Goal: Task Accomplishment & Management: Complete application form

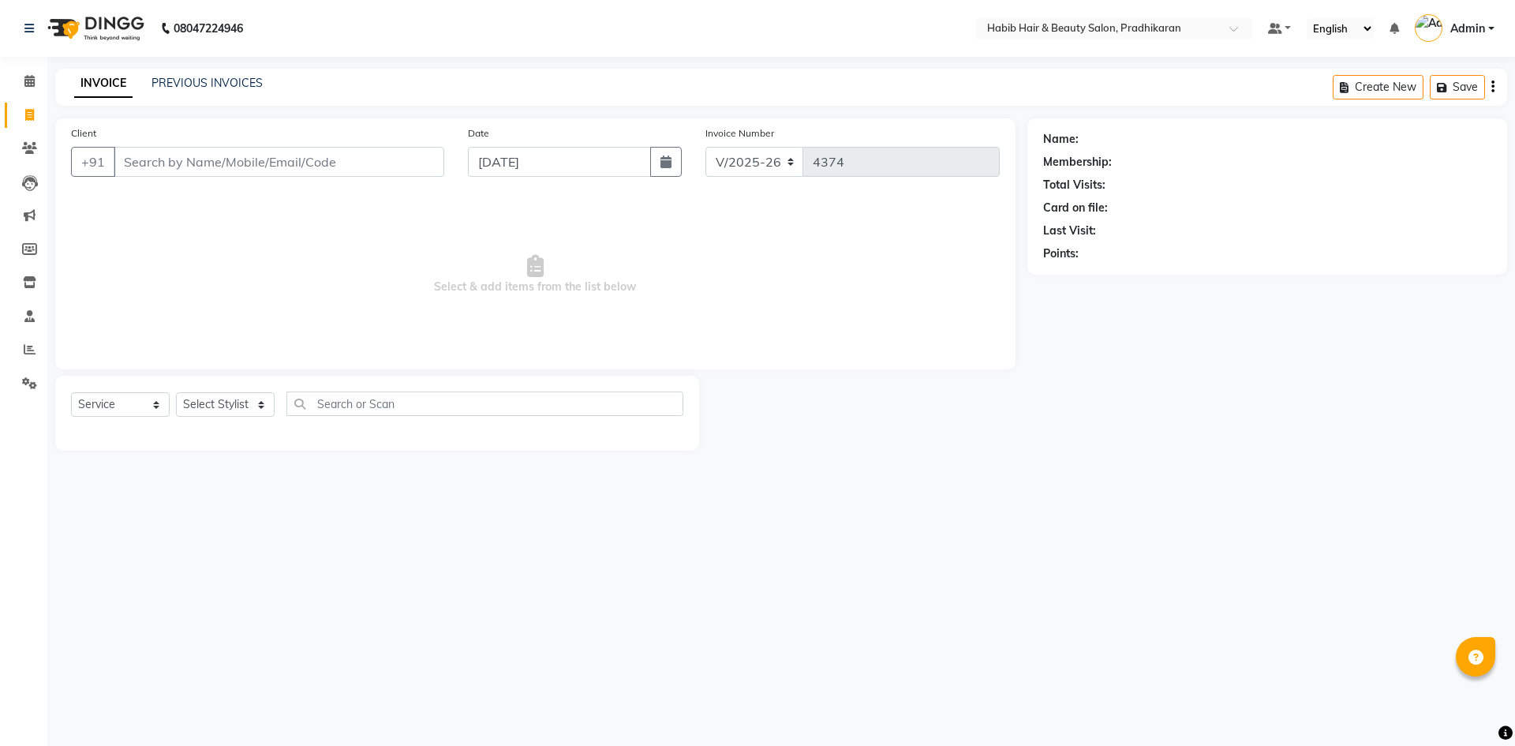
select select "5583"
select select "service"
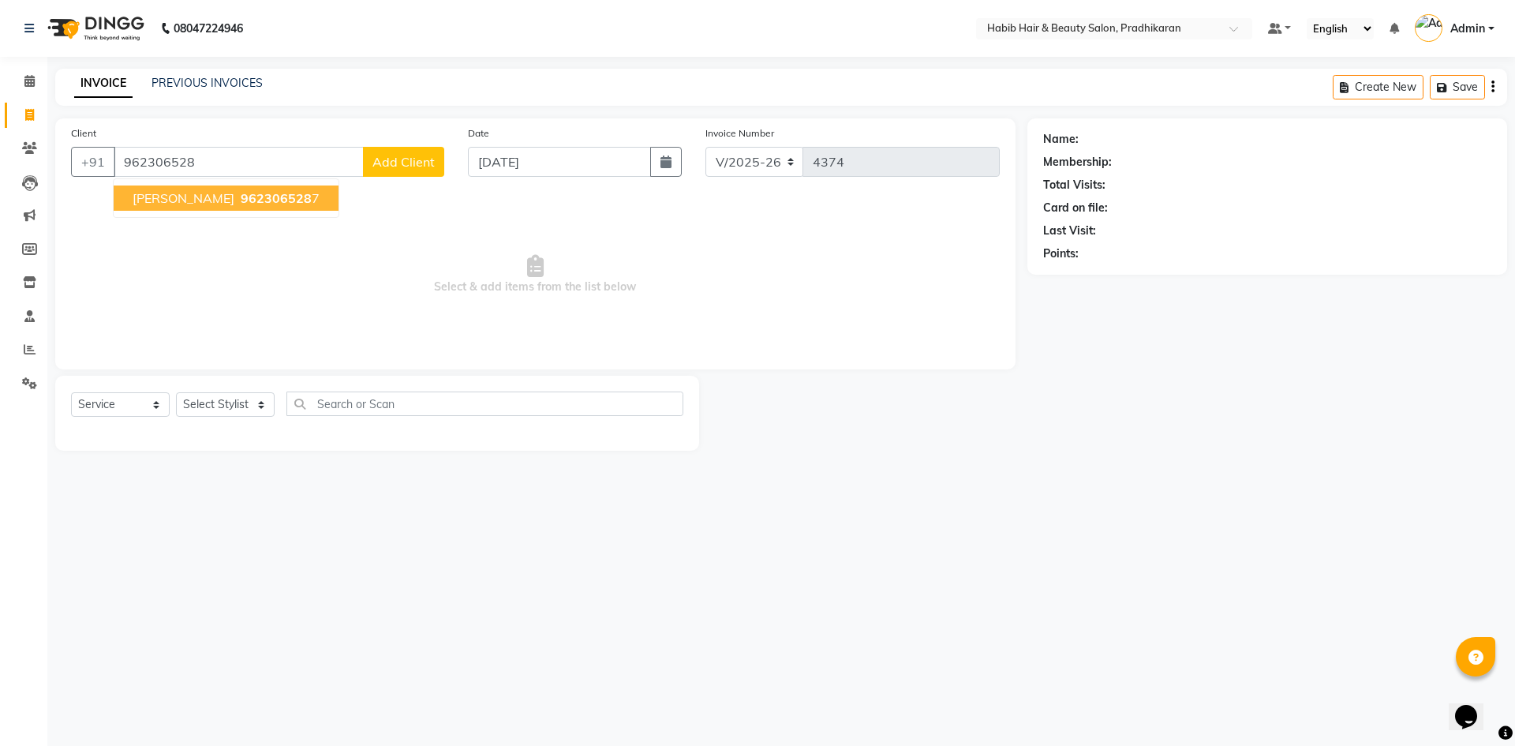
click at [241, 200] on span "962306528" at bounding box center [276, 198] width 71 height 16
type input "9623065287"
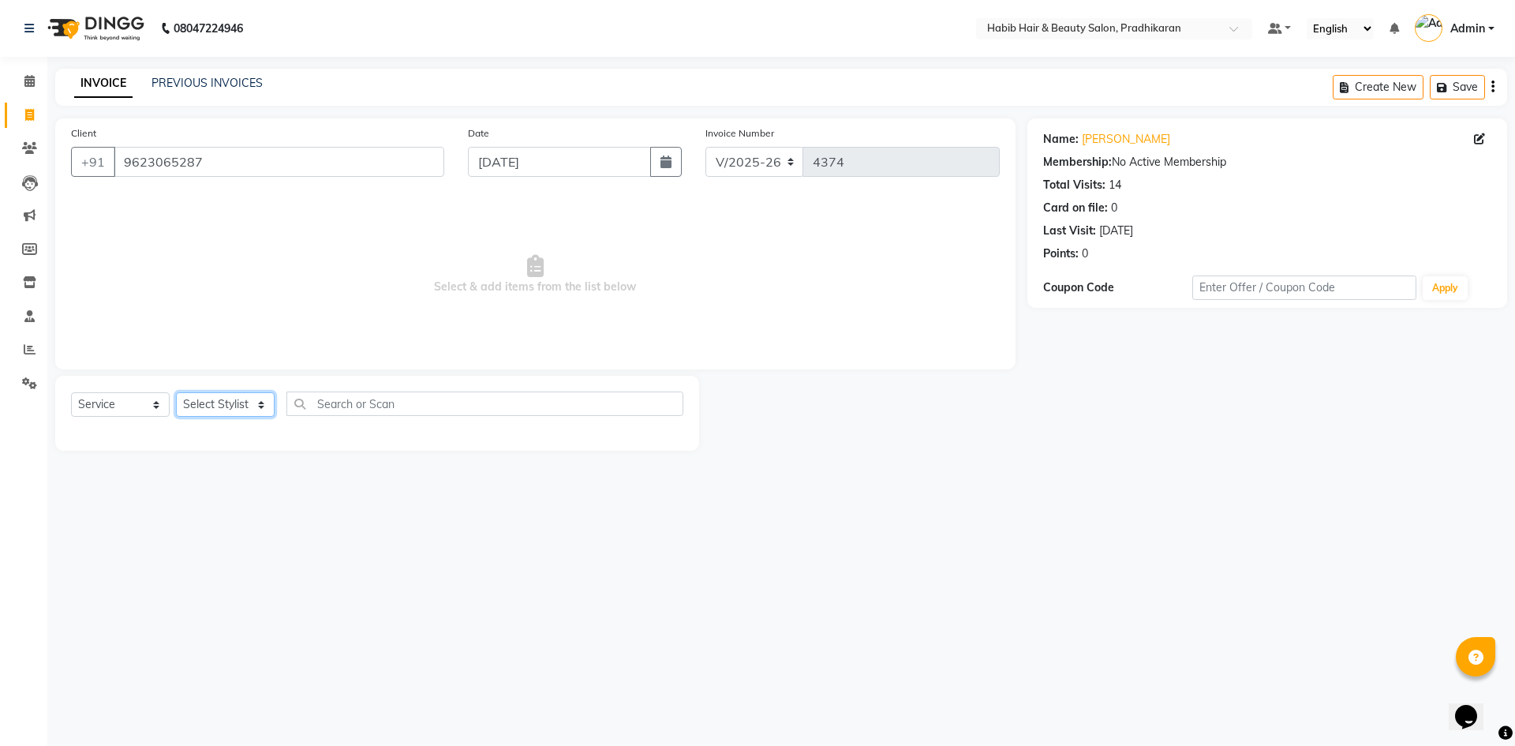
click at [261, 399] on select "Select Stylist Admin Anju [PERSON_NAME] kiran [PERSON_NAME] pritam SHREE" at bounding box center [225, 404] width 99 height 24
select select "75422"
click at [176, 392] on select "Select Stylist Admin Anju [PERSON_NAME] kiran [PERSON_NAME] pritam SHREE" at bounding box center [225, 404] width 99 height 24
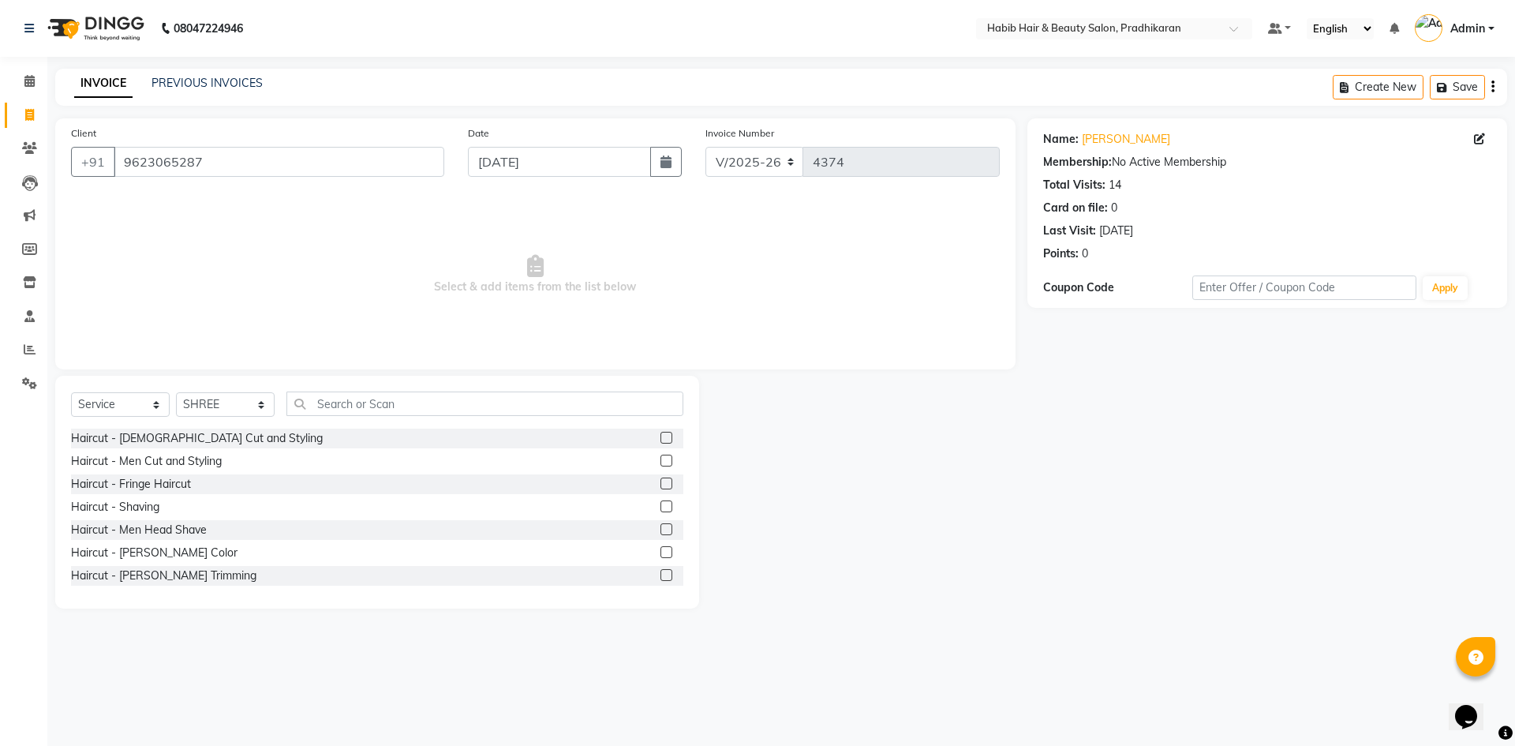
click at [661, 441] on label at bounding box center [667, 438] width 12 height 12
click at [661, 441] on input "checkbox" at bounding box center [666, 438] width 10 height 10
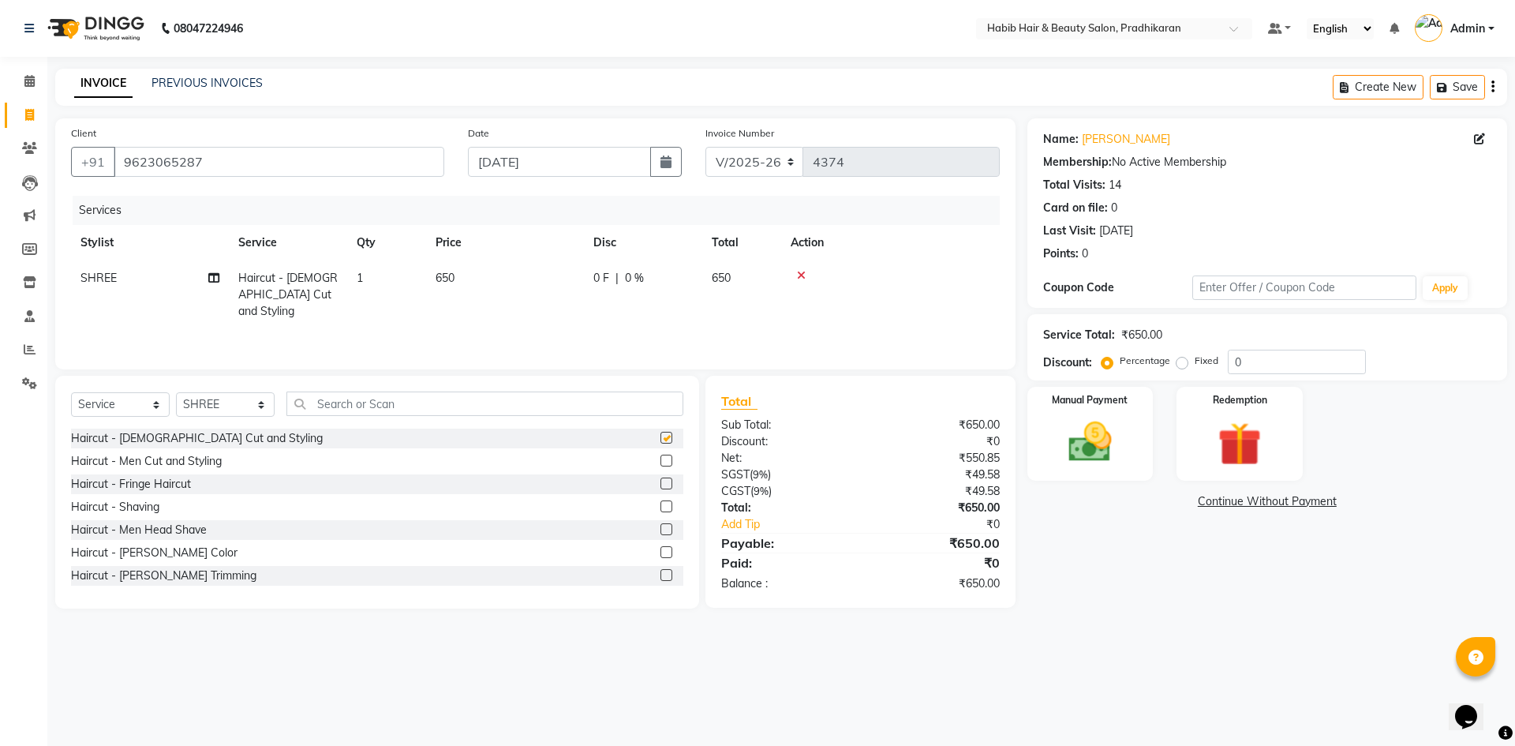
checkbox input "false"
click at [520, 308] on td "650" at bounding box center [505, 294] width 158 height 69
select select "75422"
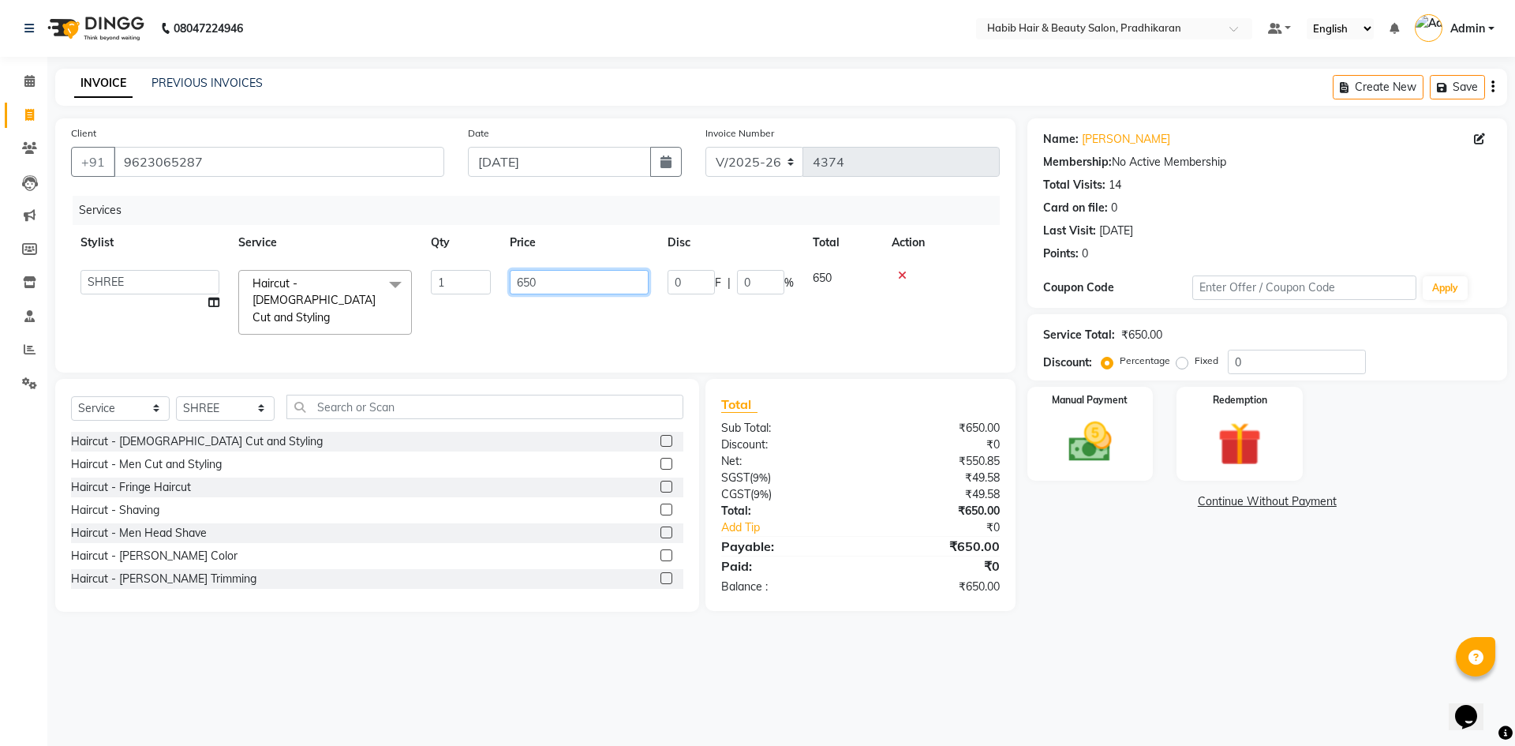
drag, startPoint x: 535, startPoint y: 294, endPoint x: 621, endPoint y: 286, distance: 86.5
click at [571, 288] on input "650" at bounding box center [579, 282] width 139 height 24
type input "6"
type input "400"
click at [1253, 347] on div "Service Total: ₹650.00 Discount: Percentage Fixed 0" at bounding box center [1267, 347] width 448 height 54
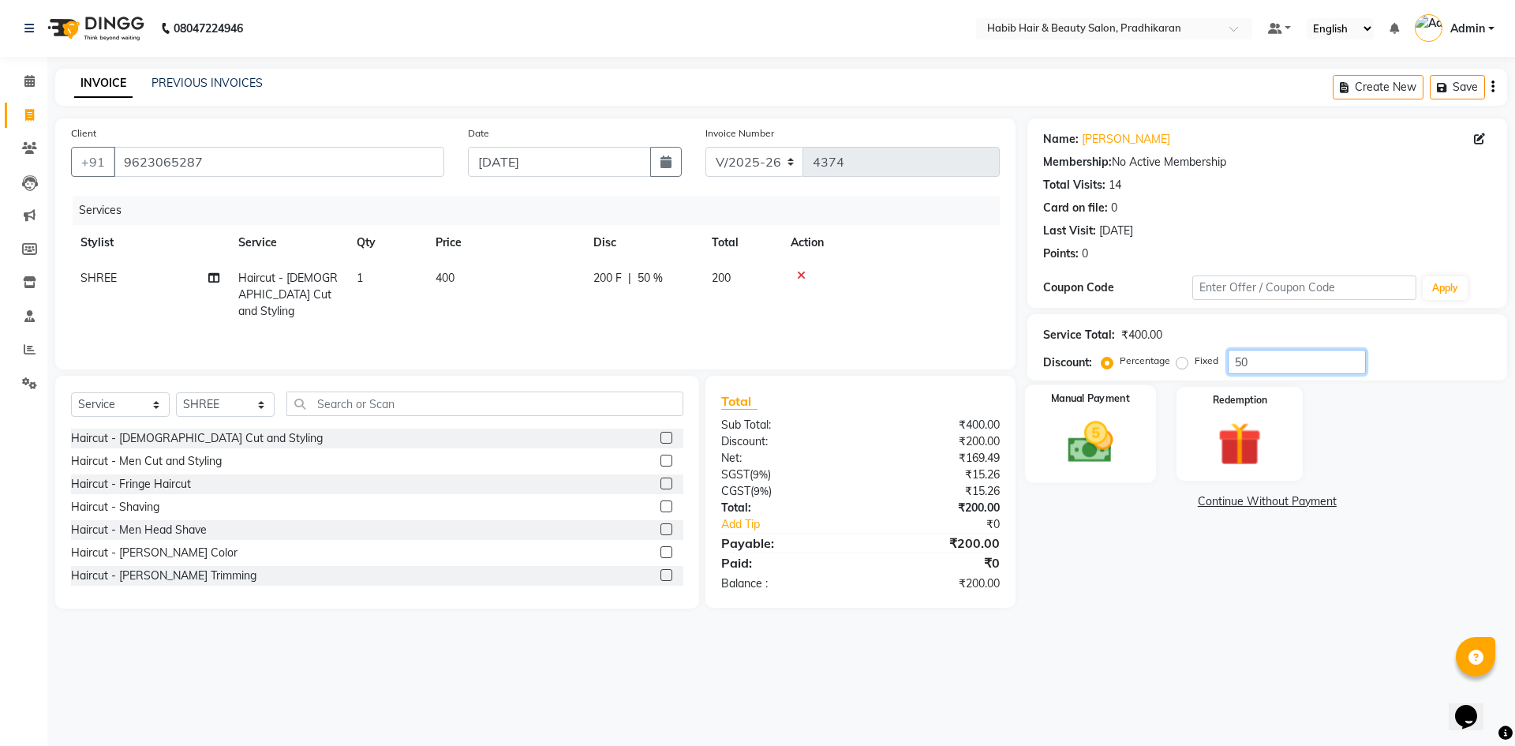
type input "50"
click at [1108, 444] on img at bounding box center [1090, 442] width 73 height 52
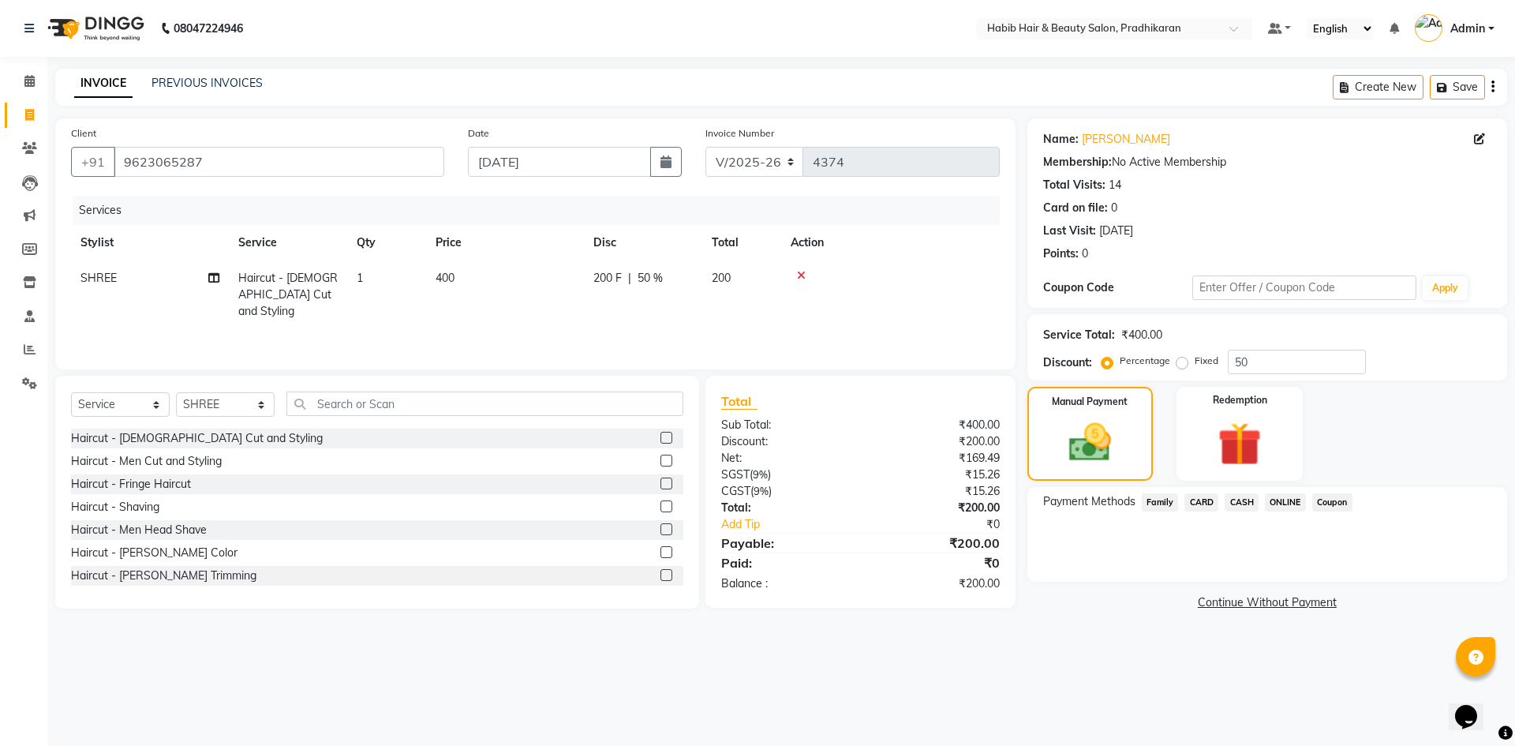
click at [1288, 502] on span "ONLINE" at bounding box center [1285, 502] width 41 height 18
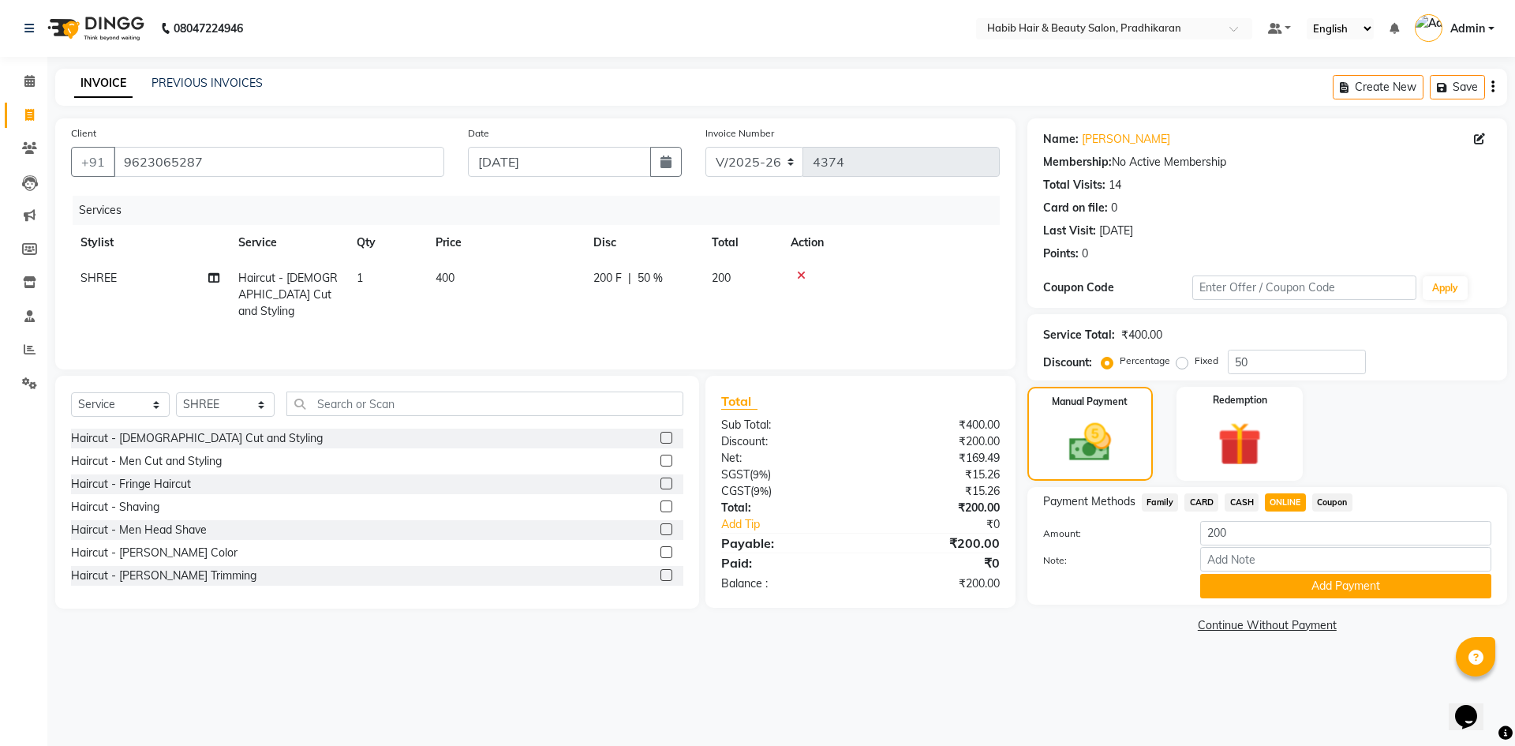
click at [1291, 601] on div "Payment Methods Family CARD CASH ONLINE Coupon Amount: 200 Note: Add Payment" at bounding box center [1268, 546] width 480 height 118
click at [1287, 590] on button "Add Payment" at bounding box center [1346, 586] width 291 height 24
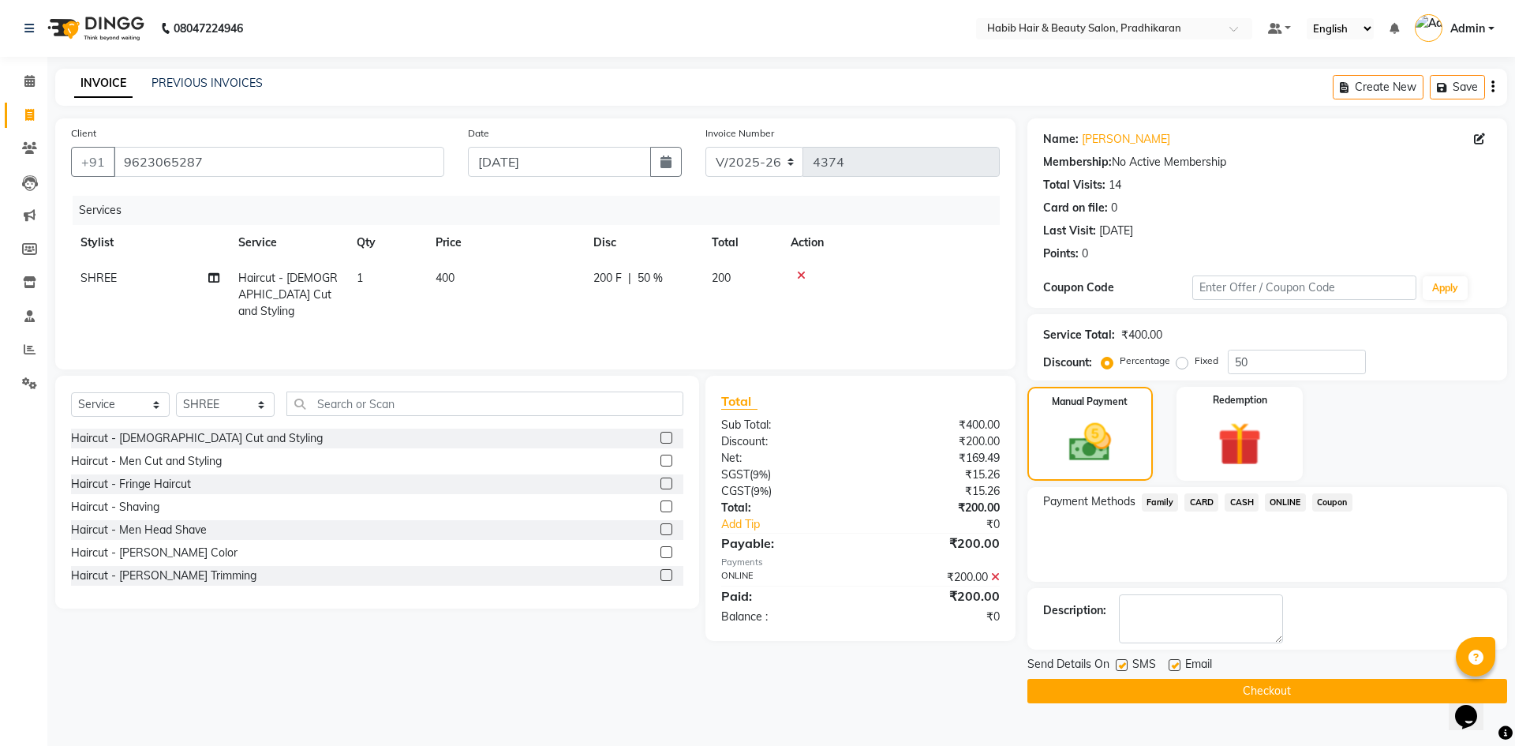
drag, startPoint x: 1295, startPoint y: 671, endPoint x: 1294, endPoint y: 687, distance: 15.8
click at [1295, 676] on div "Send Details On SMS Email Checkout" at bounding box center [1268, 679] width 480 height 47
click at [1294, 691] on button "Checkout" at bounding box center [1268, 691] width 480 height 24
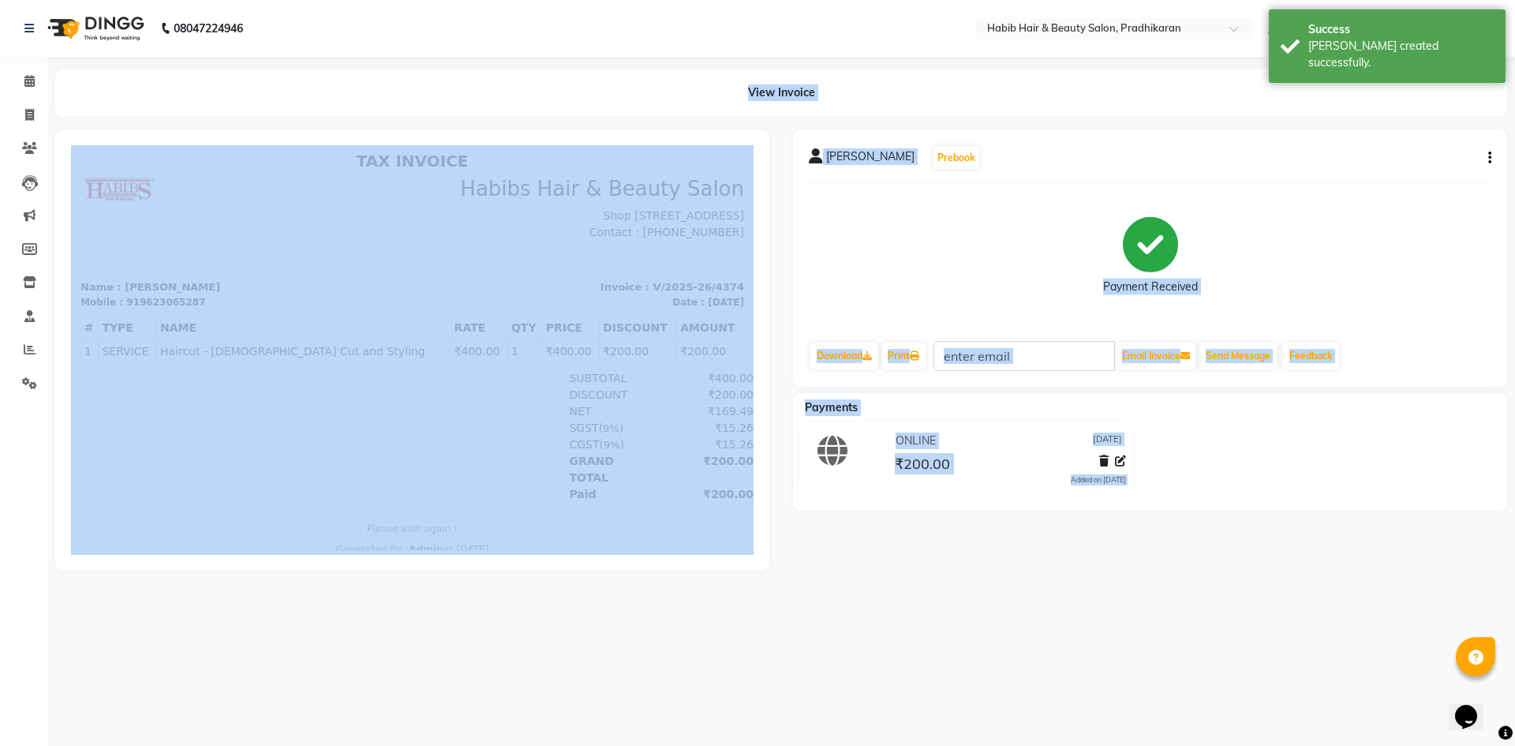
click at [1282, 571] on div "[PERSON_NAME] Prebook Payment Received Download Print Email Invoice Send Messag…" at bounding box center [1150, 349] width 738 height 441
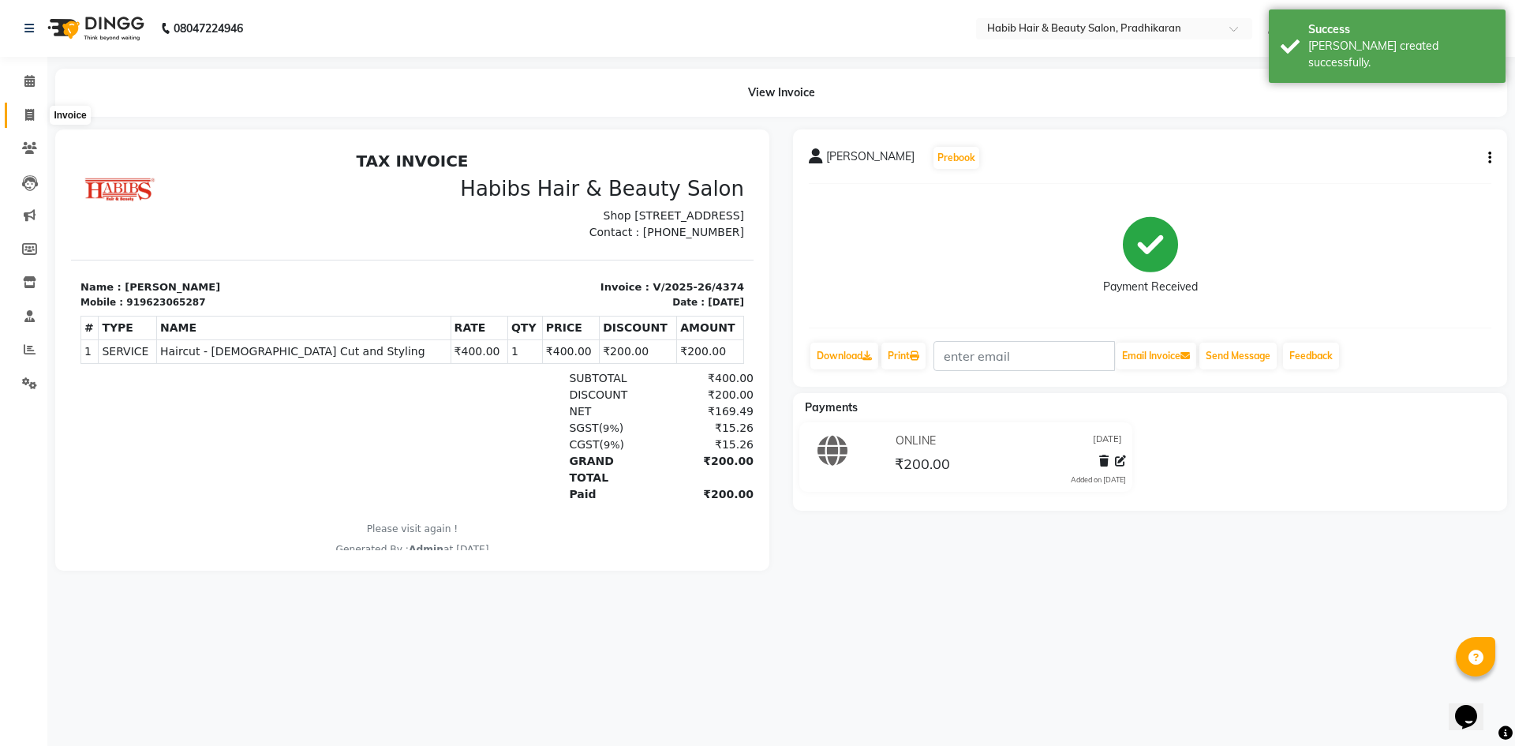
click at [19, 119] on span at bounding box center [30, 116] width 28 height 18
select select "5583"
select select "service"
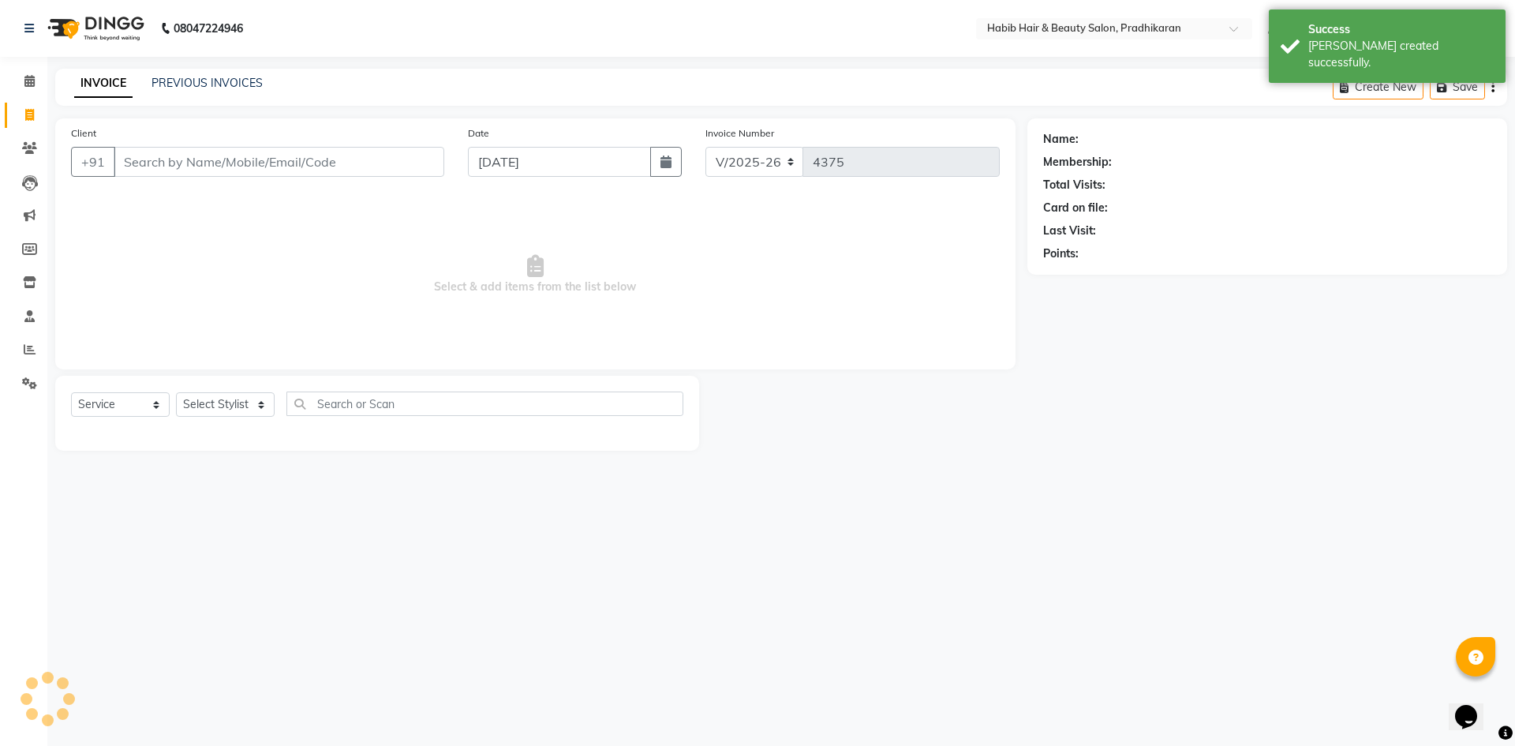
click at [167, 160] on input "Client" at bounding box center [279, 162] width 331 height 30
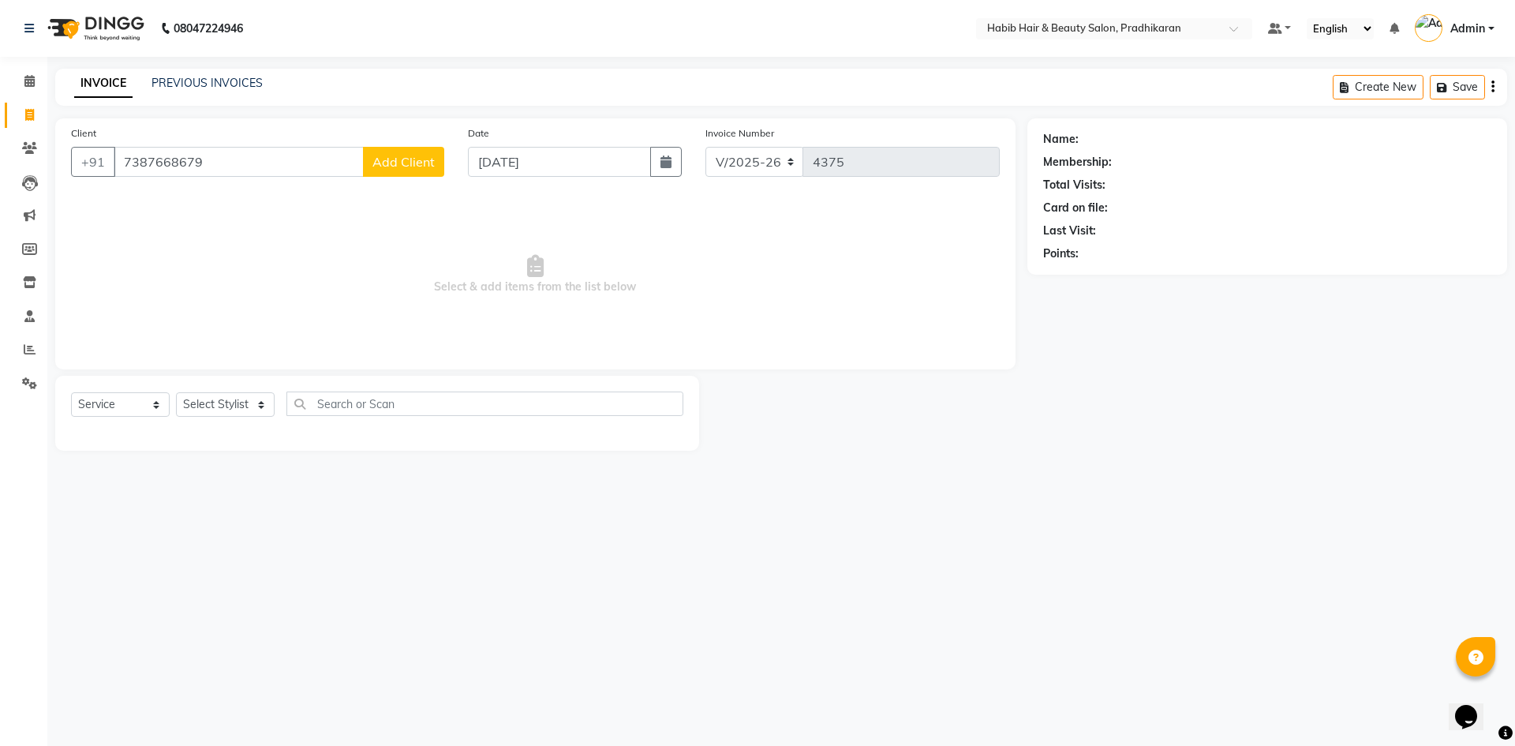
type input "7387668679"
click at [392, 162] on span "Add Client" at bounding box center [404, 162] width 62 height 16
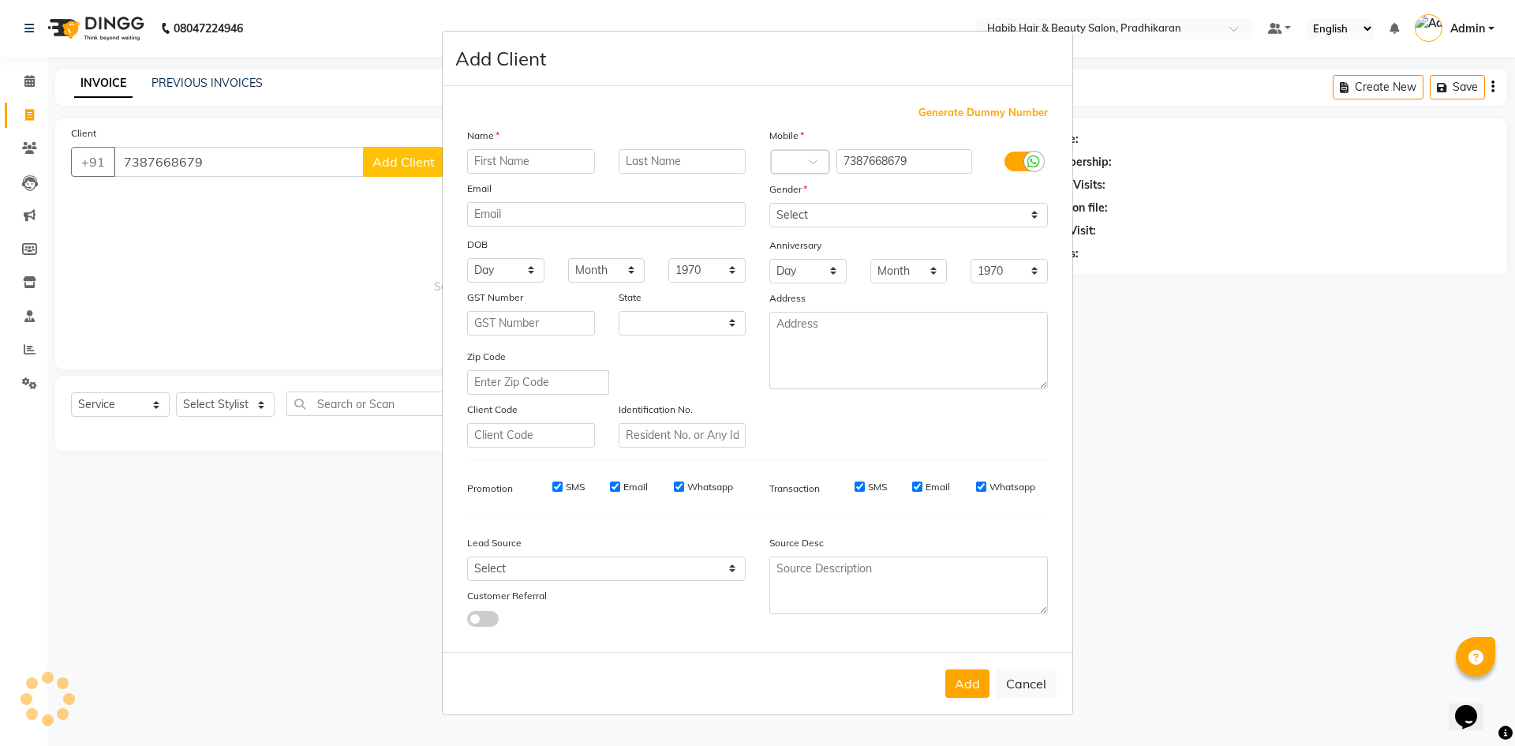
select select "22"
click at [525, 161] on input "text" at bounding box center [531, 161] width 128 height 24
type input "[PERSON_NAME]"
click at [1040, 212] on select "Select [DEMOGRAPHIC_DATA] [DEMOGRAPHIC_DATA] Other Prefer Not To Say" at bounding box center [909, 215] width 279 height 24
select select "[DEMOGRAPHIC_DATA]"
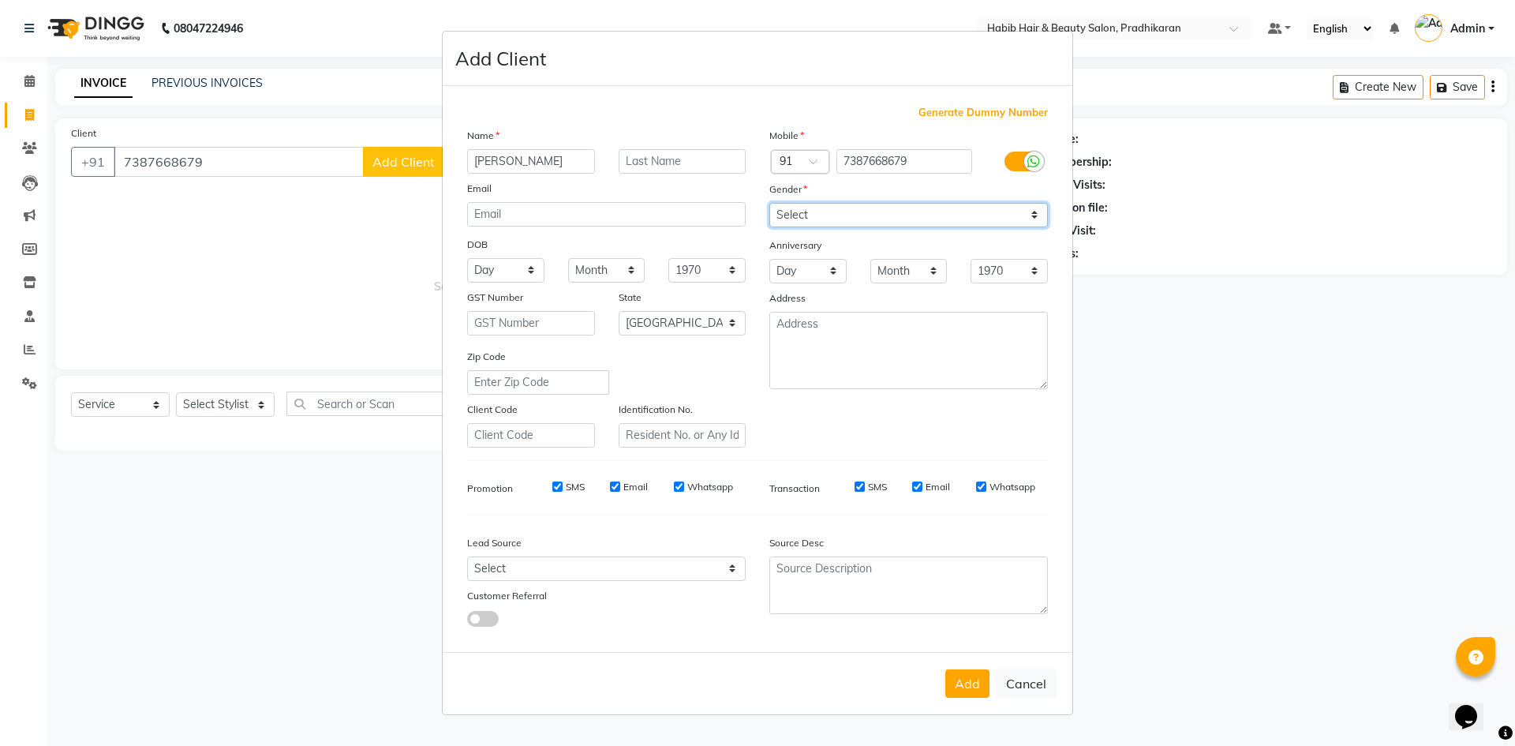
click at [770, 203] on select "Select [DEMOGRAPHIC_DATA] [DEMOGRAPHIC_DATA] Other Prefer Not To Say" at bounding box center [909, 215] width 279 height 24
click at [972, 692] on button "Add" at bounding box center [968, 683] width 44 height 28
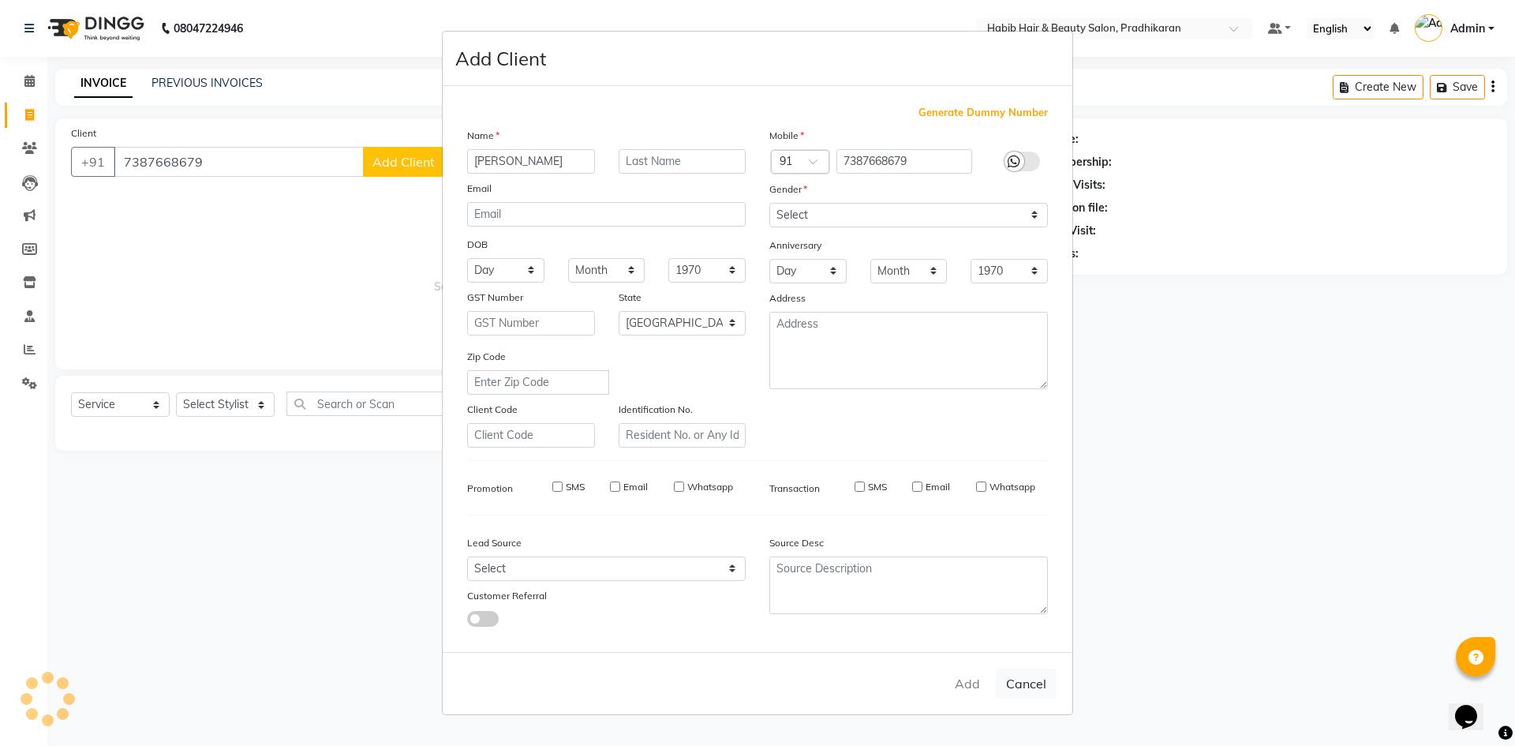
select select
select select "null"
select select
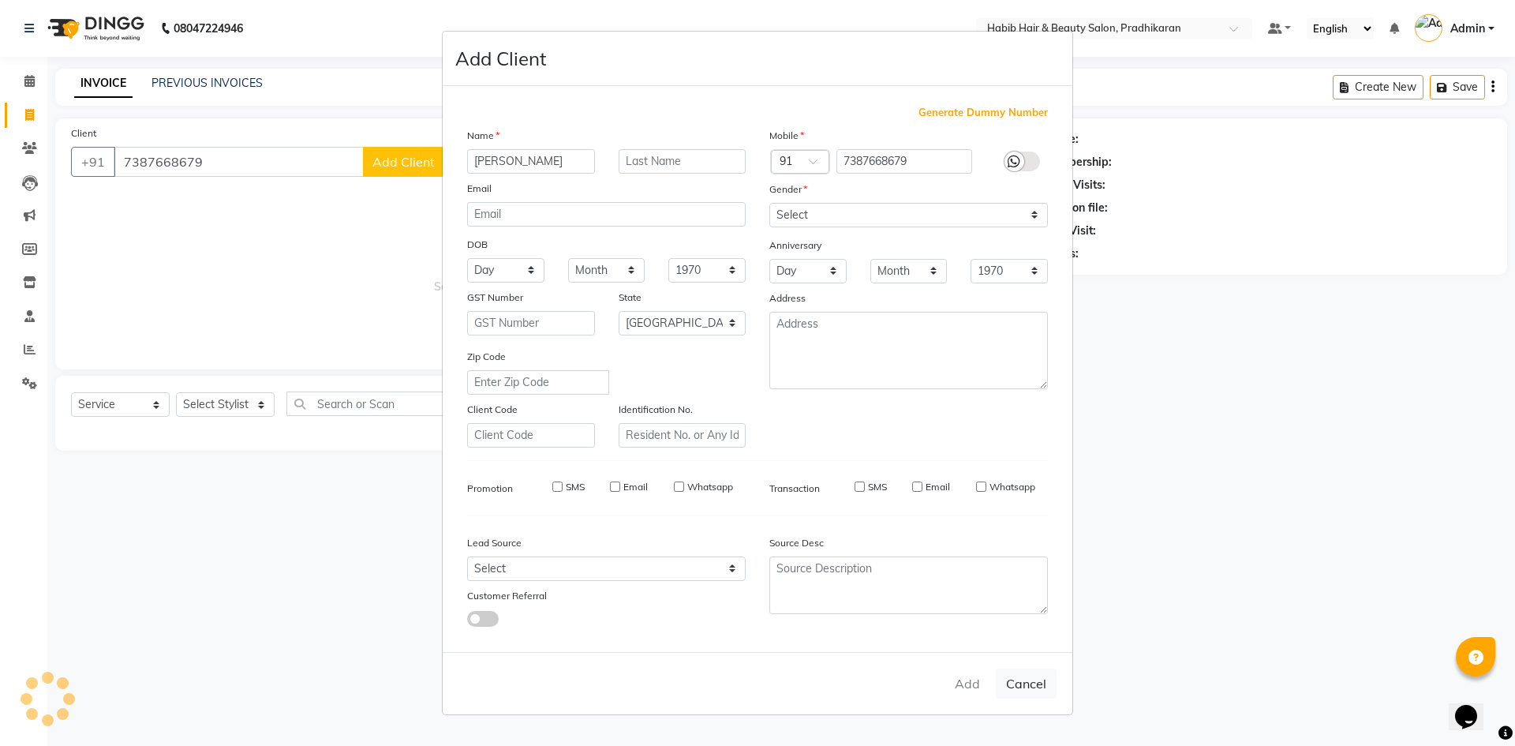
select select
checkbox input "false"
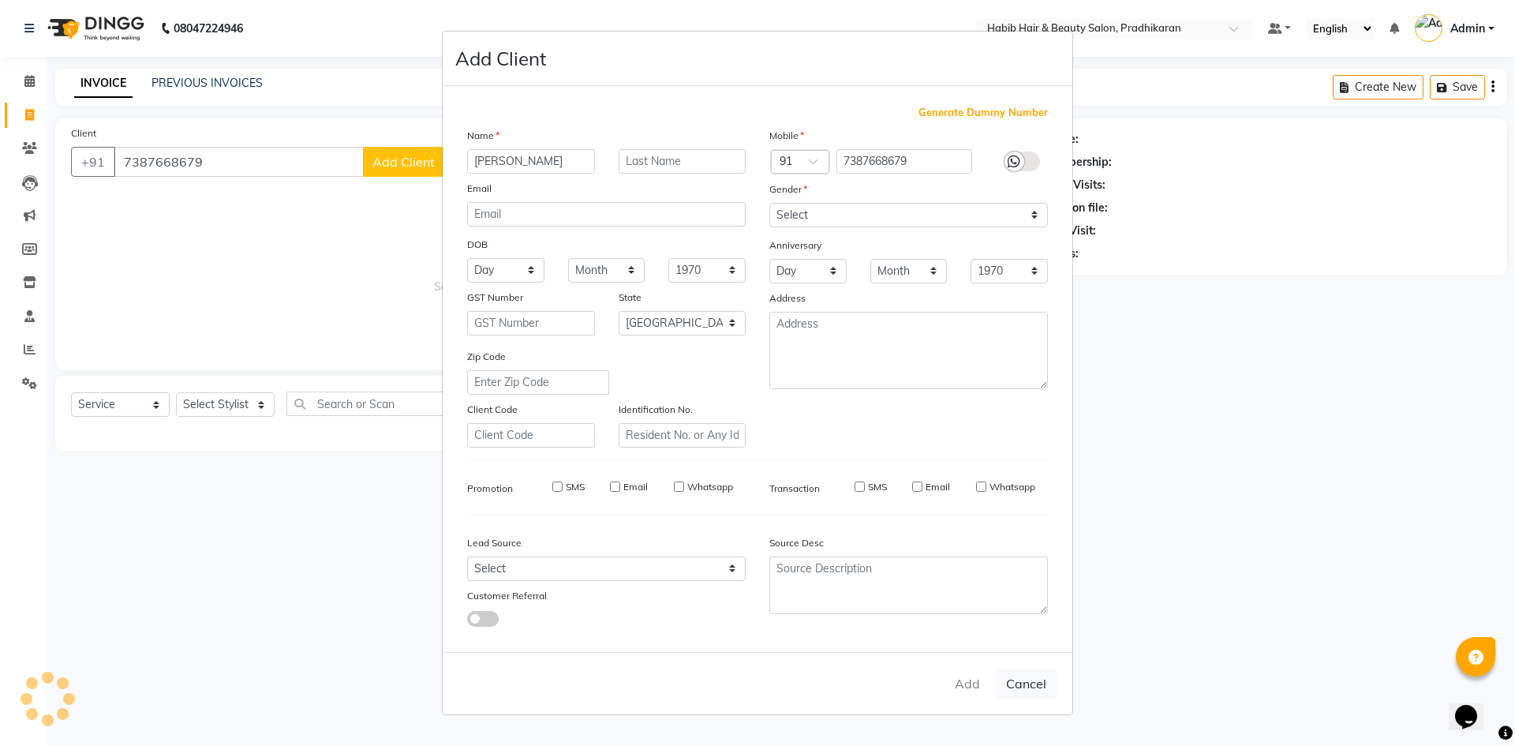
checkbox input "false"
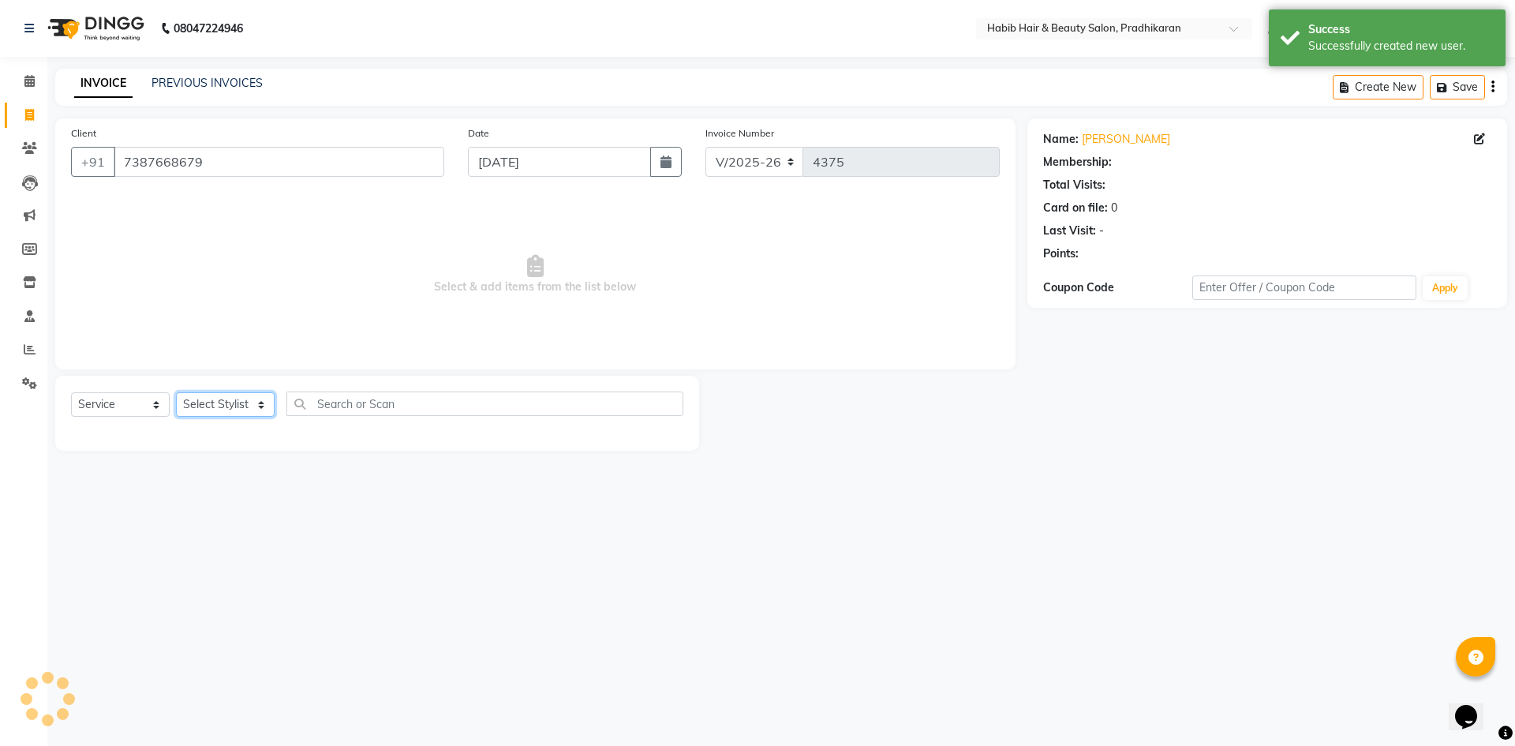
click at [260, 413] on select "Select Stylist Admin Anju [PERSON_NAME] kiran [PERSON_NAME] pritam SHREE" at bounding box center [225, 404] width 99 height 24
select select "50171"
click at [176, 392] on select "Select Stylist Admin Anju [PERSON_NAME] kiran [PERSON_NAME] pritam SHREE" at bounding box center [225, 404] width 99 height 24
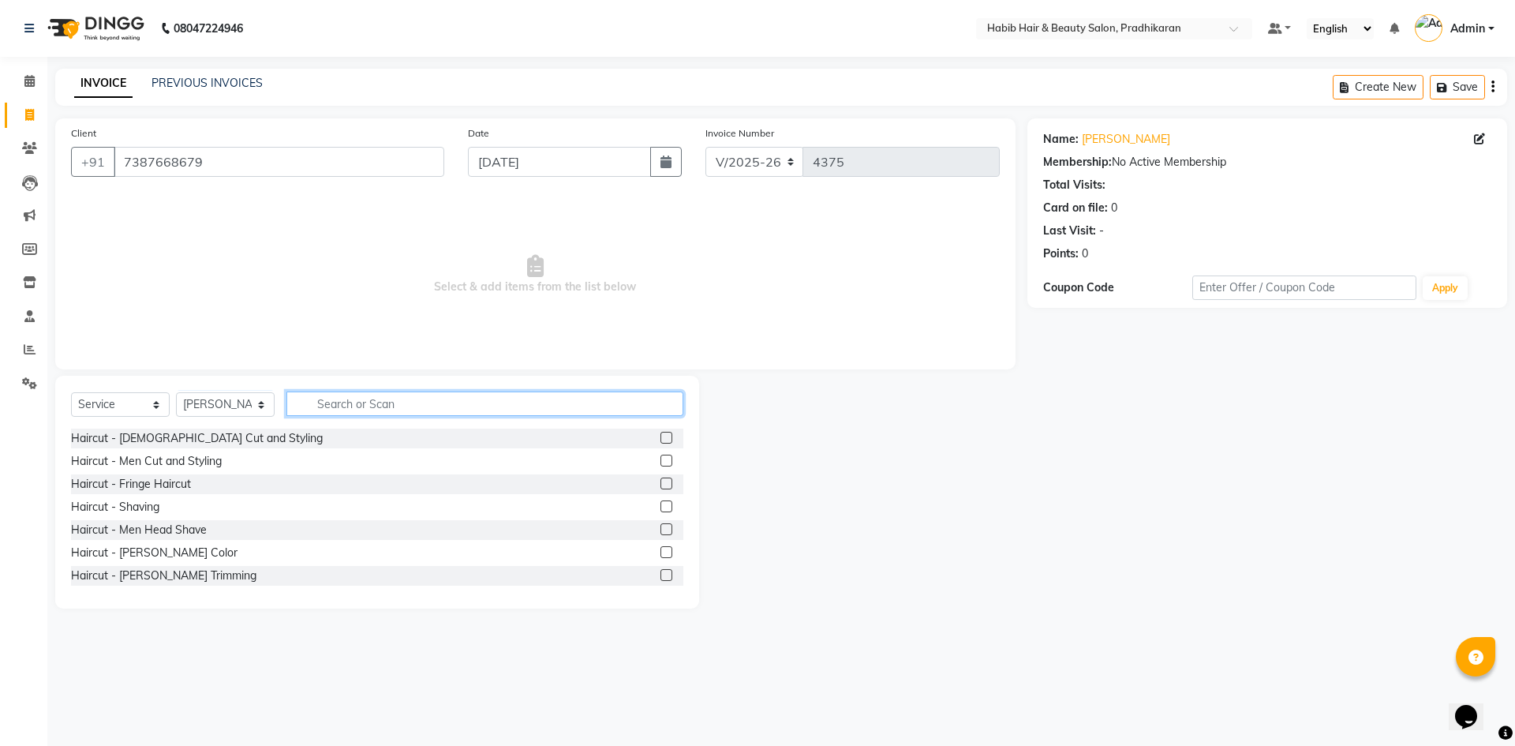
click at [470, 400] on input "text" at bounding box center [485, 403] width 397 height 24
type input "spa"
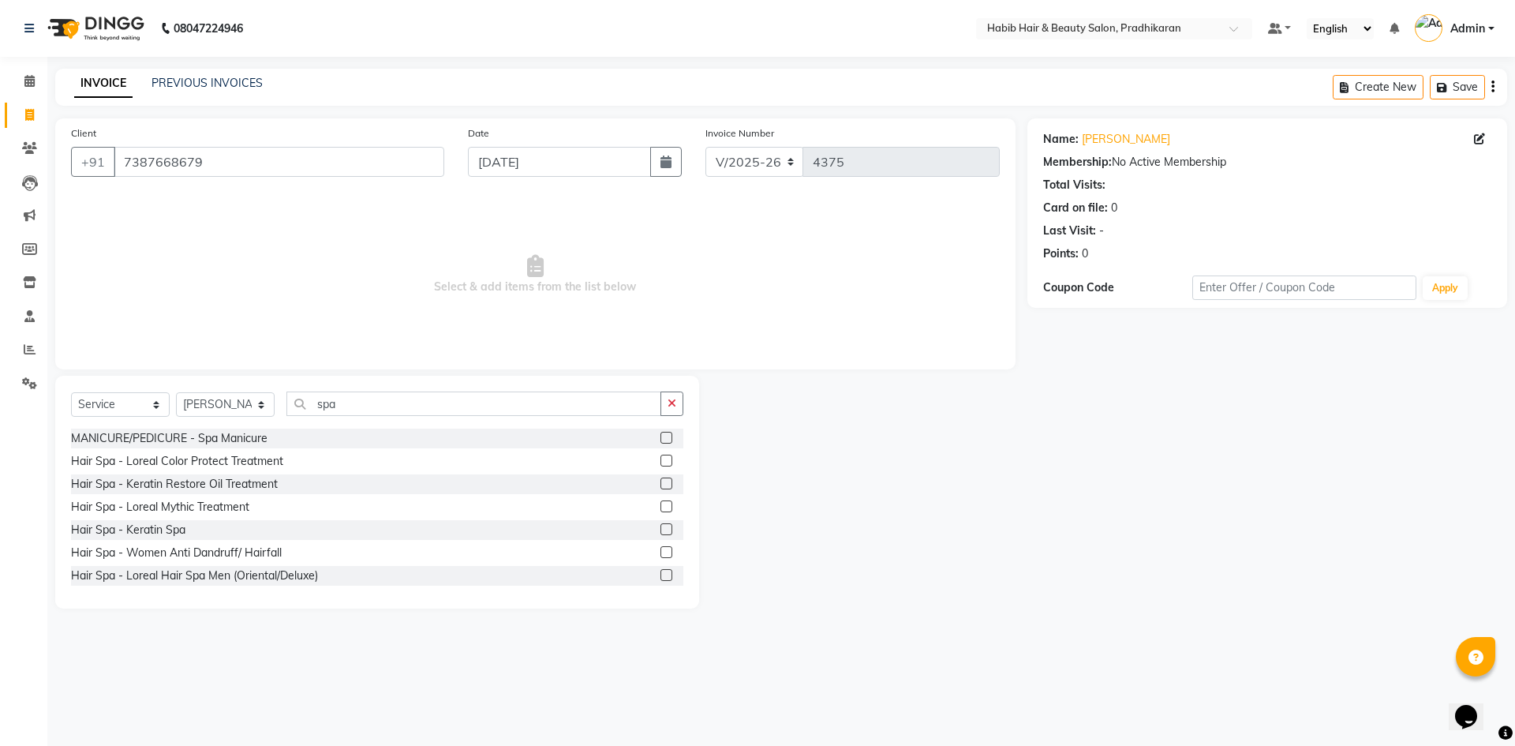
click at [661, 530] on label at bounding box center [667, 529] width 12 height 12
click at [661, 530] on input "checkbox" at bounding box center [666, 530] width 10 height 10
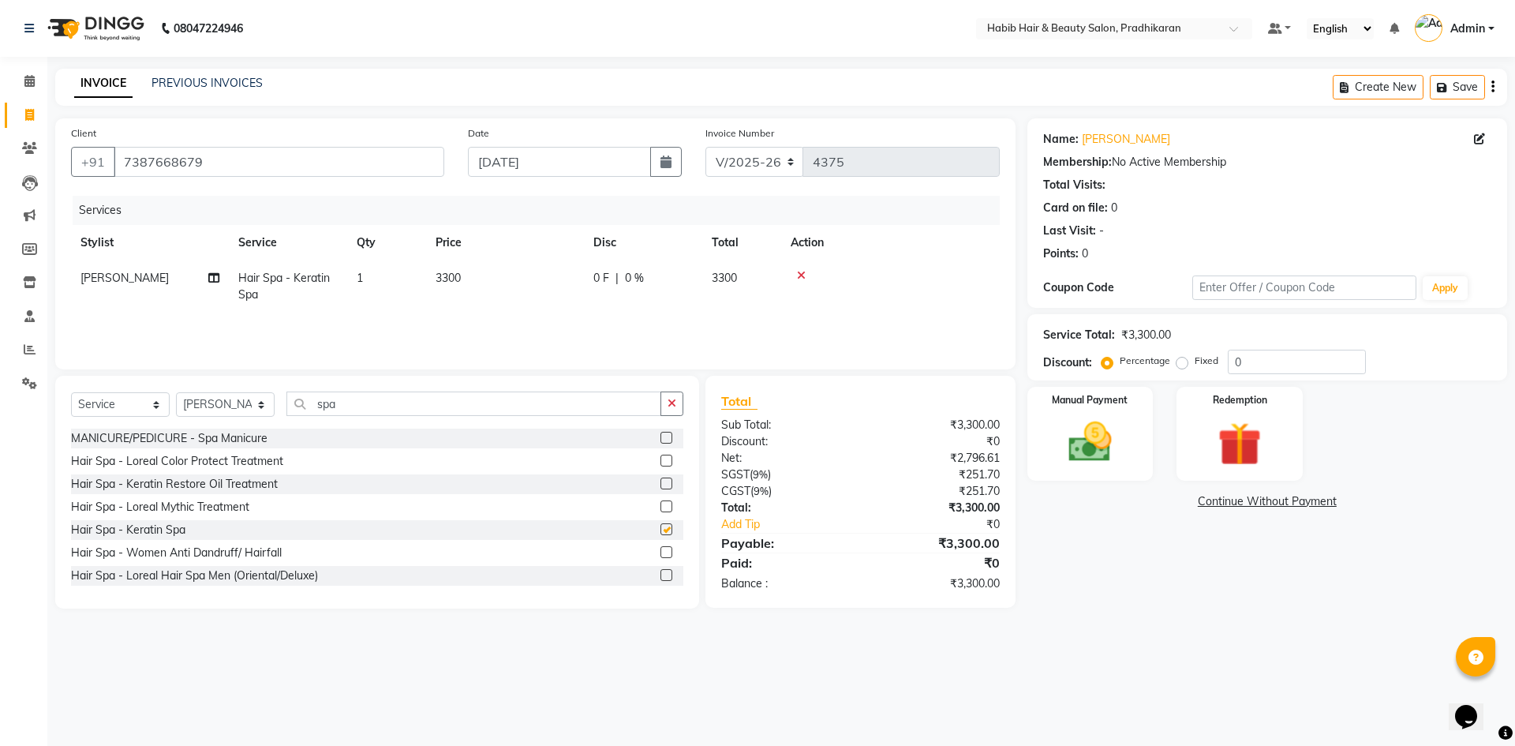
checkbox input "false"
click at [493, 300] on td "3300" at bounding box center [505, 286] width 158 height 52
select select "50171"
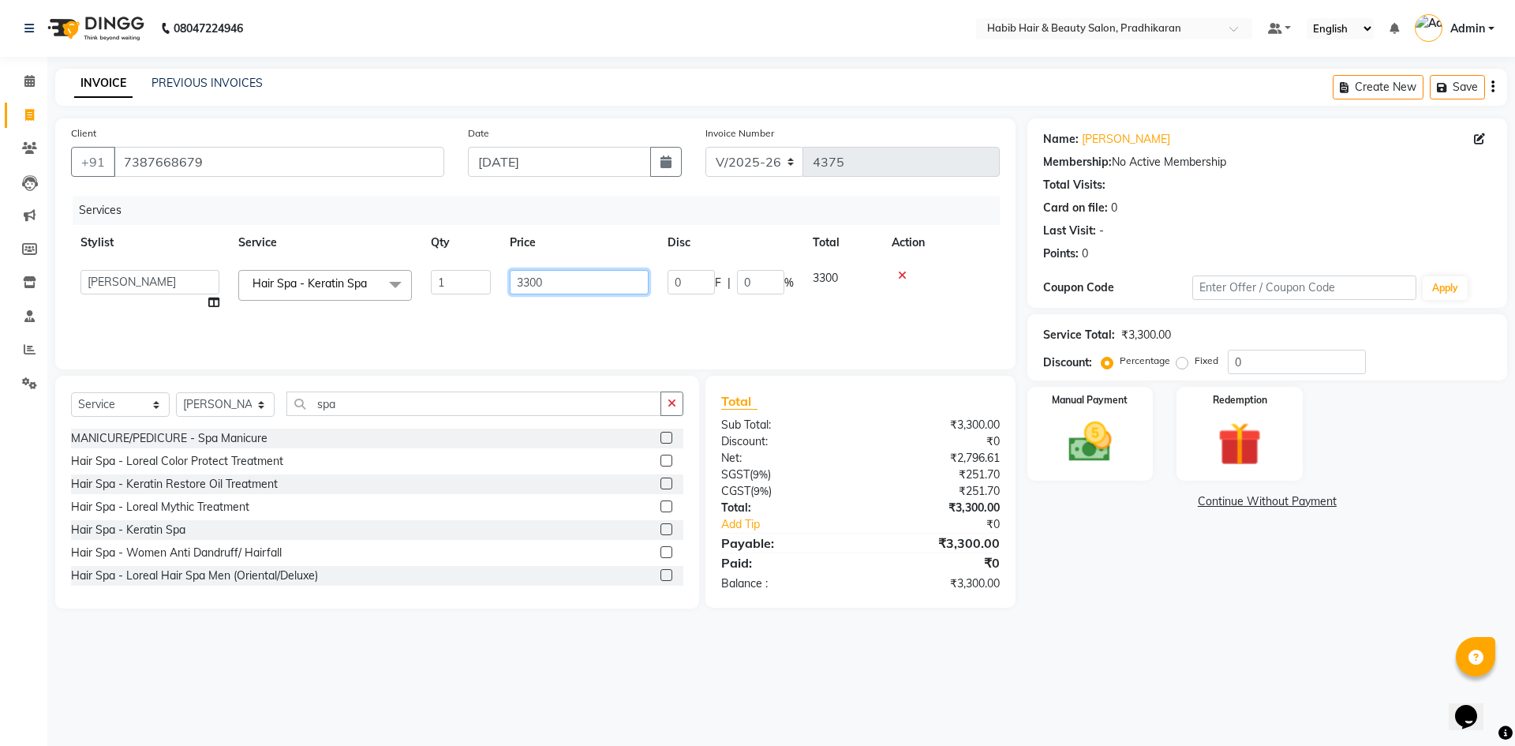
click at [551, 290] on input "3300" at bounding box center [579, 282] width 139 height 24
type input "3999"
click at [1263, 362] on input "0" at bounding box center [1297, 362] width 138 height 24
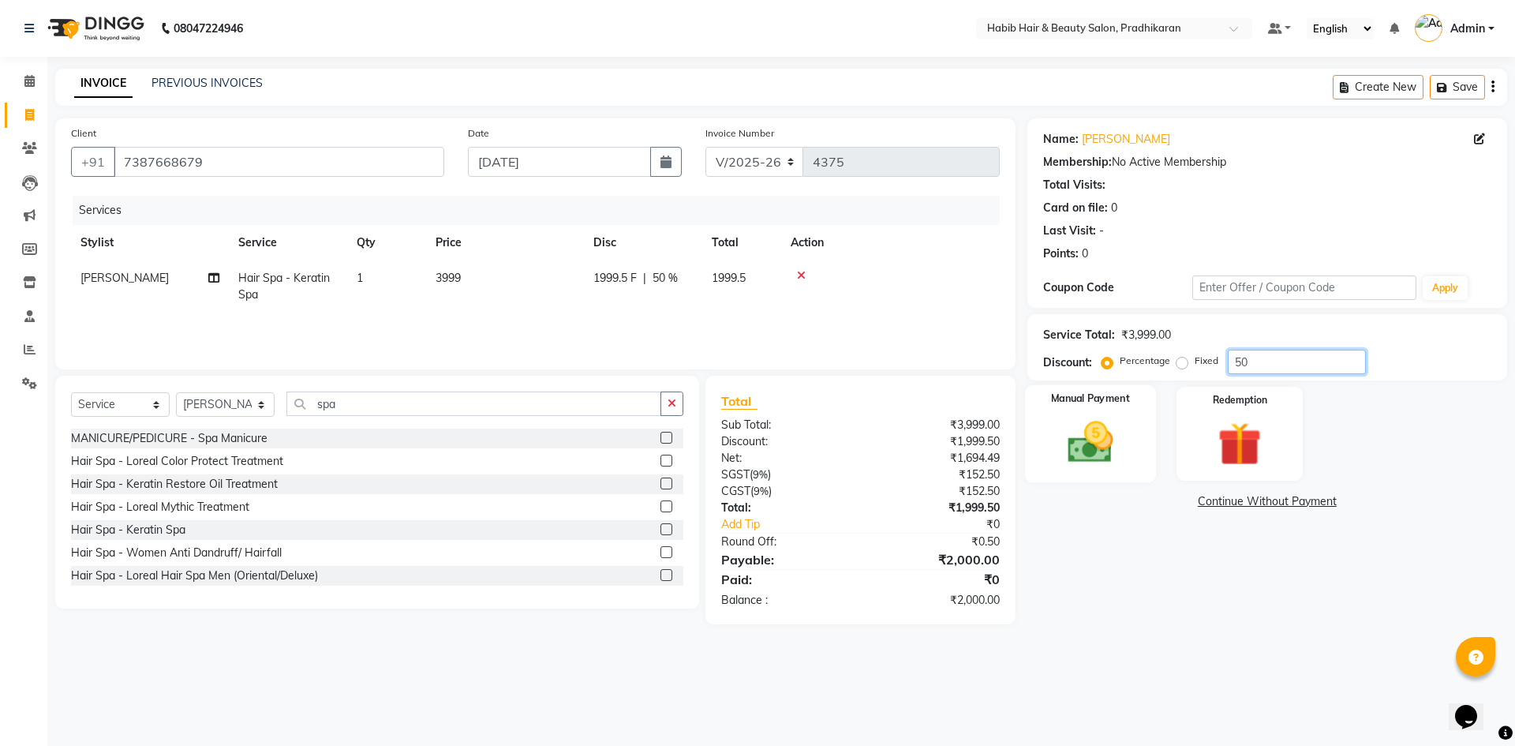
type input "50"
click at [1093, 459] on img at bounding box center [1090, 442] width 73 height 52
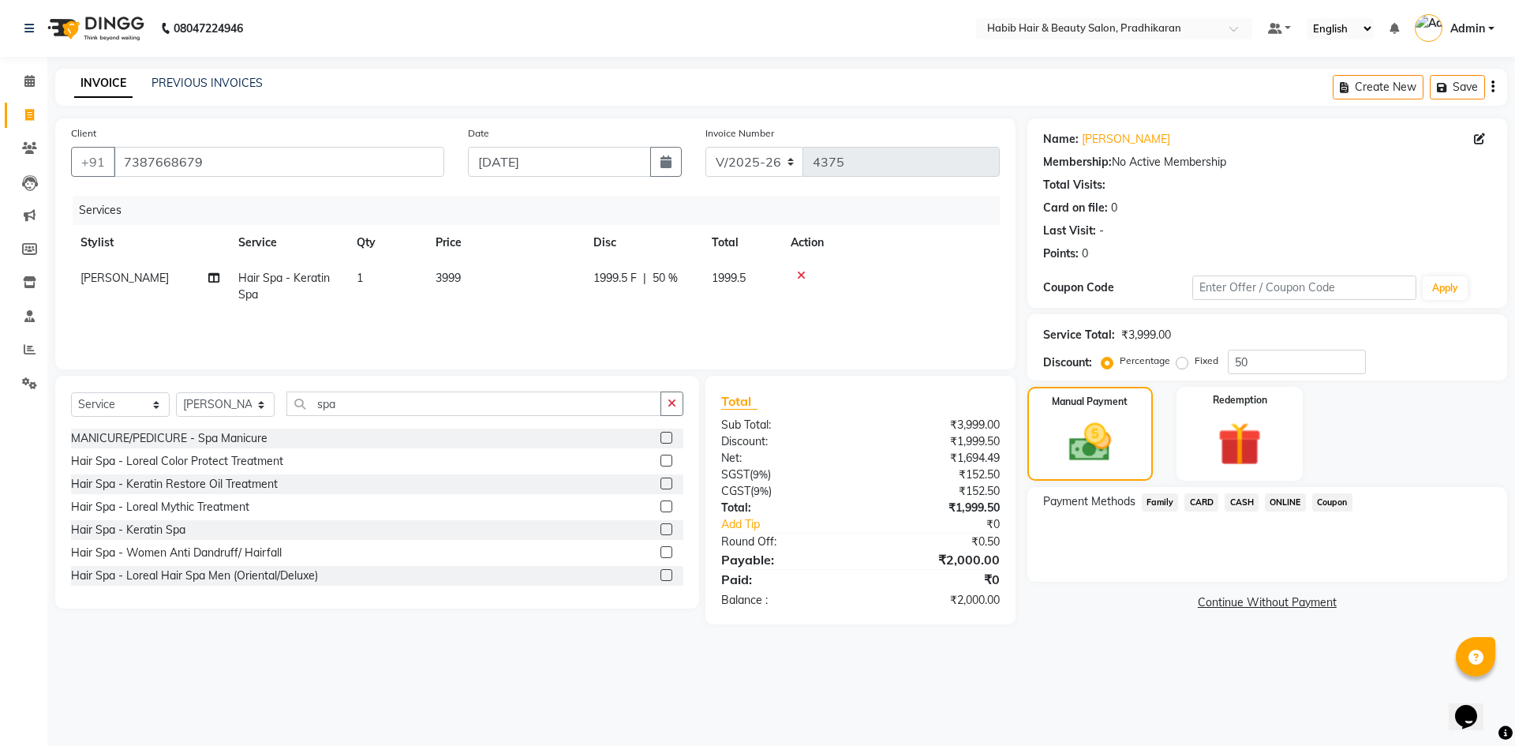
click at [471, 292] on td "3999" at bounding box center [505, 286] width 158 height 52
select select "50171"
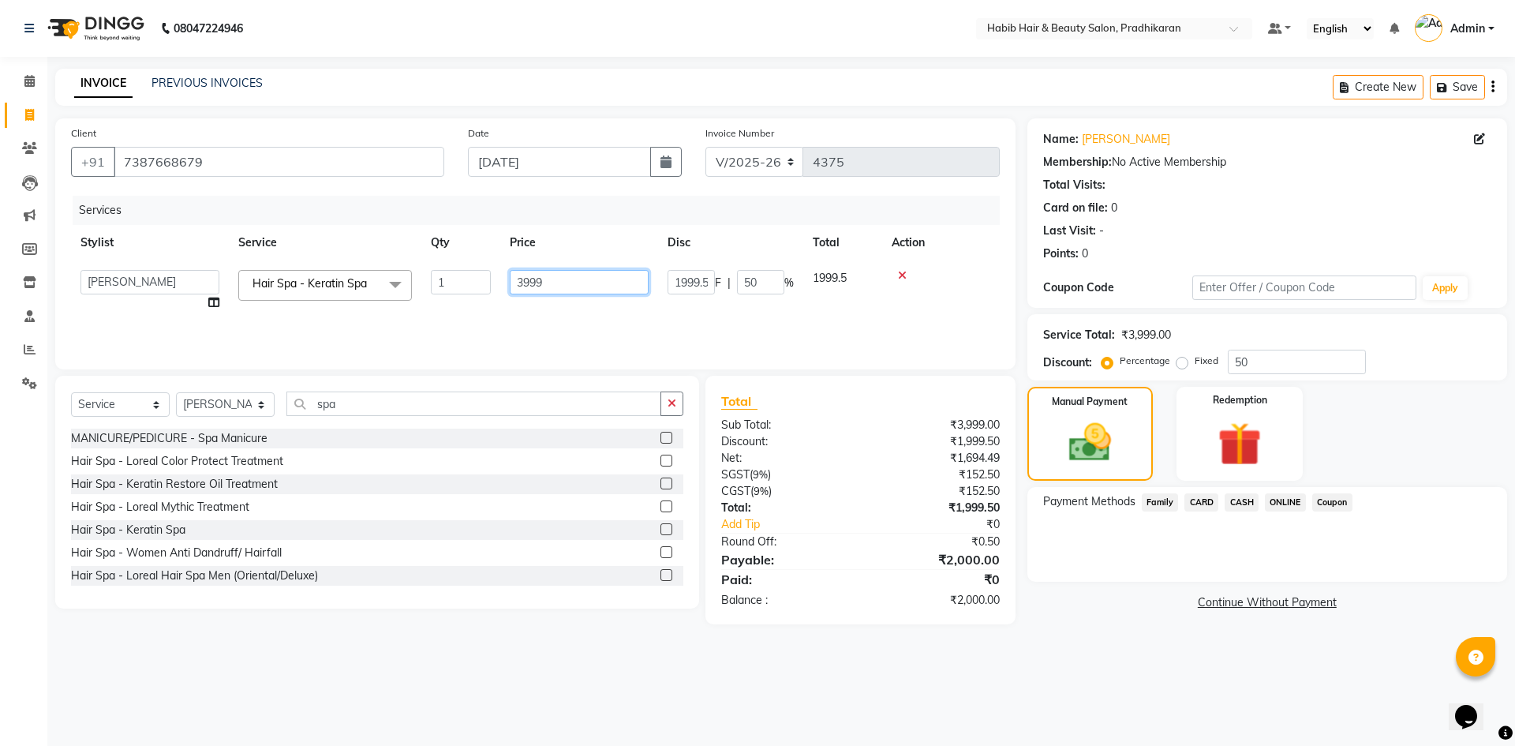
click at [557, 282] on input "3999" at bounding box center [579, 282] width 139 height 24
type input "3998"
click at [721, 339] on div "Services Stylist Service Qty Price Disc Total Action Admin Anju [PERSON_NAME] k…" at bounding box center [535, 275] width 929 height 158
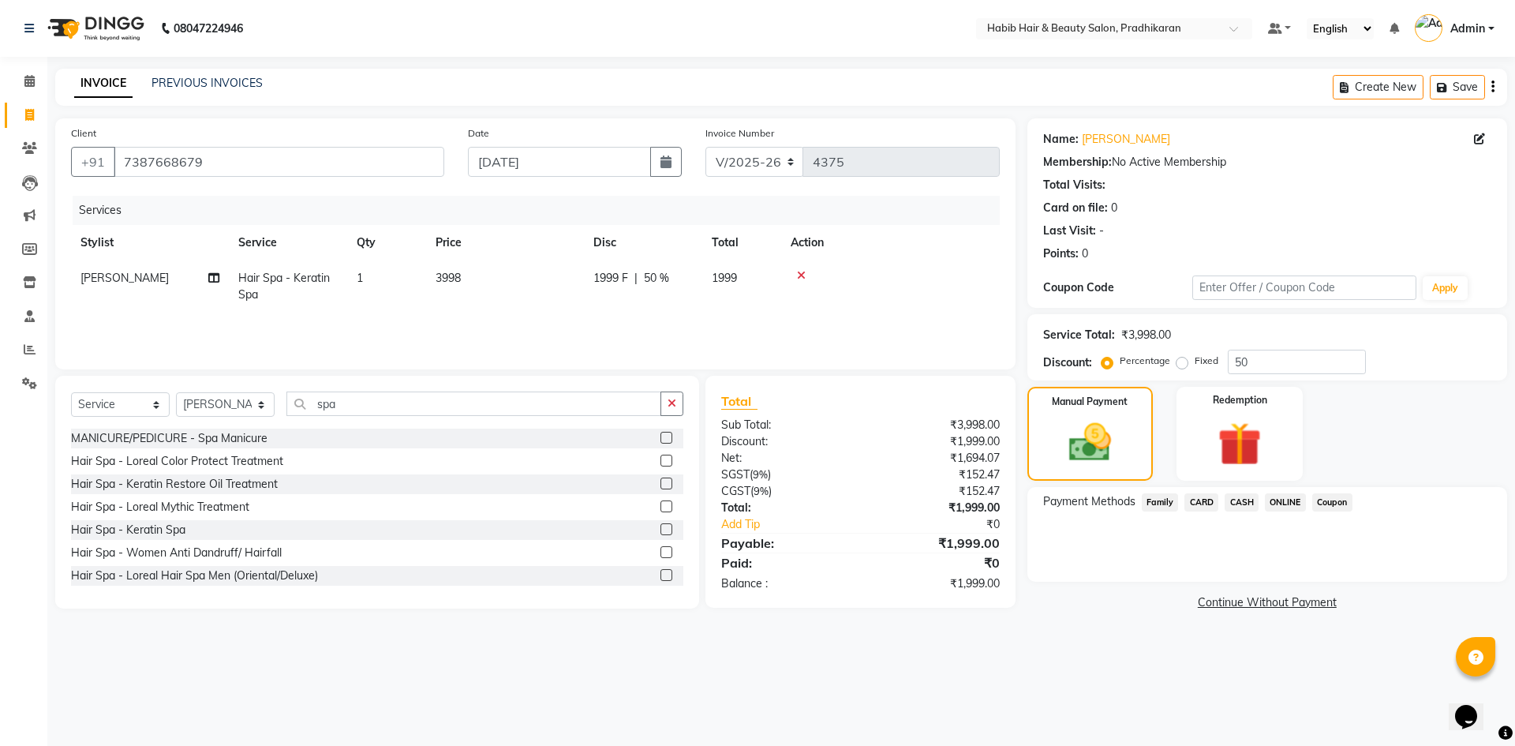
click at [1276, 509] on span "ONLINE" at bounding box center [1285, 502] width 41 height 18
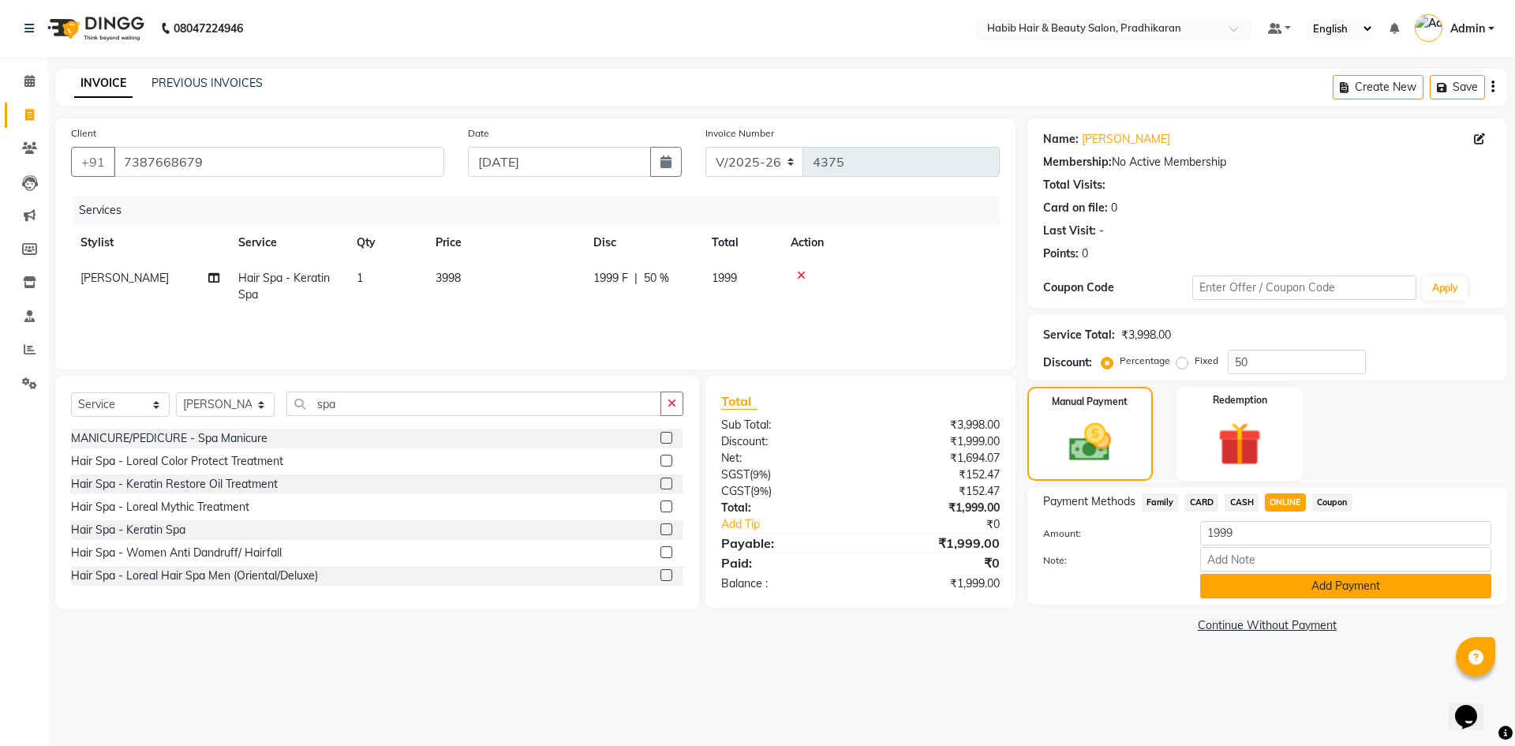
click at [1264, 592] on button "Add Payment" at bounding box center [1346, 586] width 291 height 24
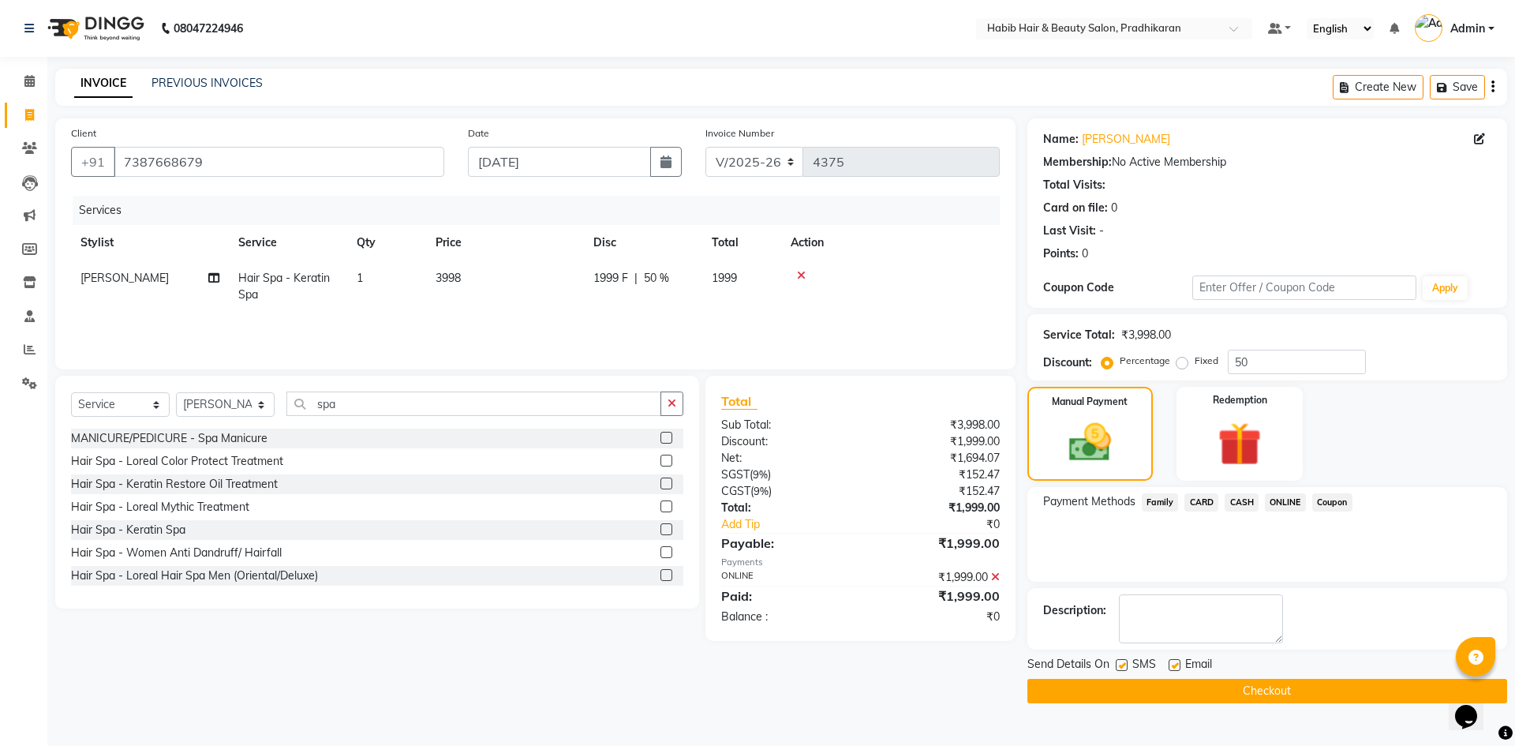
click at [1264, 684] on button "Checkout" at bounding box center [1268, 691] width 480 height 24
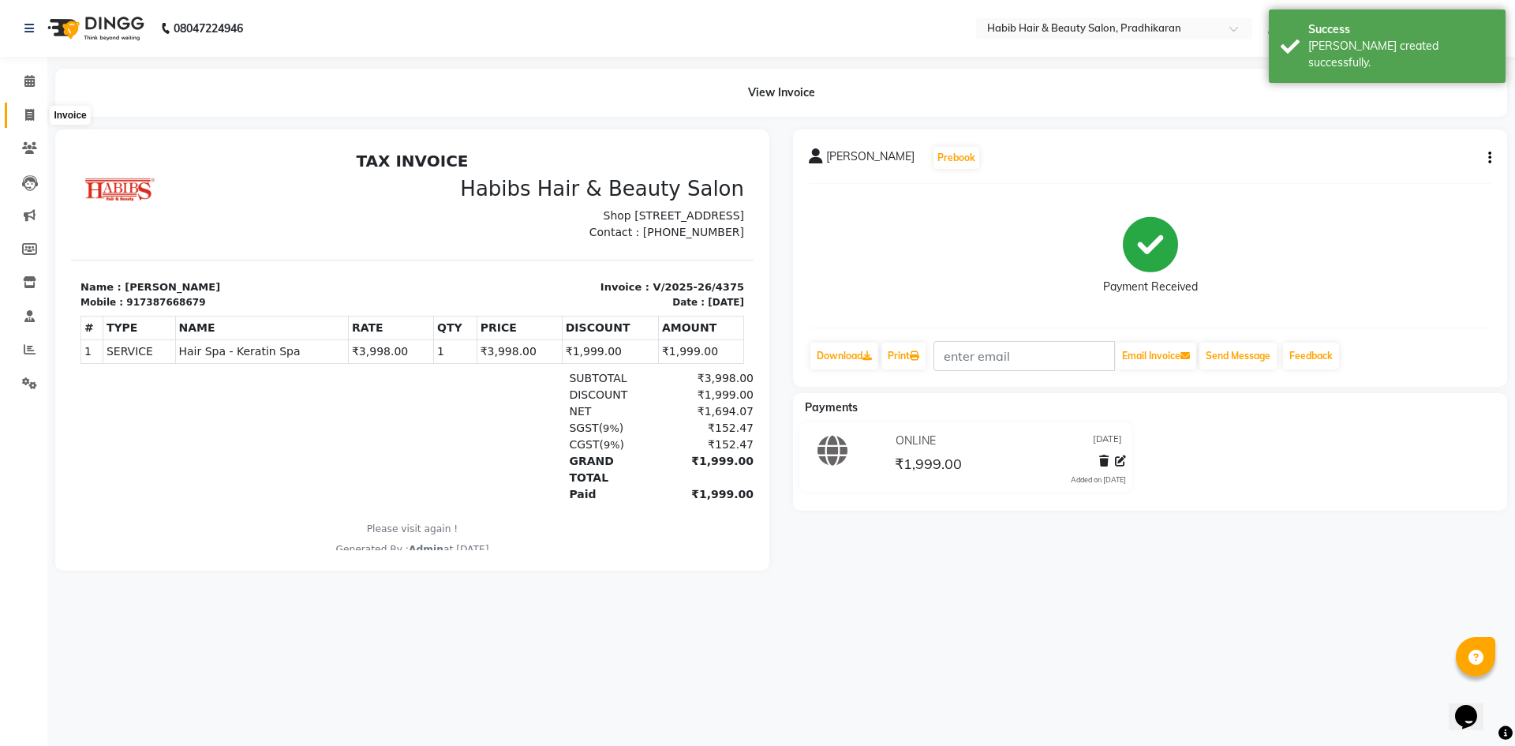
click at [19, 122] on span at bounding box center [30, 116] width 28 height 18
select select "service"
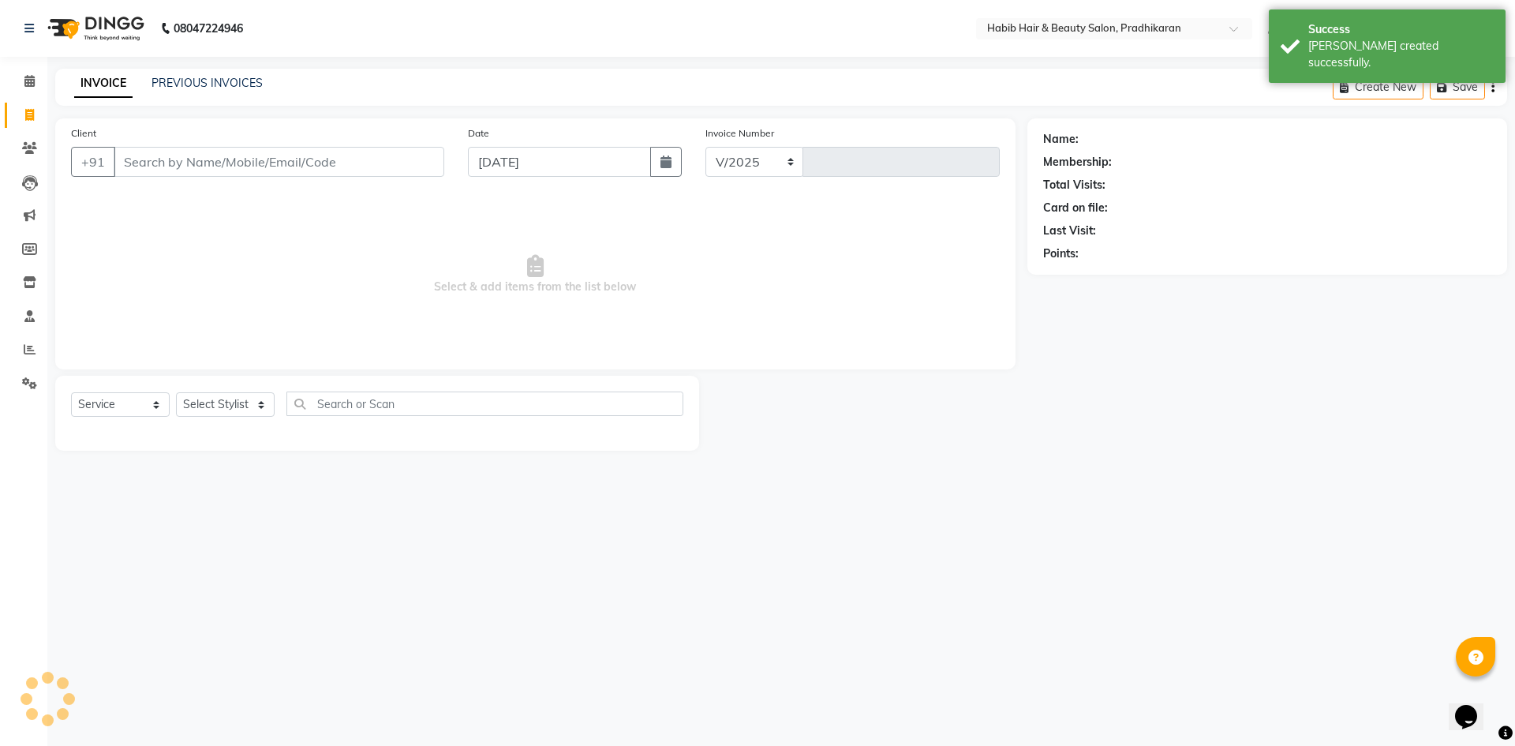
select select "5583"
type input "4376"
click at [269, 399] on select "Select Stylist" at bounding box center [225, 404] width 99 height 24
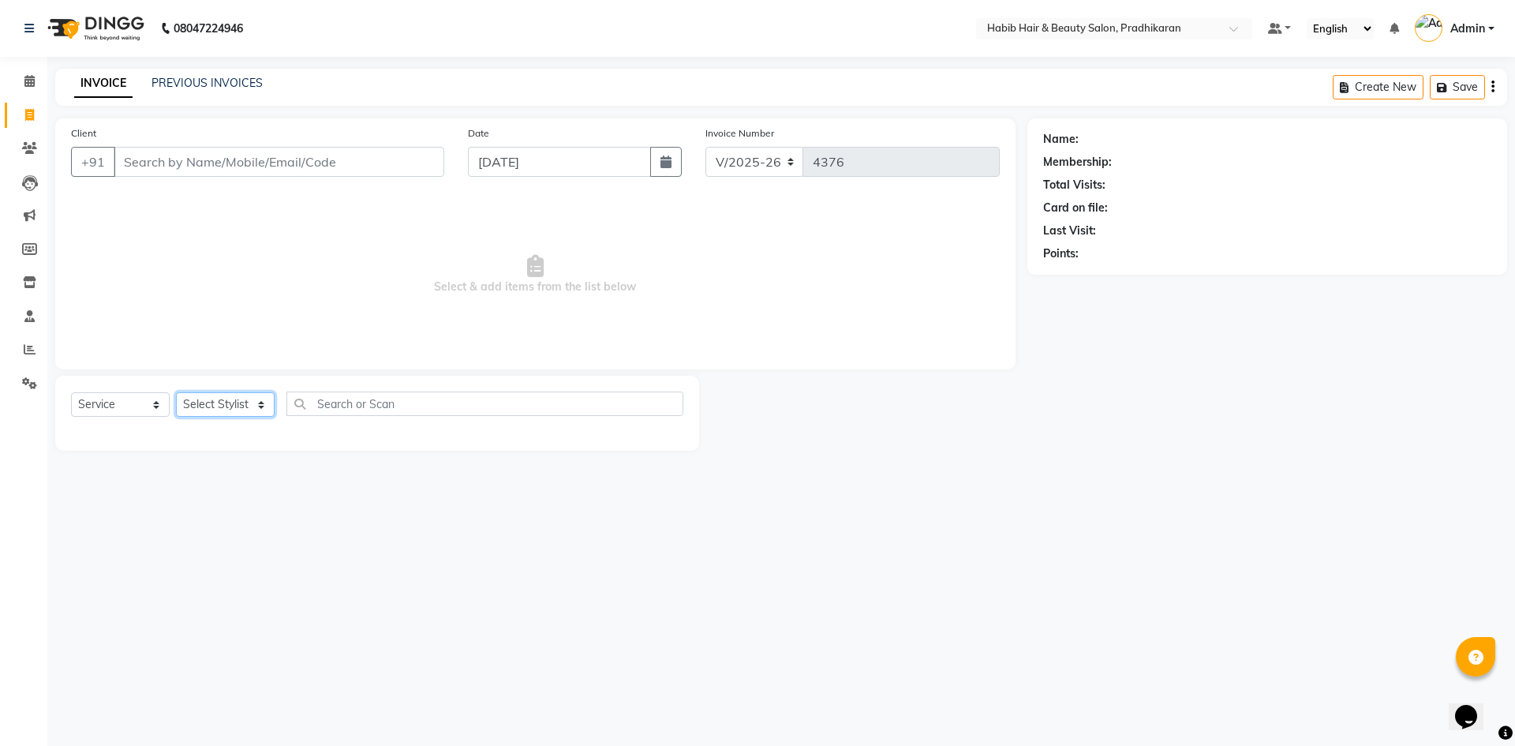
select select "50171"
click at [176, 392] on select "Select Stylist Admin Anju [PERSON_NAME] kiran [PERSON_NAME] pritam SHREE" at bounding box center [225, 404] width 99 height 24
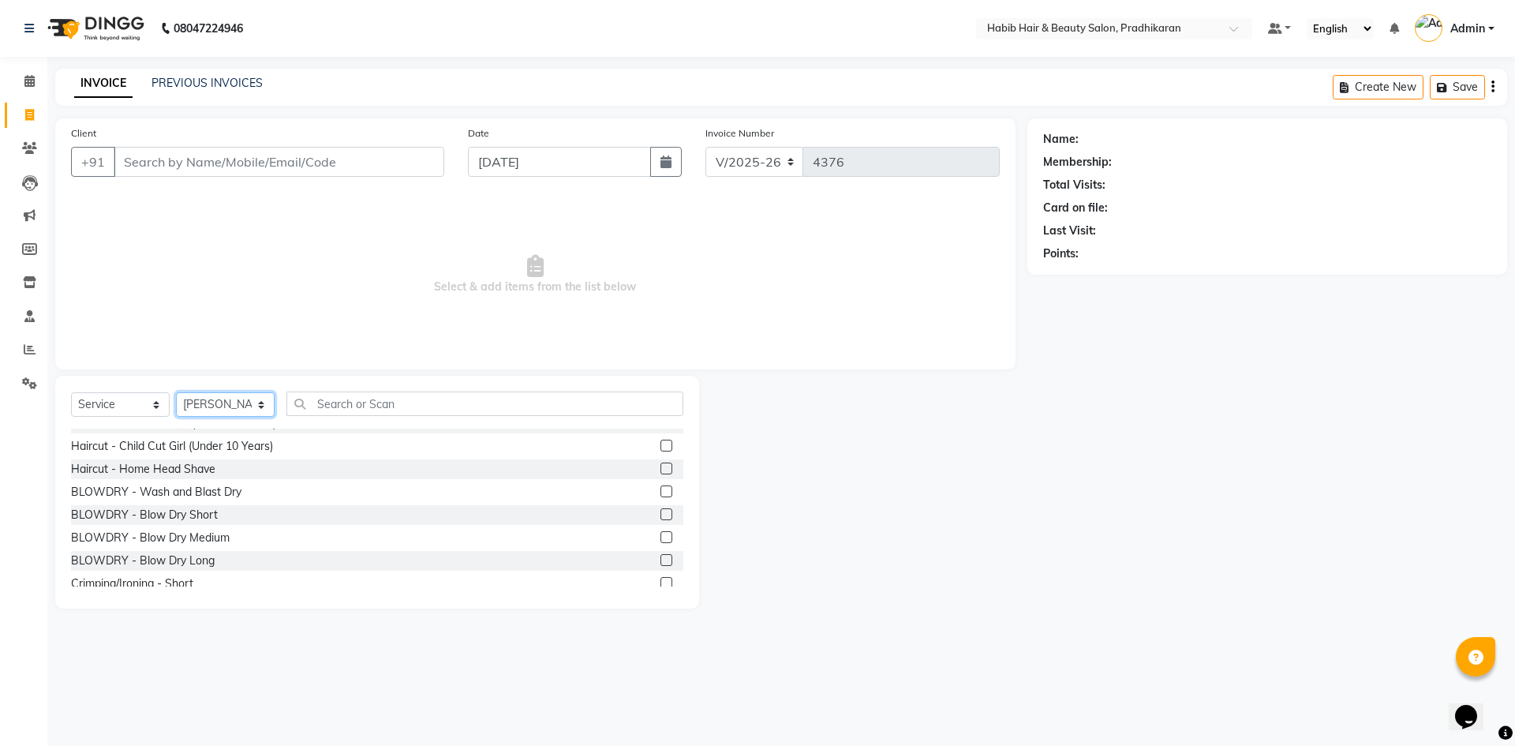
scroll to position [237, 0]
click at [661, 498] on label at bounding box center [667, 499] width 12 height 12
click at [661, 498] on input "checkbox" at bounding box center [666, 499] width 10 height 10
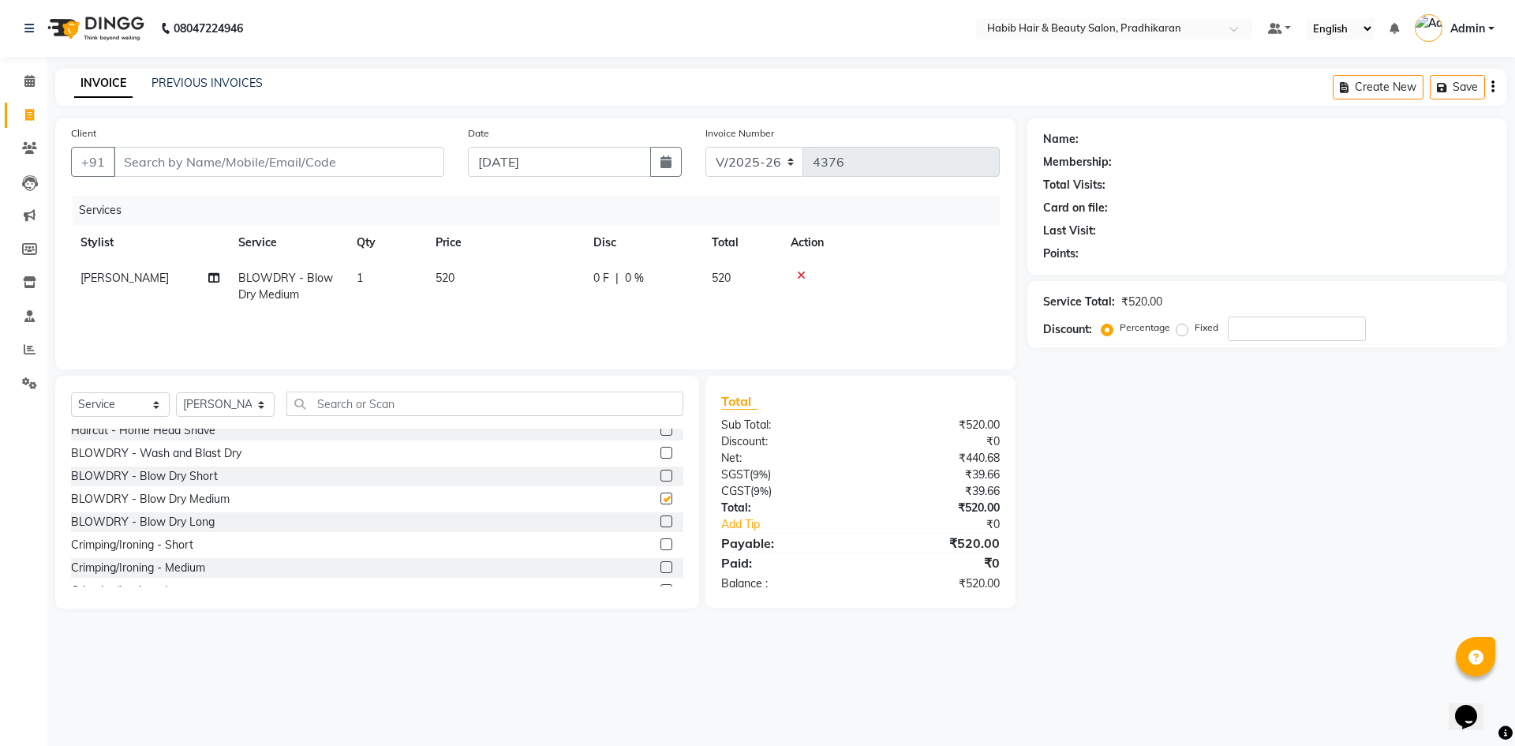
checkbox input "false"
click at [532, 281] on td "520" at bounding box center [505, 286] width 158 height 52
select select "50171"
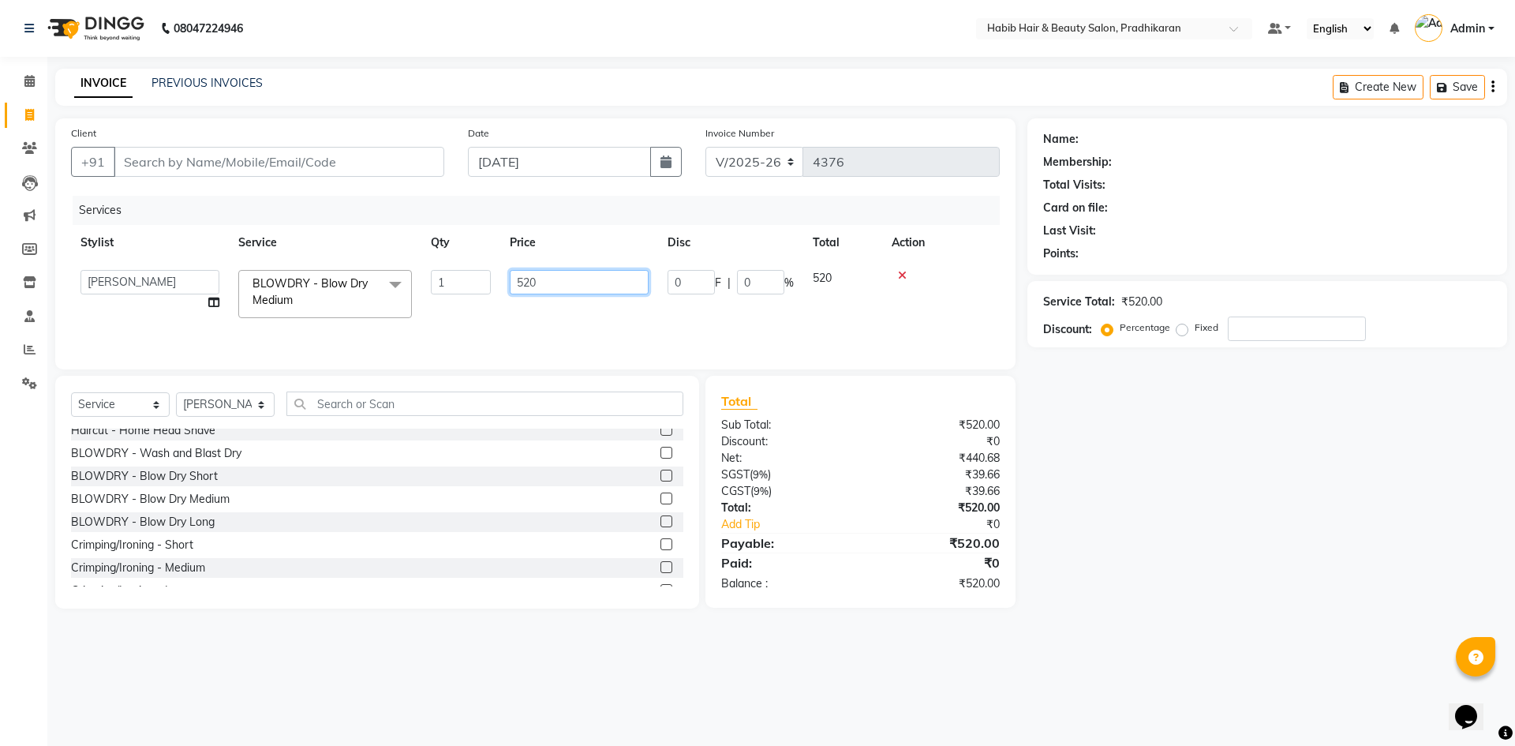
click at [570, 271] on input "520" at bounding box center [579, 282] width 139 height 24
type input "5"
type input "400"
click at [242, 168] on input "Client" at bounding box center [279, 162] width 331 height 30
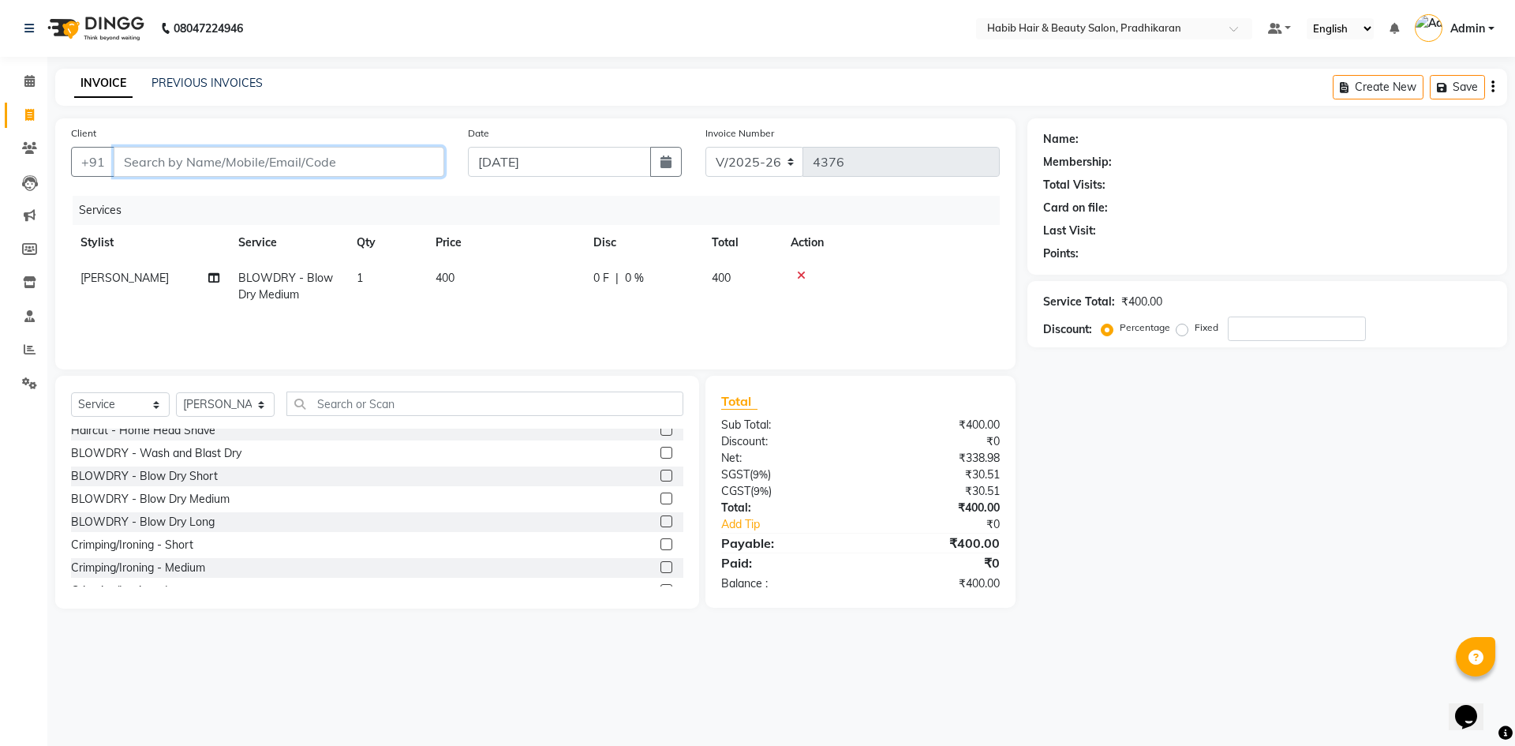
type input "7"
type input "0"
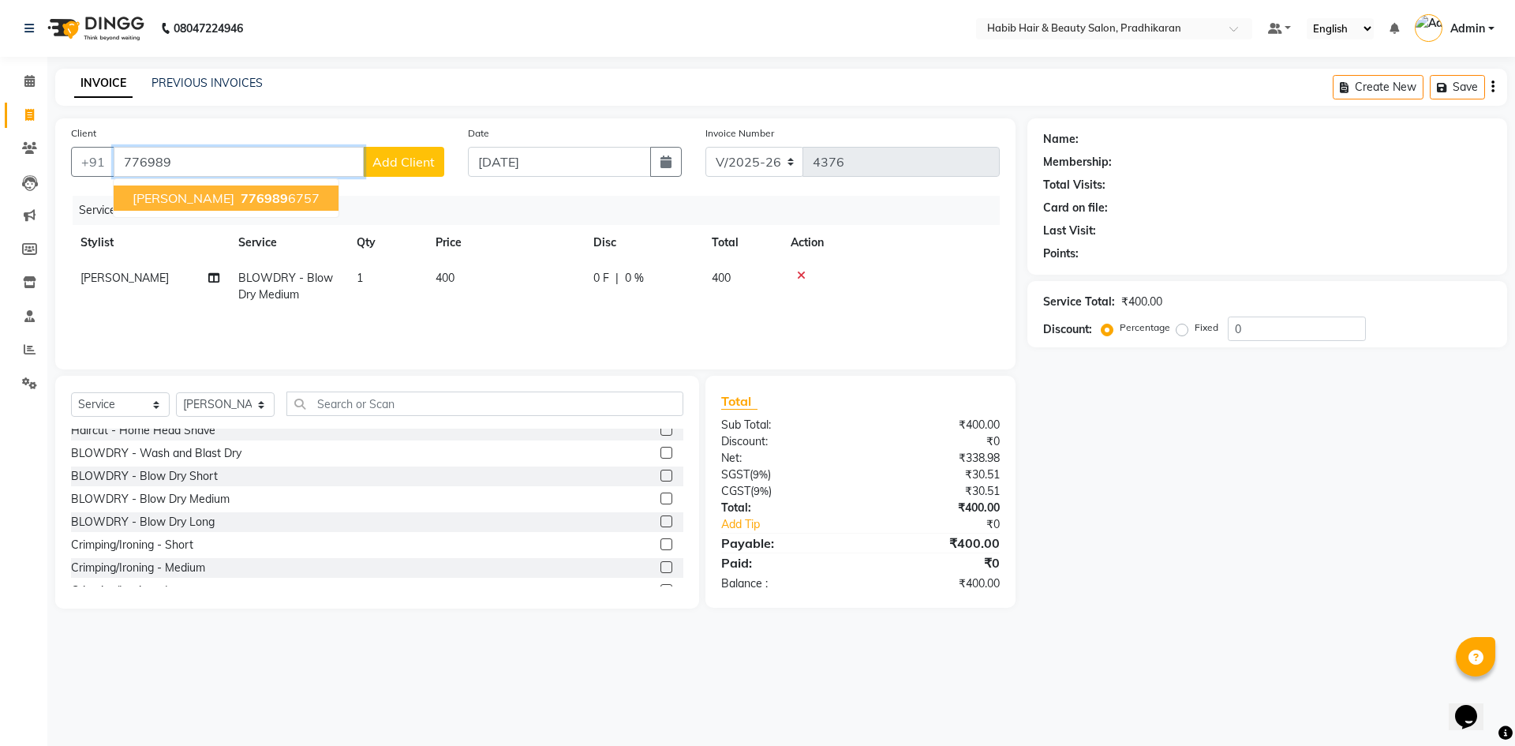
click at [239, 197] on ngb-highlight "776989 6757" at bounding box center [279, 198] width 82 height 16
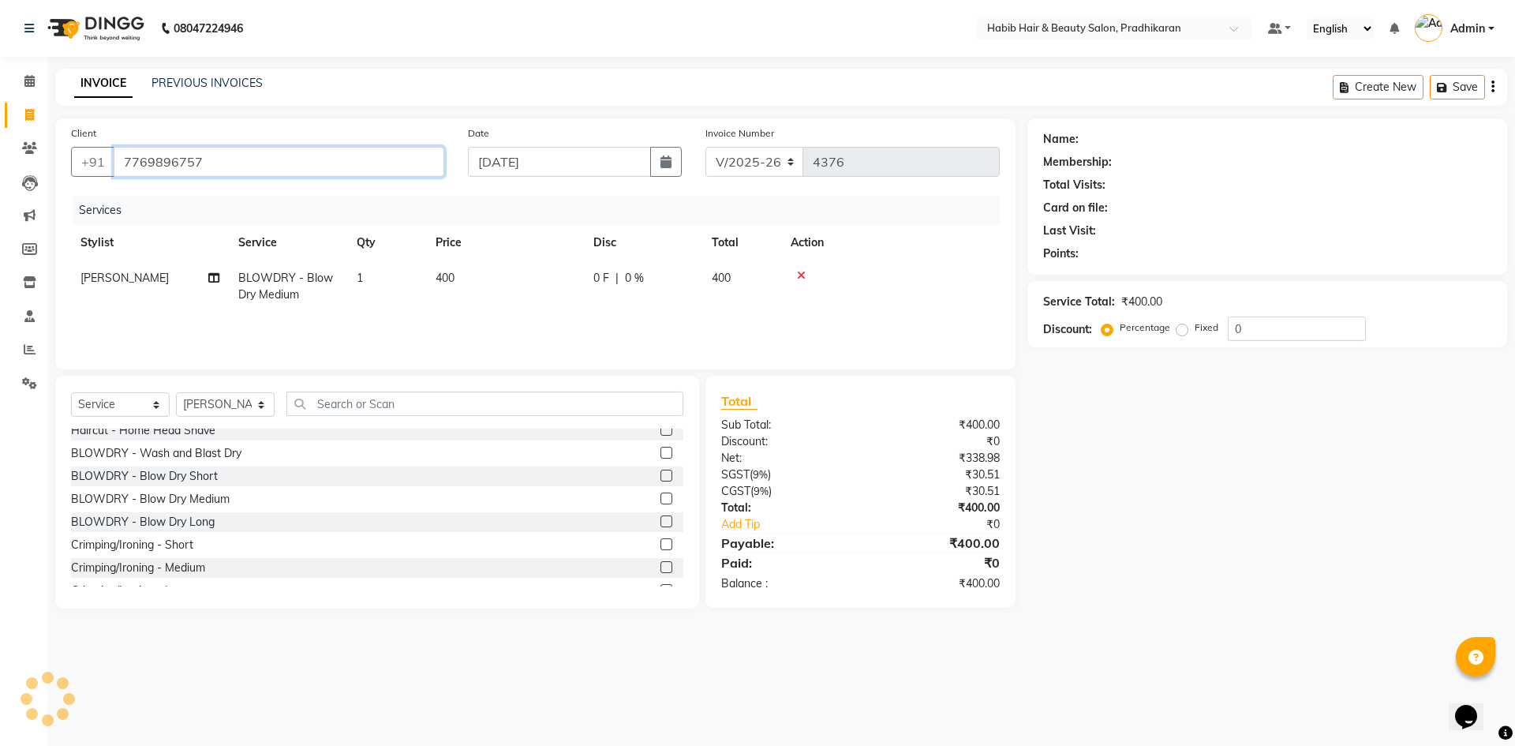
type input "7769896757"
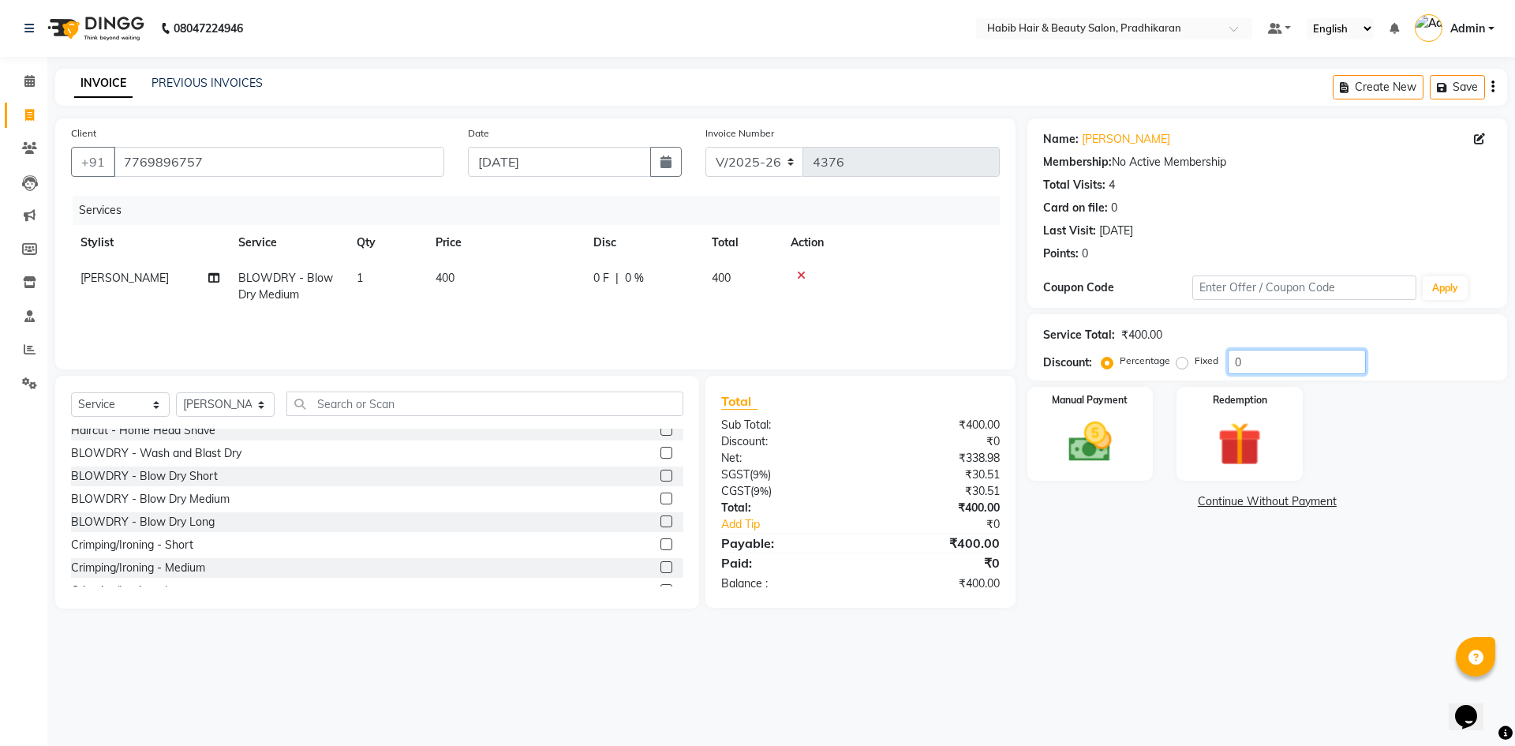
click at [1252, 367] on input "0" at bounding box center [1297, 362] width 138 height 24
type input "50"
click at [1062, 447] on img at bounding box center [1090, 442] width 73 height 52
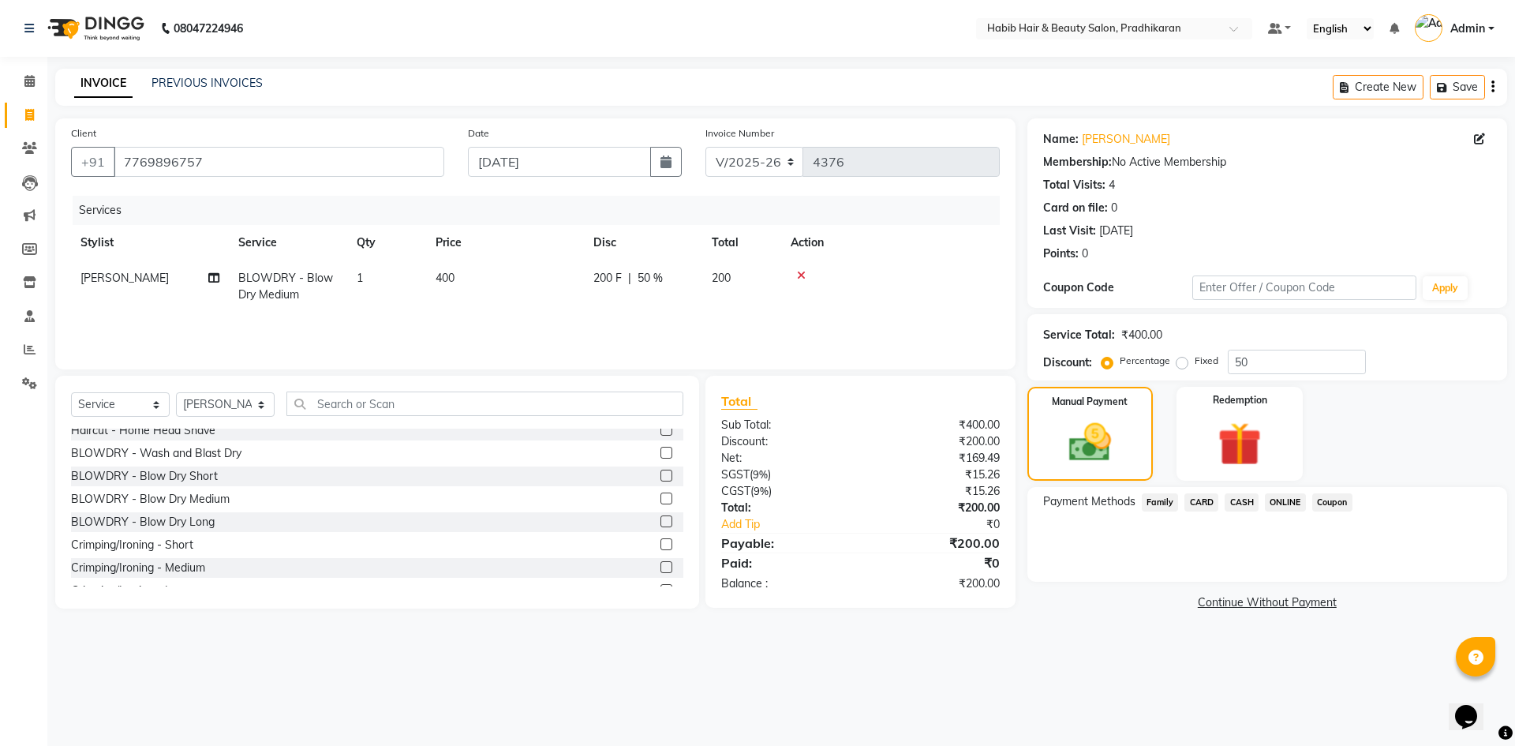
click at [1270, 504] on span "ONLINE" at bounding box center [1285, 502] width 41 height 18
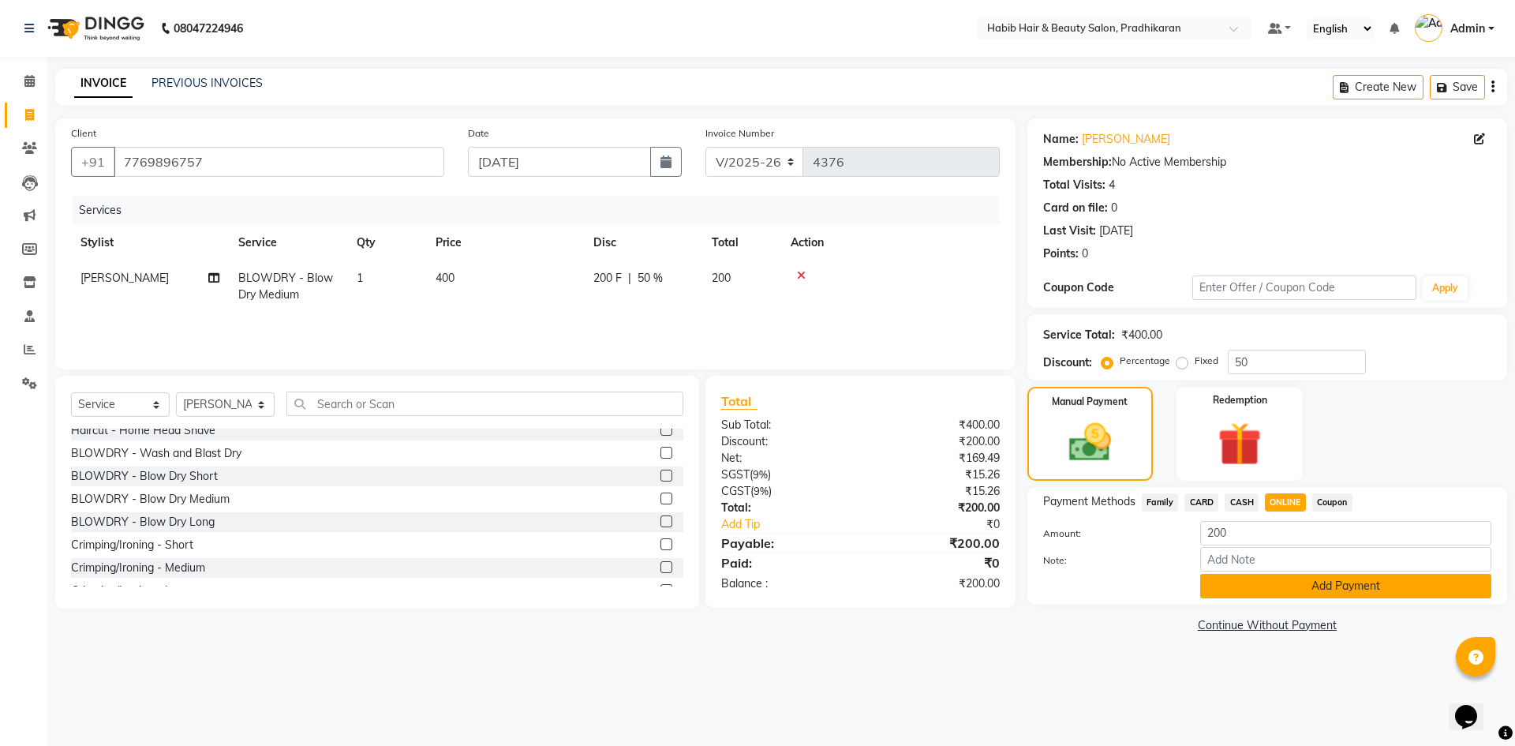
click at [1285, 594] on button "Add Payment" at bounding box center [1346, 586] width 291 height 24
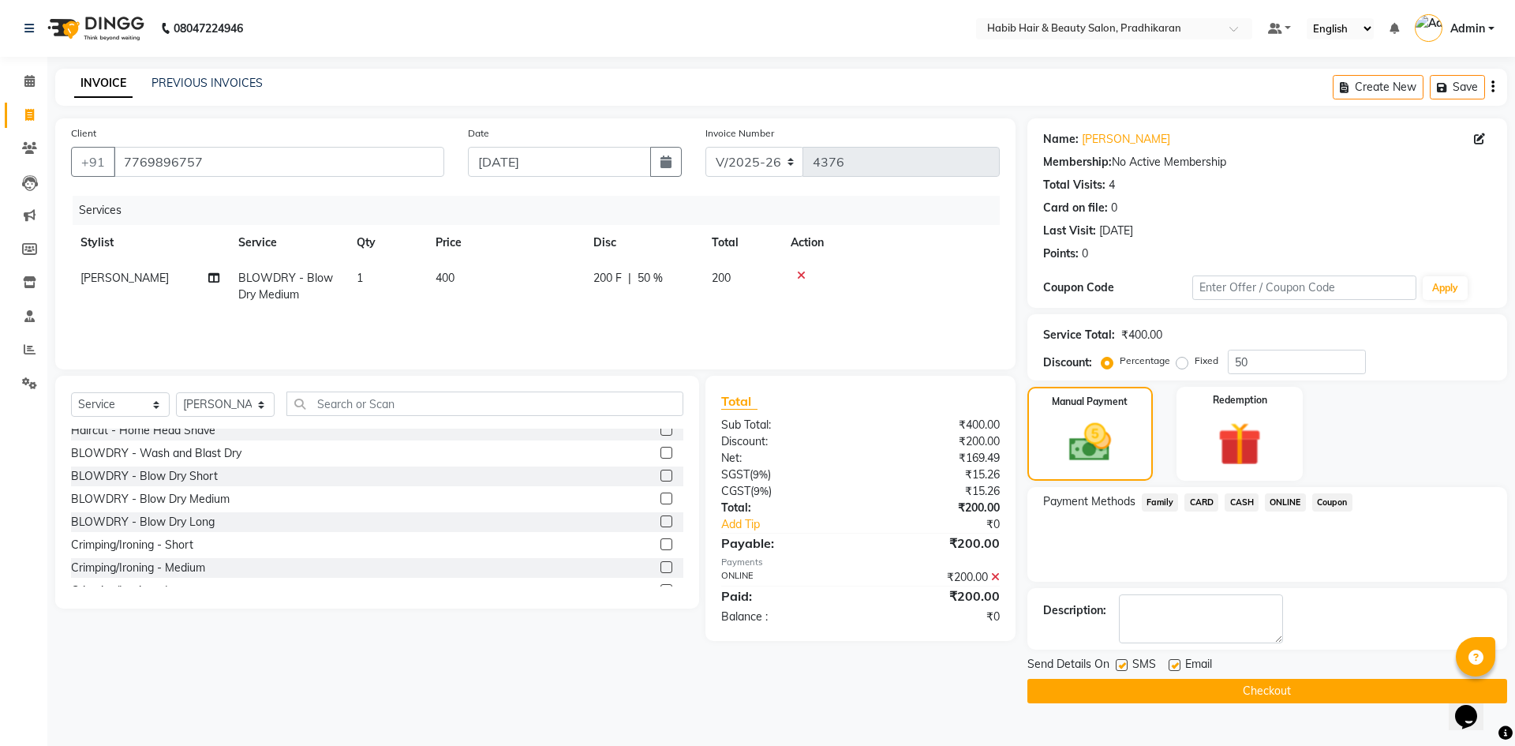
click at [1284, 690] on button "Checkout" at bounding box center [1268, 691] width 480 height 24
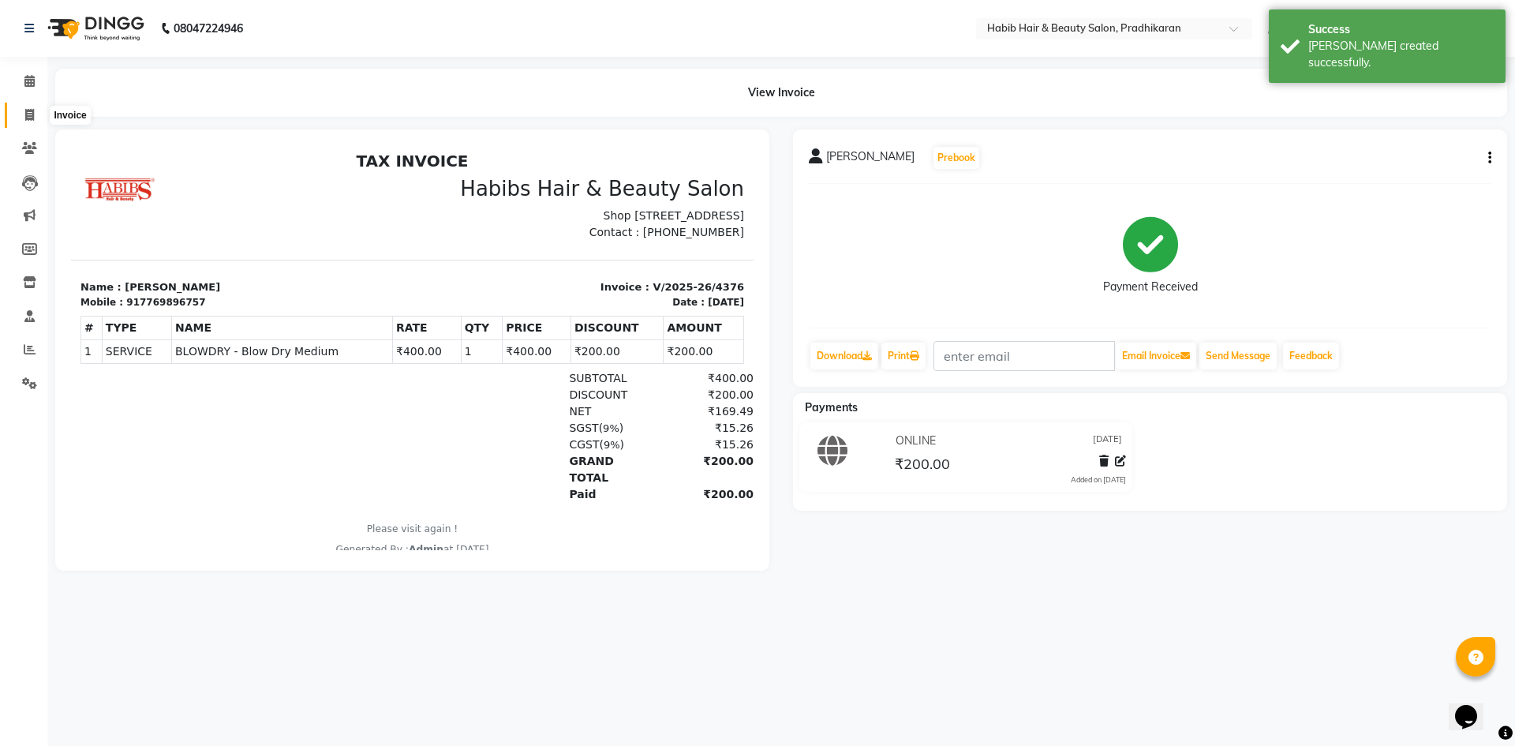
click at [26, 115] on icon at bounding box center [29, 115] width 9 height 12
select select "service"
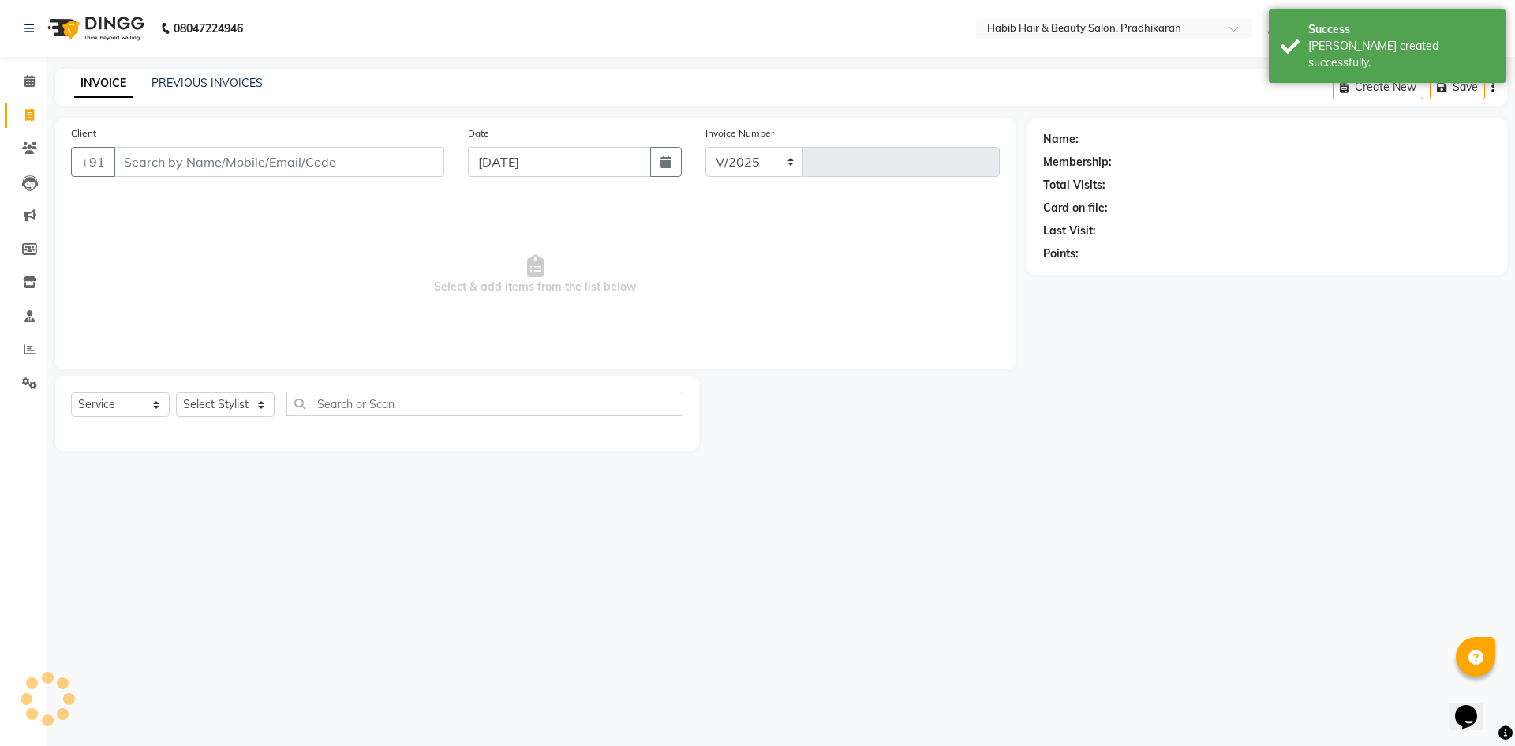
select select "5583"
type input "4377"
click at [215, 164] on input "Client" at bounding box center [279, 162] width 331 height 30
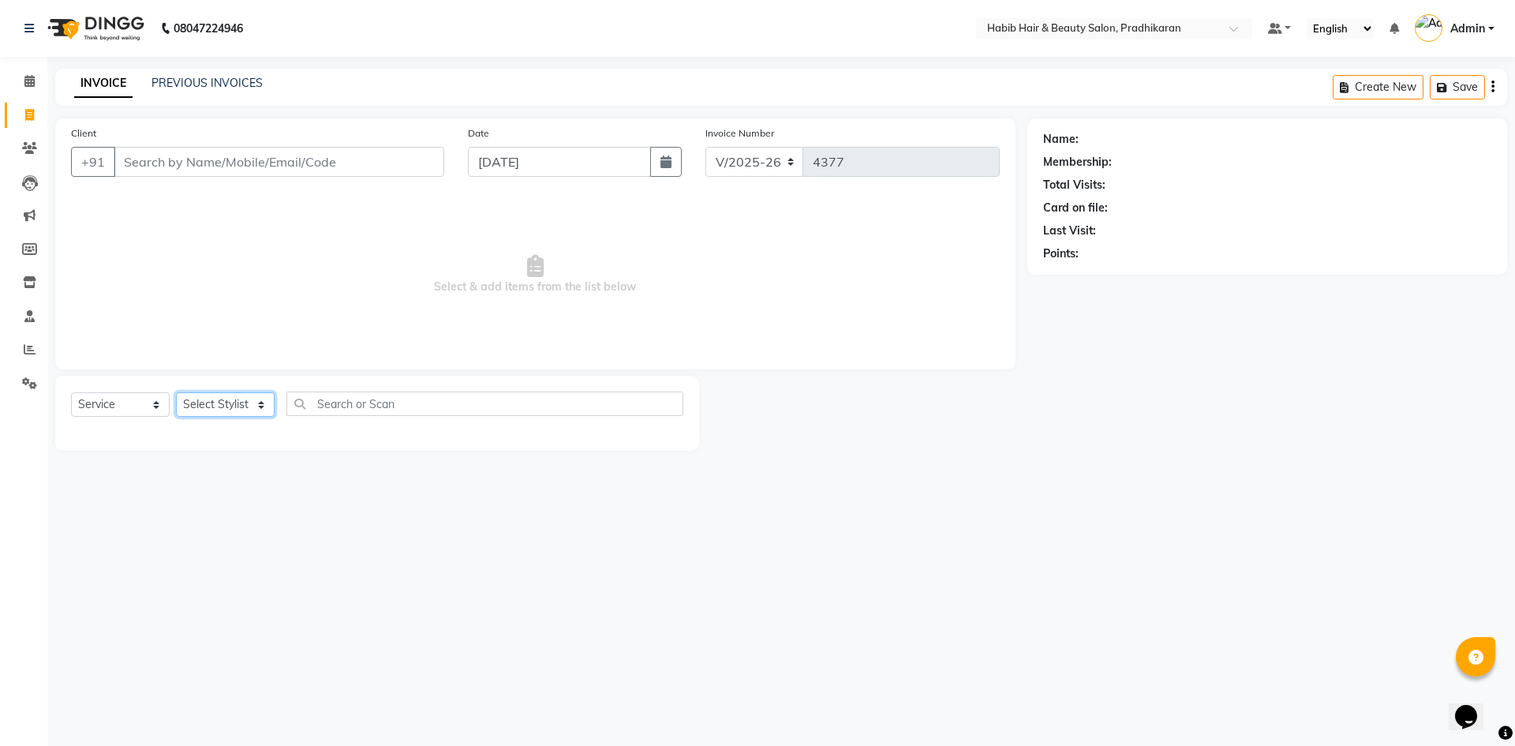
click at [240, 398] on select "Select Stylist Admin Anju [PERSON_NAME] kiran [PERSON_NAME] pritam SHREE" at bounding box center [225, 404] width 99 height 24
select select "38177"
click at [176, 392] on select "Select Stylist Admin Anju [PERSON_NAME] kiran [PERSON_NAME] pritam SHREE" at bounding box center [225, 404] width 99 height 24
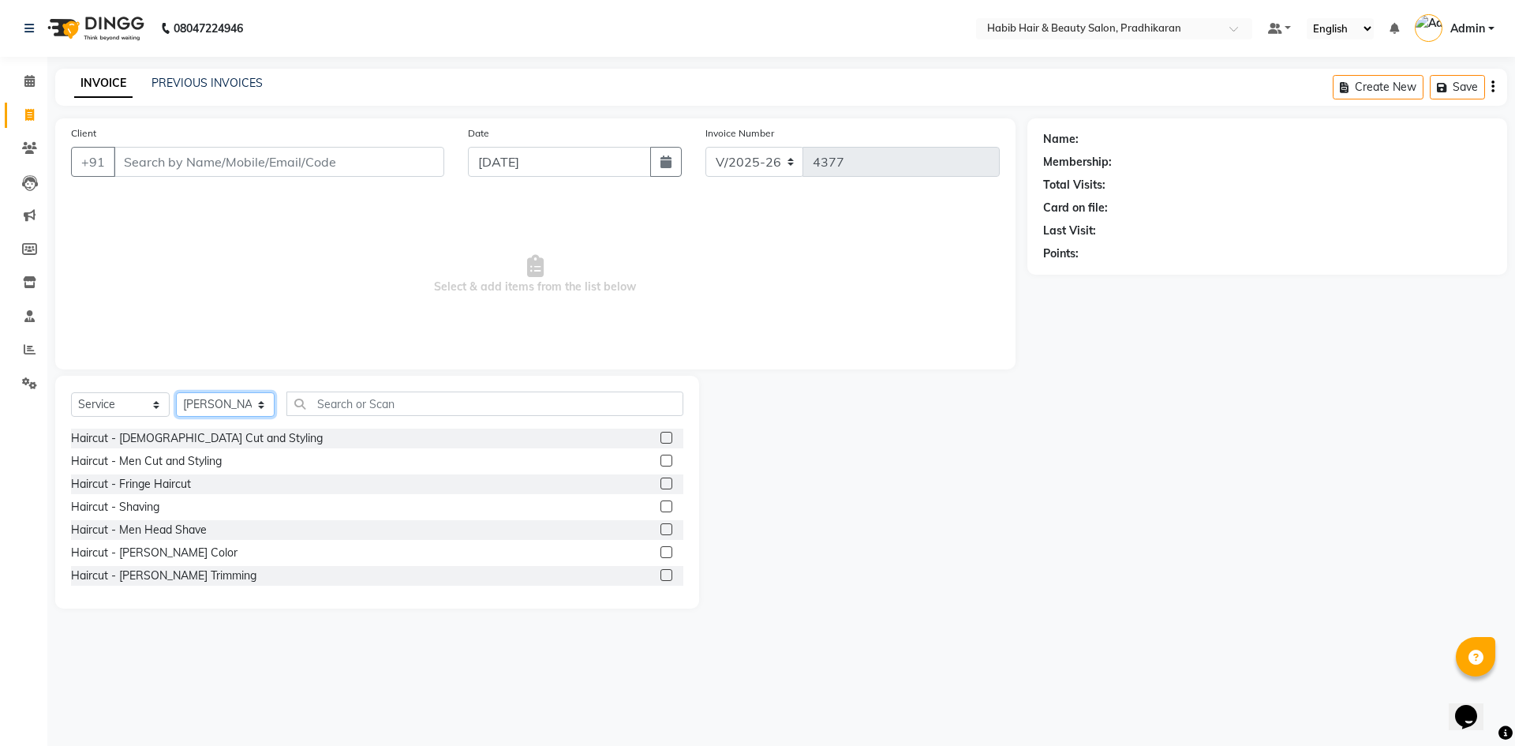
scroll to position [158, 0]
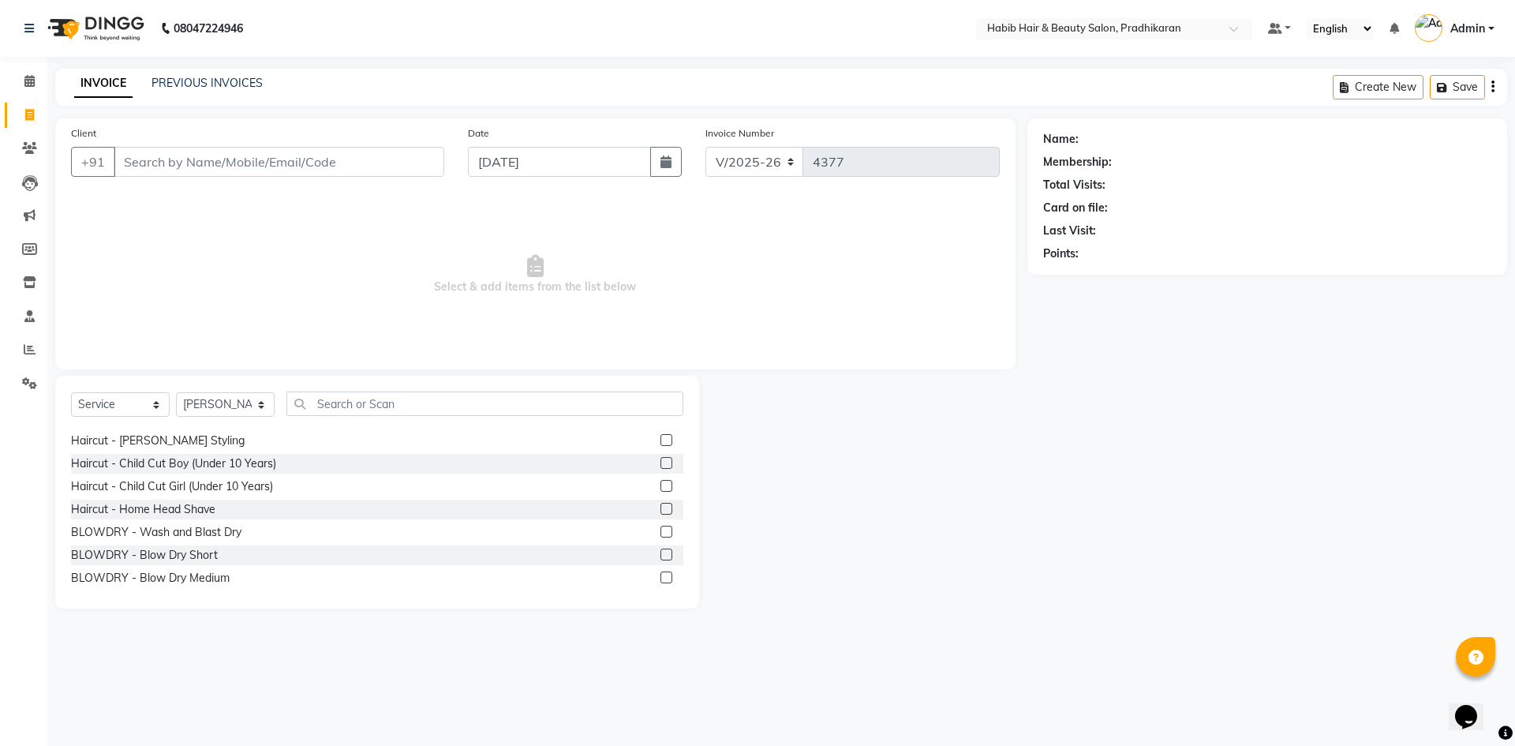
click at [661, 466] on label at bounding box center [667, 463] width 12 height 12
click at [661, 466] on input "checkbox" at bounding box center [666, 464] width 10 height 10
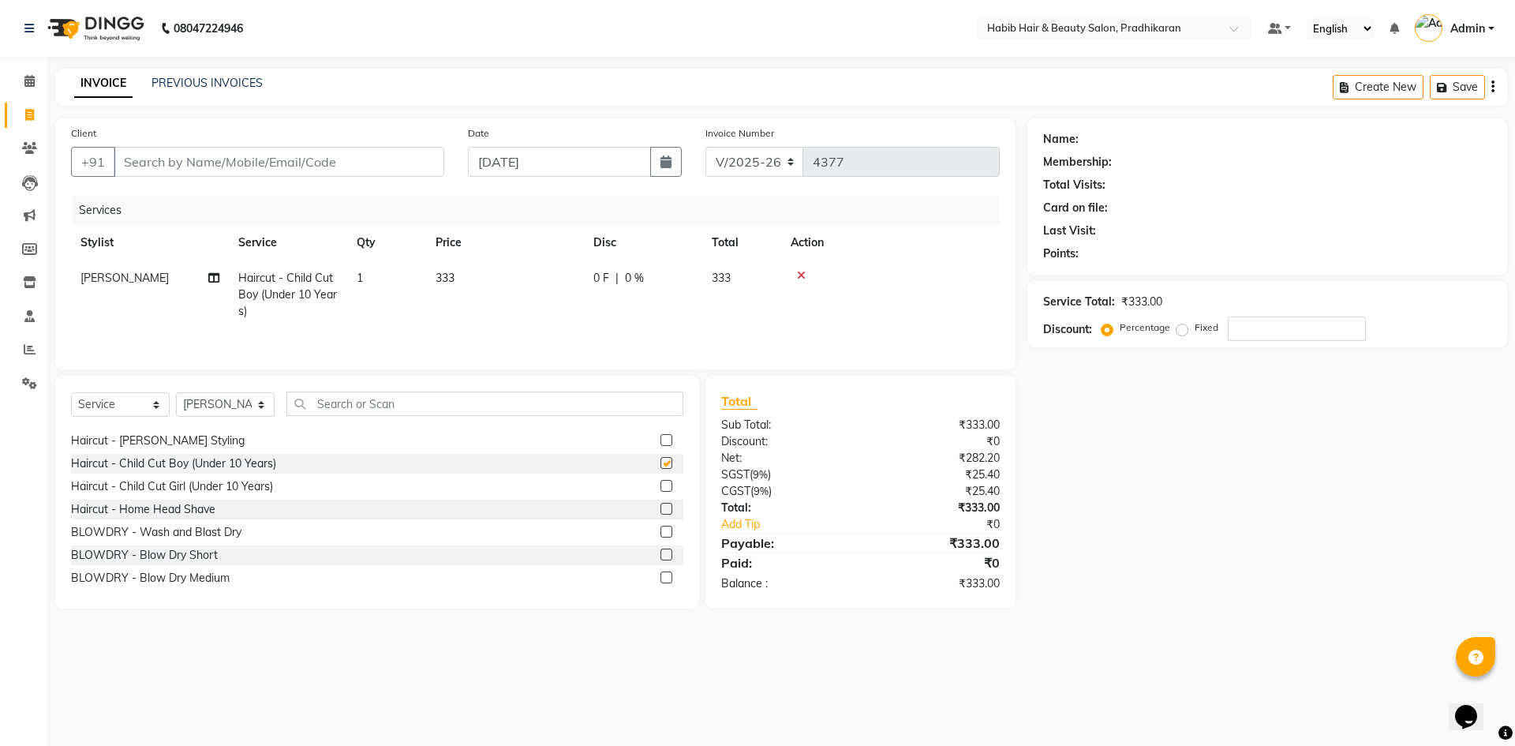
checkbox input "false"
click at [487, 301] on td "333" at bounding box center [505, 294] width 158 height 69
select select "38177"
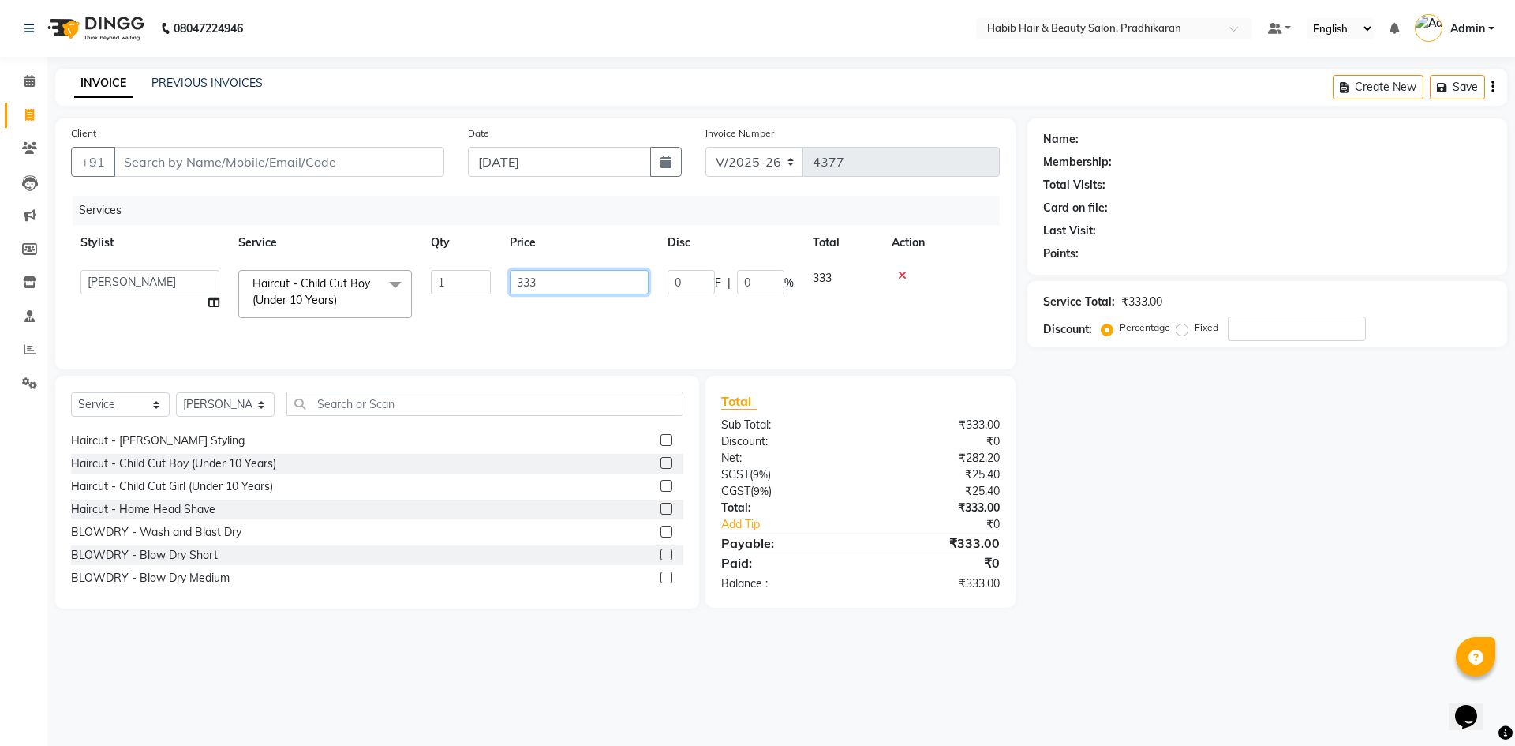
click at [530, 277] on input "333" at bounding box center [579, 282] width 139 height 24
click at [581, 271] on input "333" at bounding box center [579, 282] width 139 height 24
type input "3"
type input "400"
click at [168, 167] on input "Client" at bounding box center [279, 162] width 331 height 30
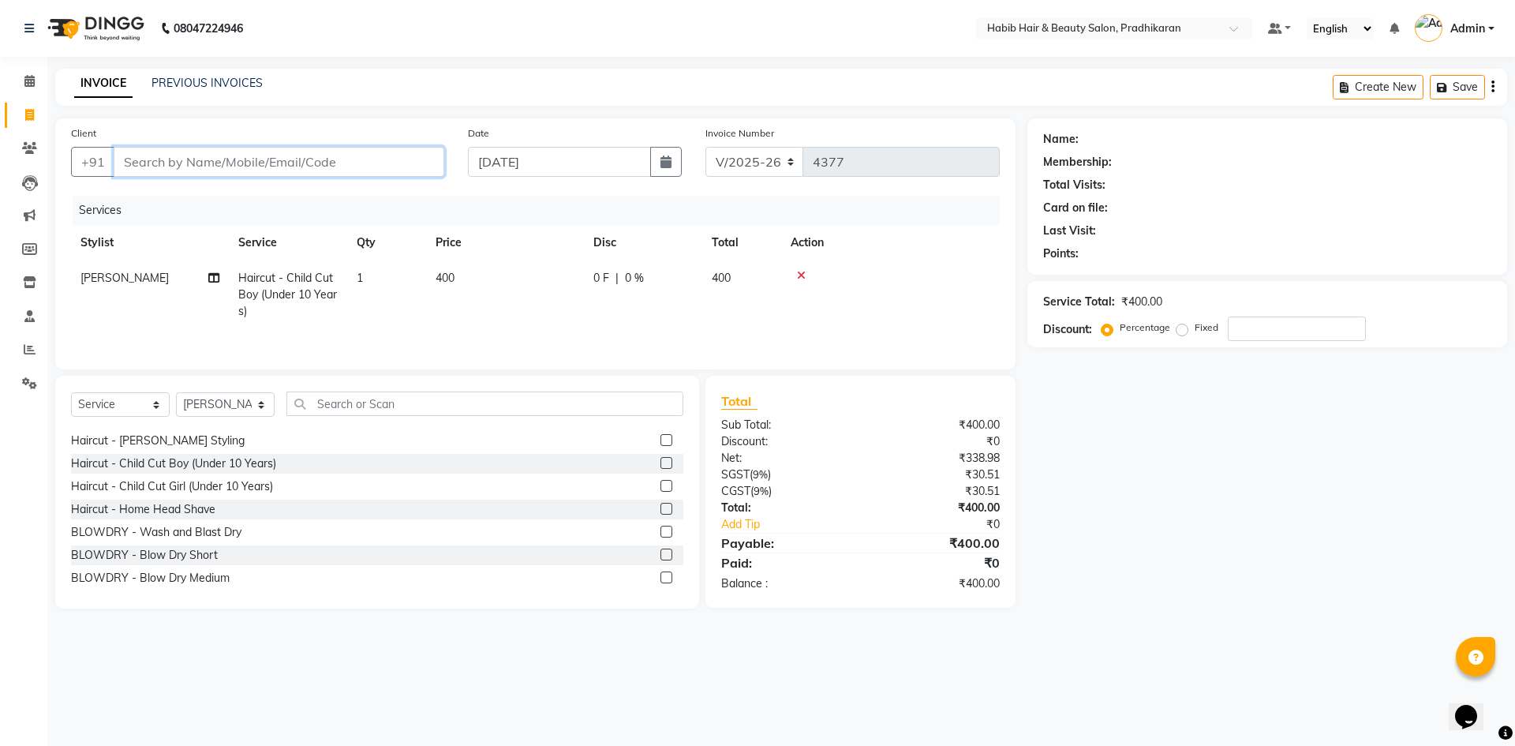
type input "7"
type input "0"
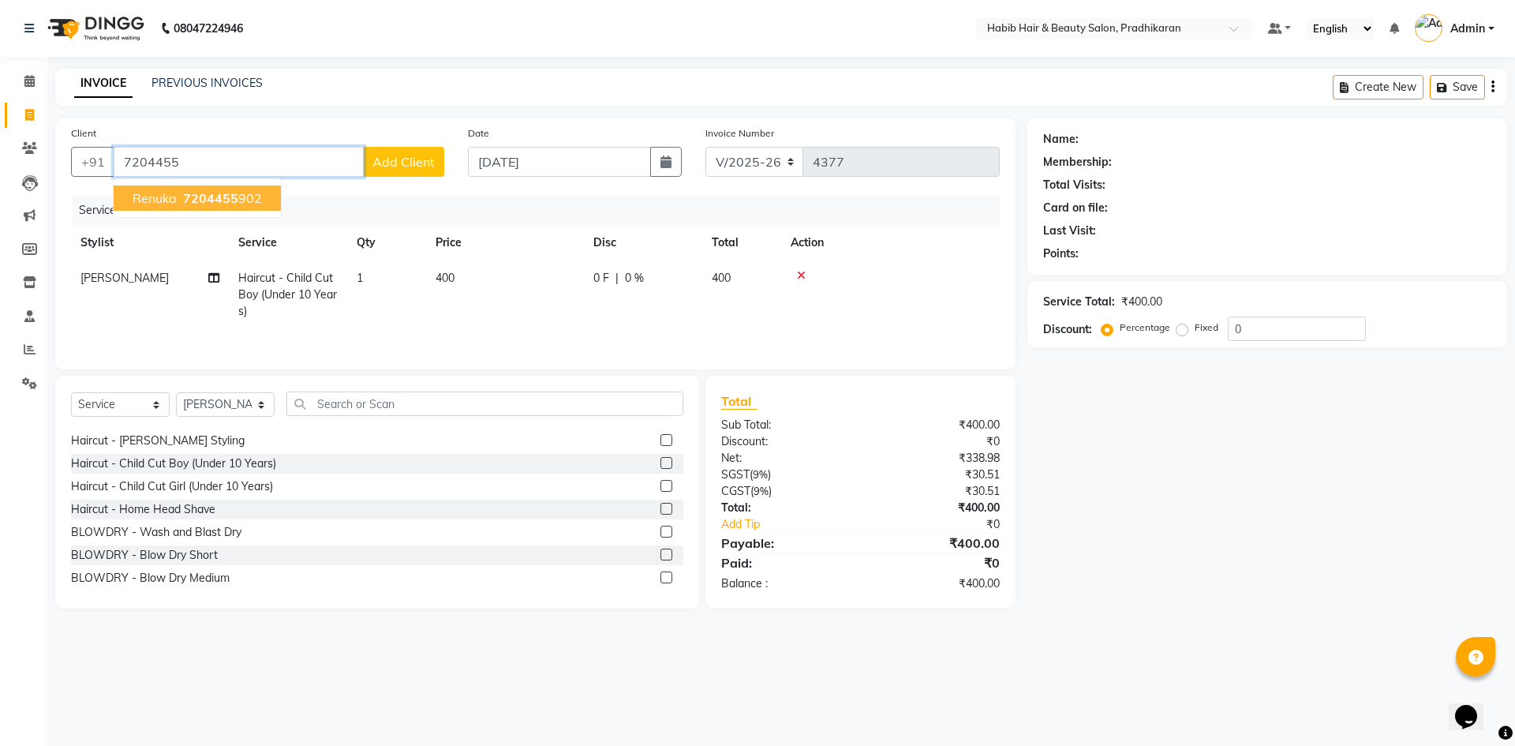
click at [258, 196] on ngb-highlight "7204455 902" at bounding box center [221, 198] width 82 height 16
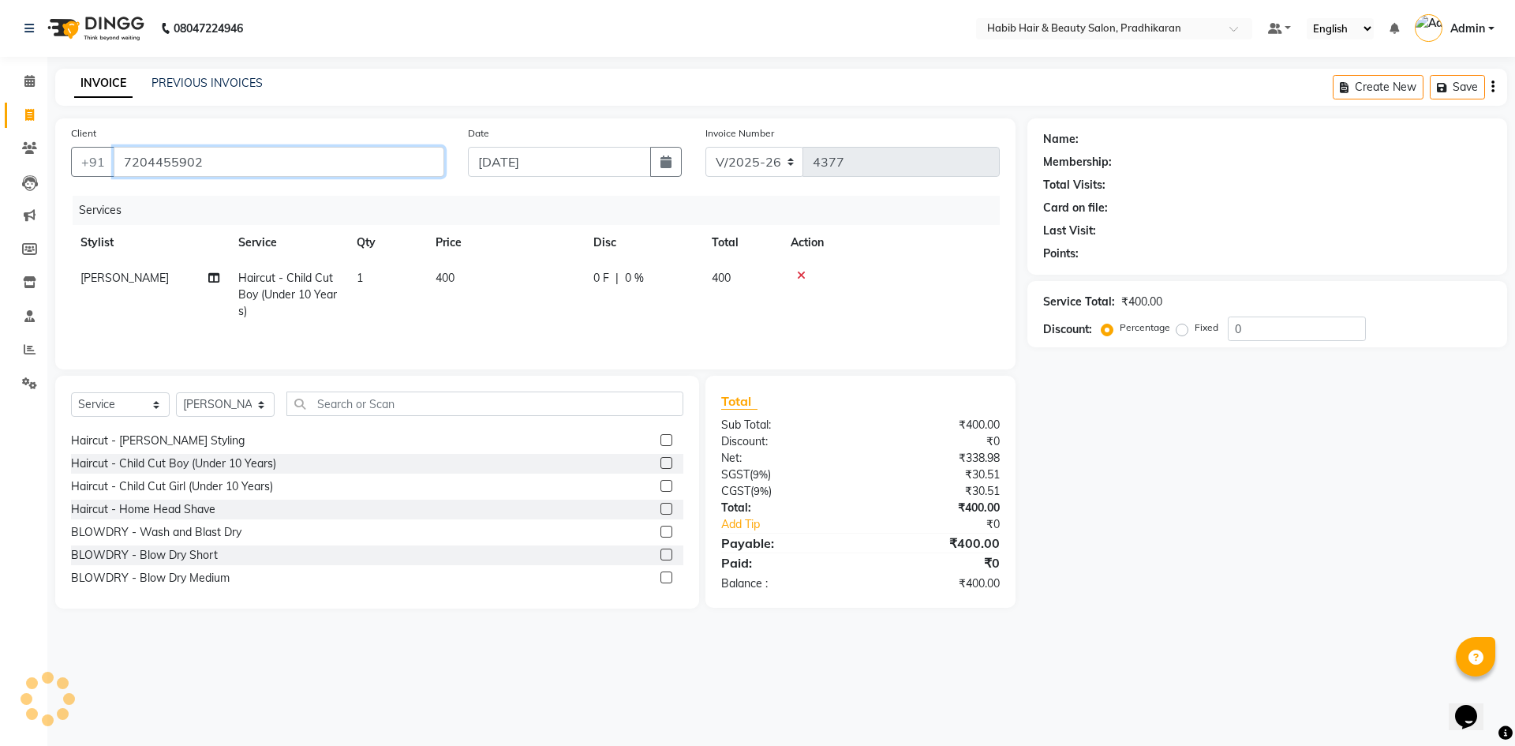
type input "7204455902"
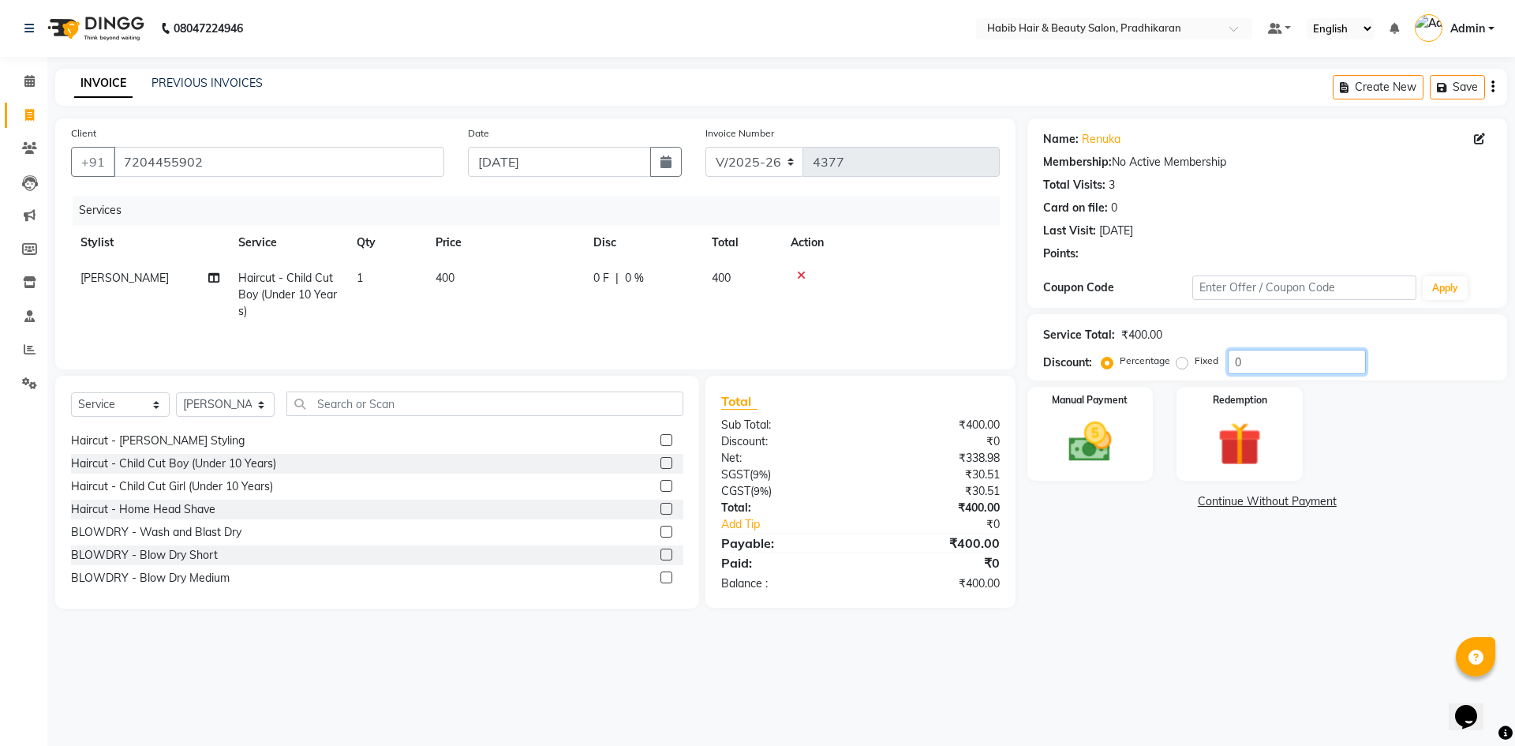
click at [1259, 365] on input "0" at bounding box center [1297, 362] width 138 height 24
type input "50"
click at [1115, 432] on img at bounding box center [1090, 442] width 73 height 52
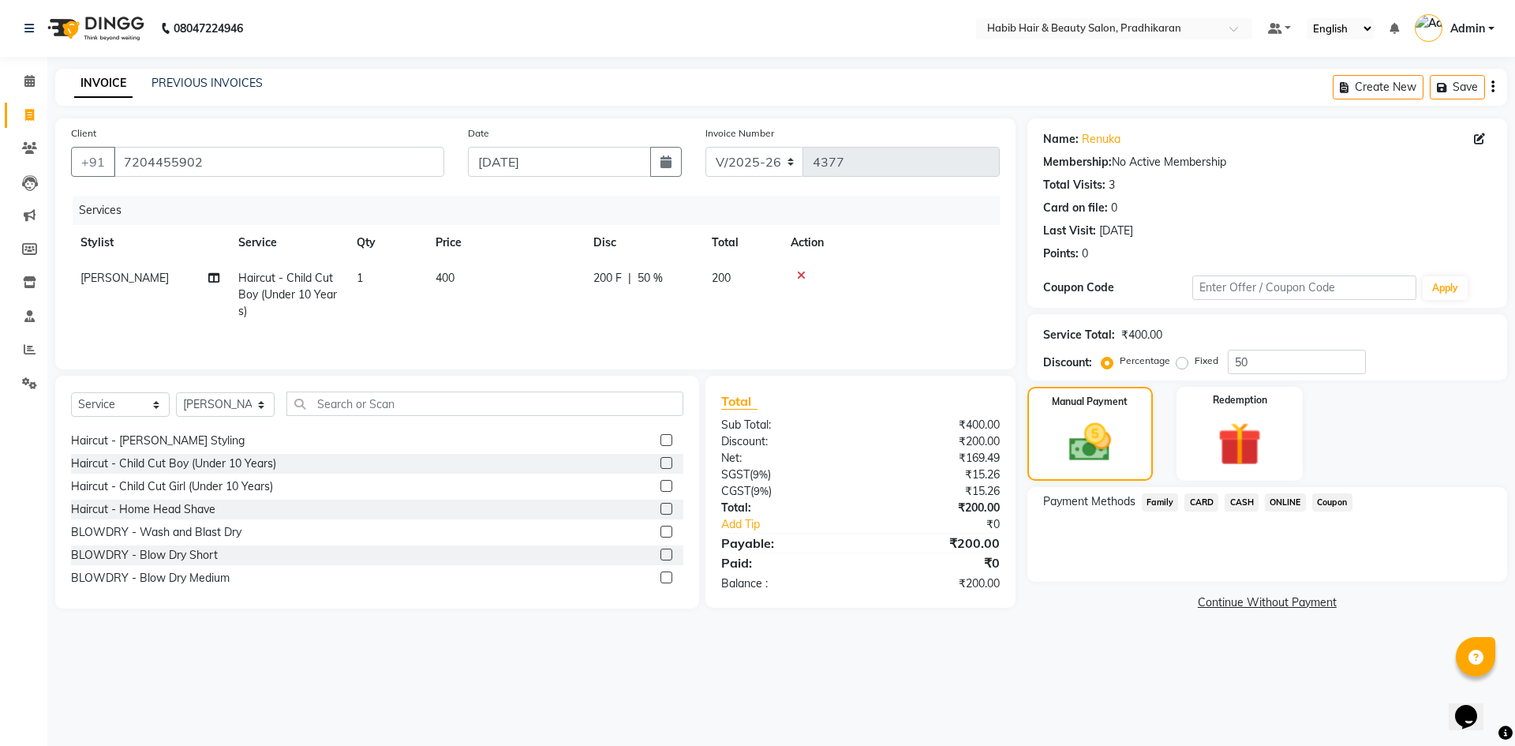
click at [1242, 500] on span "CASH" at bounding box center [1242, 502] width 34 height 18
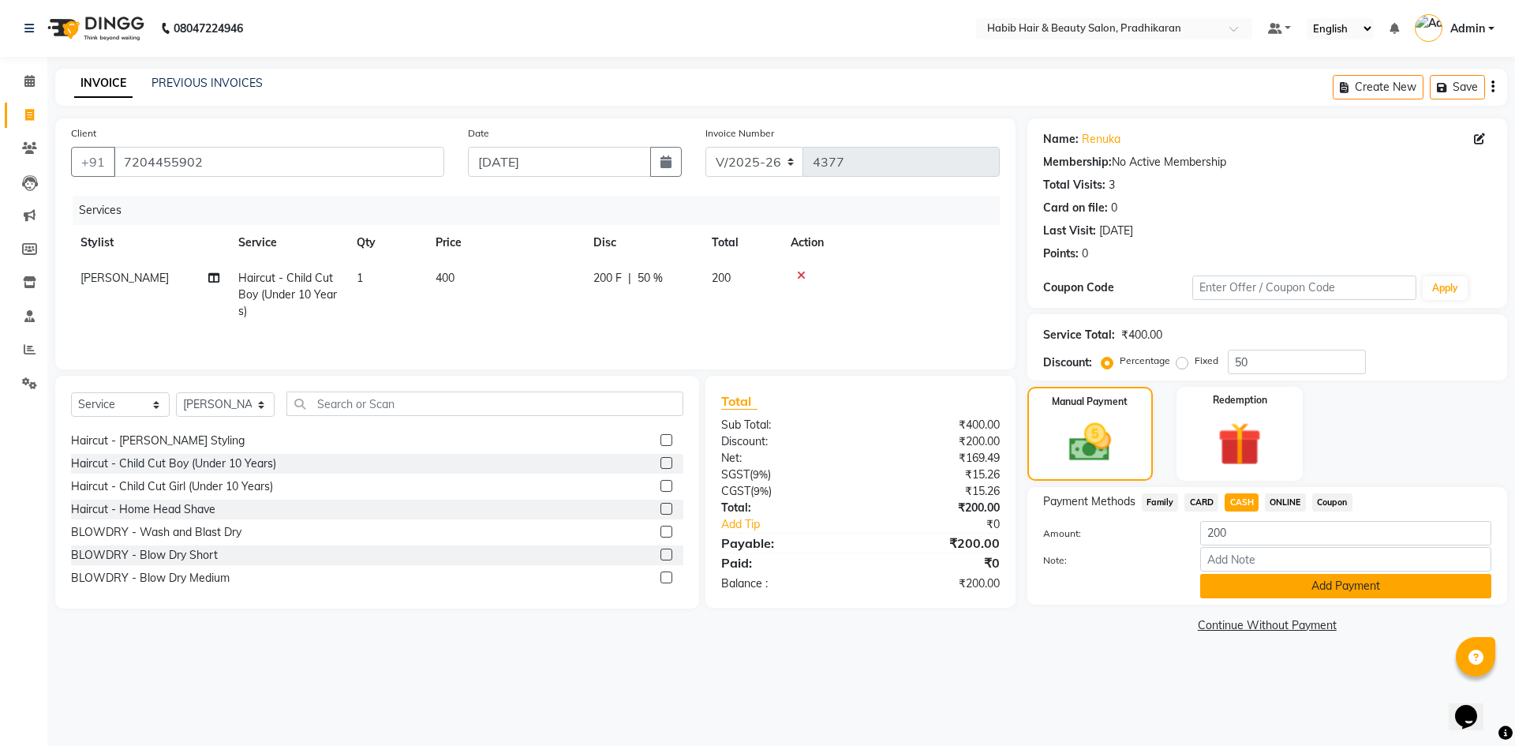
click at [1237, 591] on button "Add Payment" at bounding box center [1346, 586] width 291 height 24
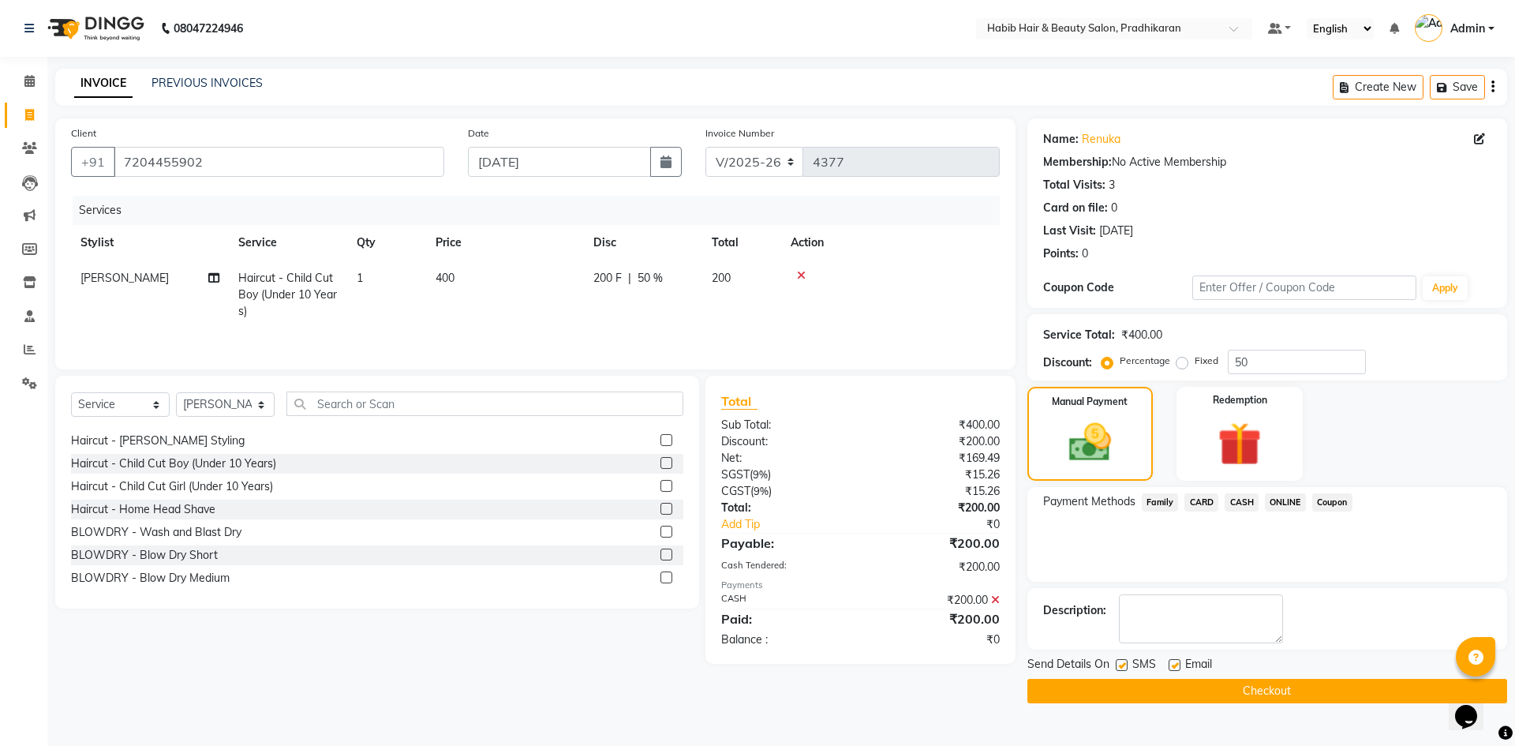
click at [1231, 691] on button "Checkout" at bounding box center [1268, 691] width 480 height 24
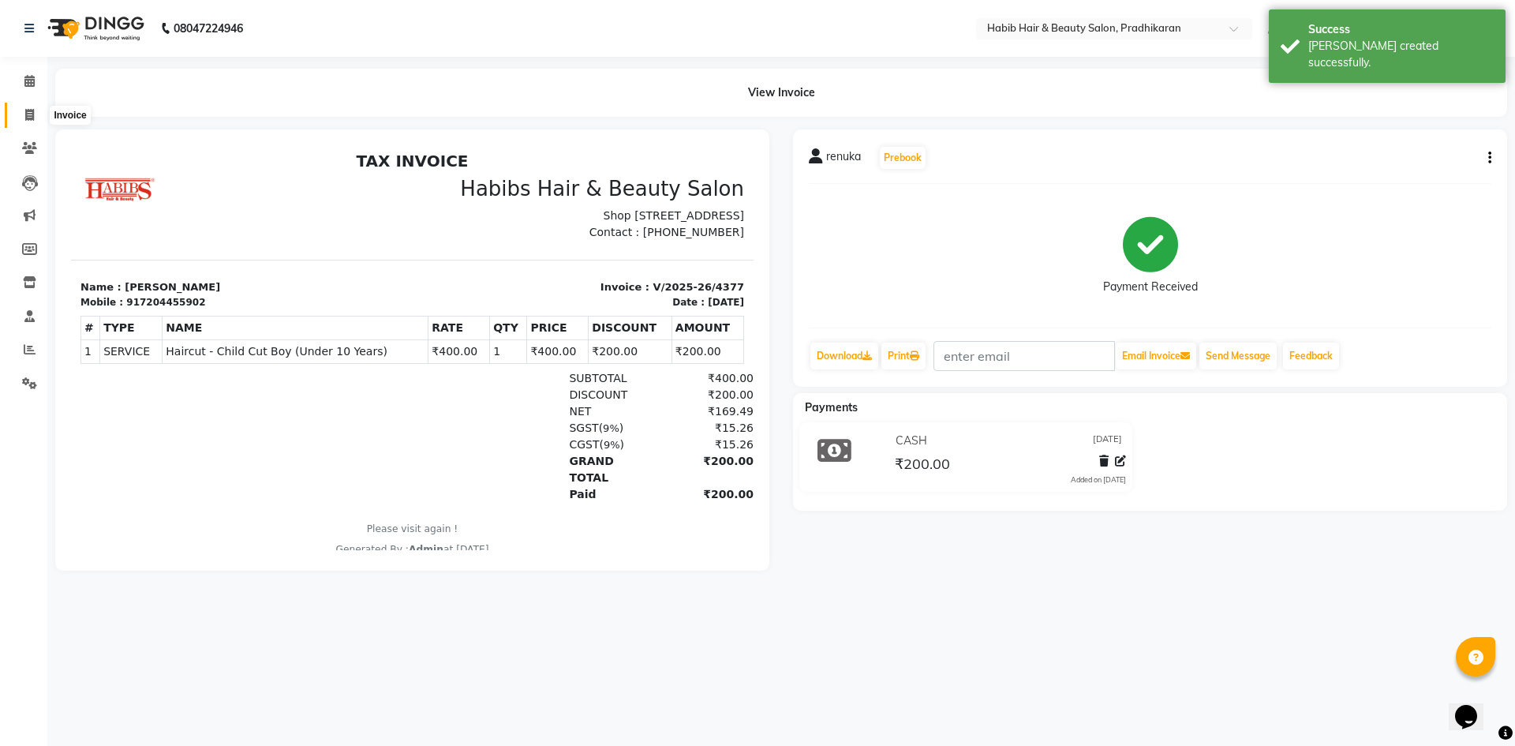
click at [32, 120] on icon at bounding box center [29, 115] width 9 height 12
select select "service"
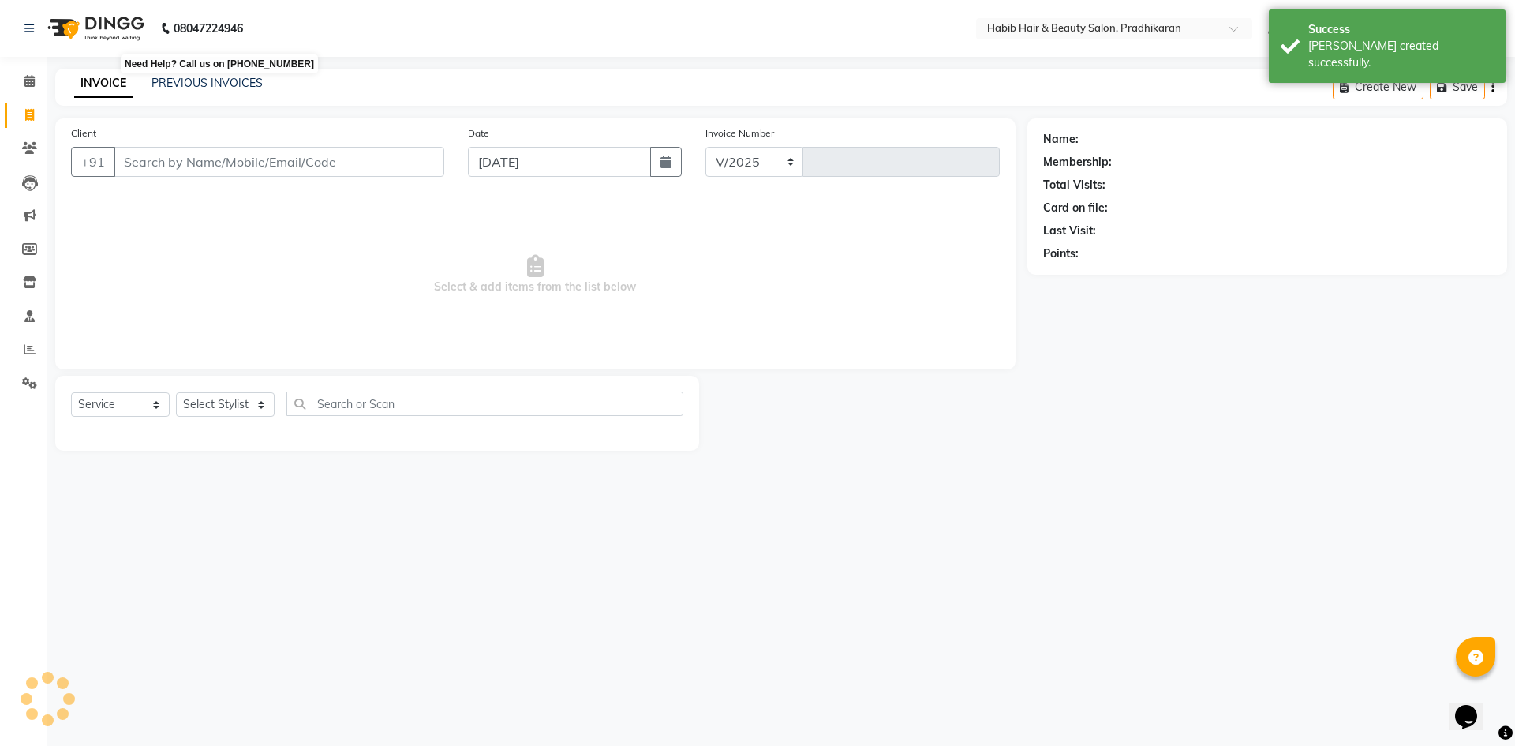
select select "5583"
type input "4378"
click at [221, 86] on link "PREVIOUS INVOICES" at bounding box center [207, 83] width 111 height 14
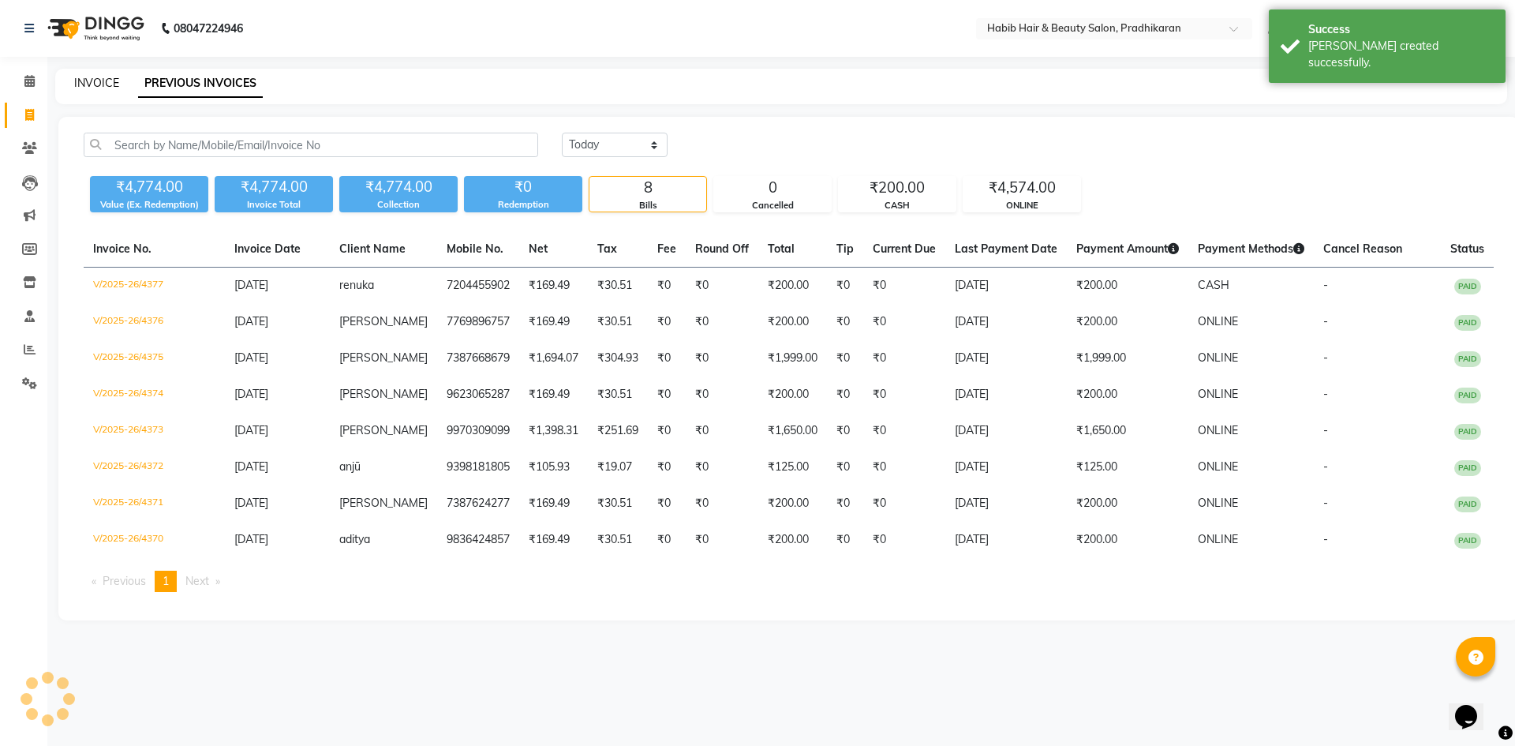
click at [98, 79] on link "INVOICE" at bounding box center [96, 83] width 45 height 14
select select "service"
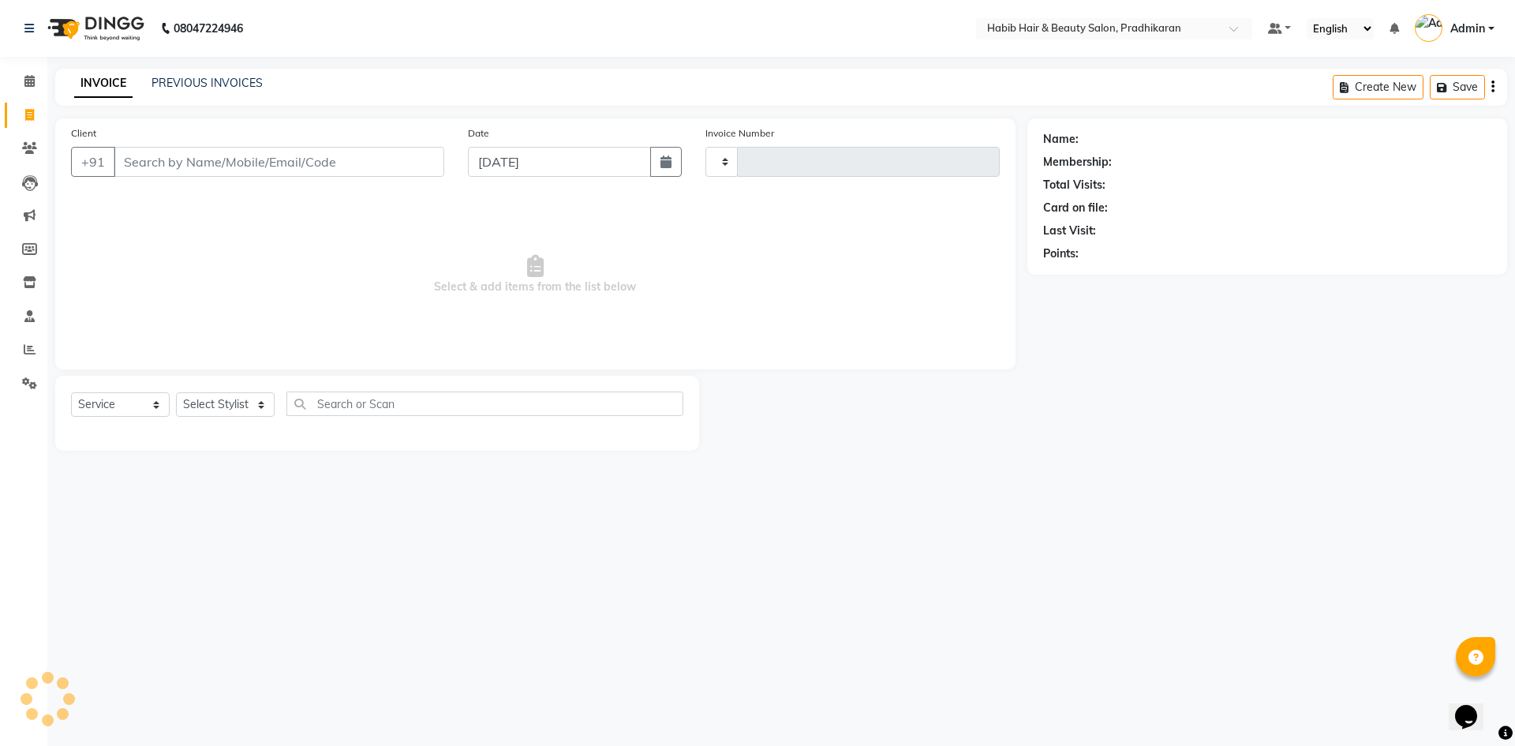
type input "4378"
select select "5583"
click at [221, 160] on input "Client" at bounding box center [279, 162] width 331 height 30
drag, startPoint x: 708, startPoint y: 17, endPoint x: 709, endPoint y: 29, distance: 11.9
click at [709, 28] on nav "08047224946 Select Location × Habib Hair & Beauty Salon, Pradhikaran Default Pa…" at bounding box center [757, 28] width 1515 height 57
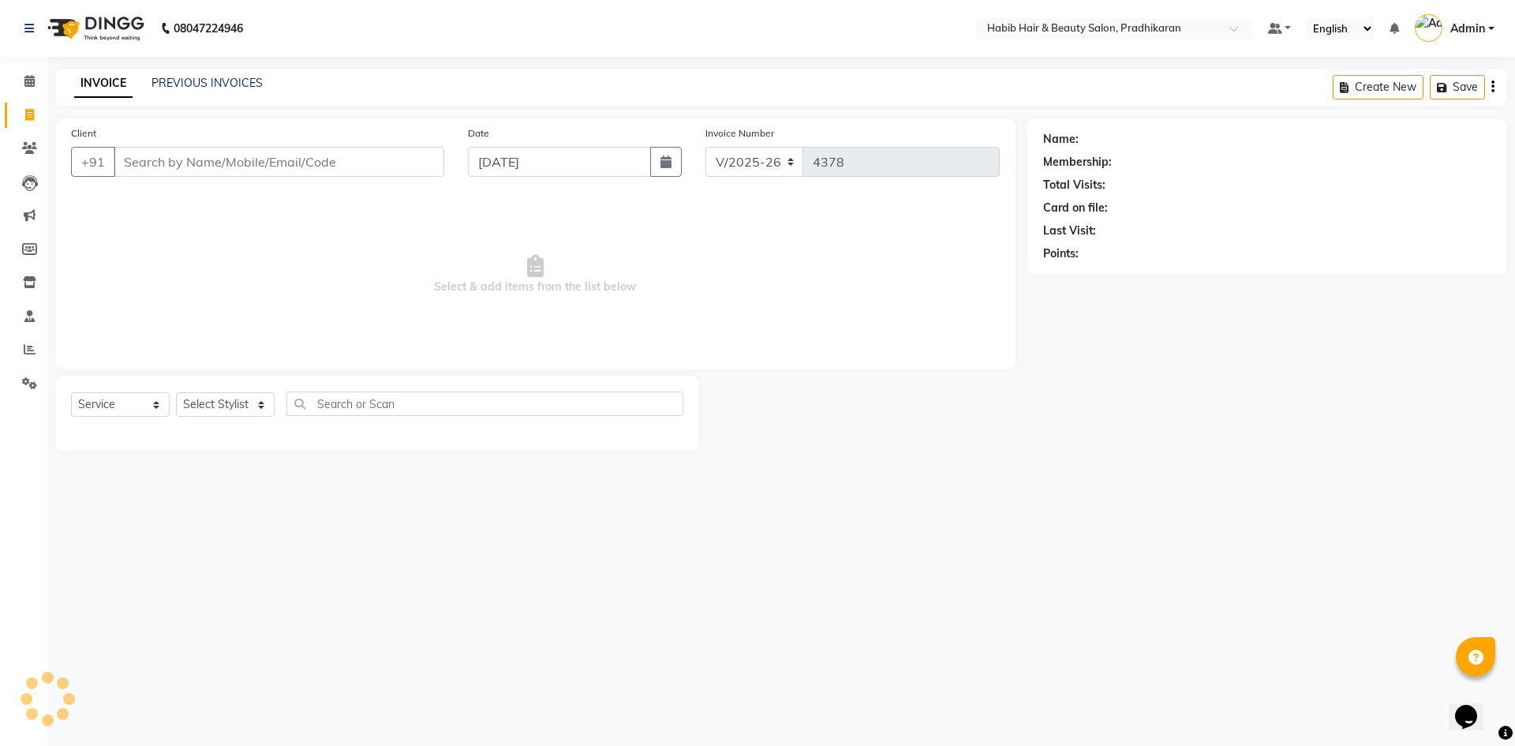
click at [710, 33] on nav "08047224946 Select Location × Habib Hair & Beauty Salon, Pradhikaran Default Pa…" at bounding box center [757, 28] width 1515 height 57
